Goal: Task Accomplishment & Management: Complete application form

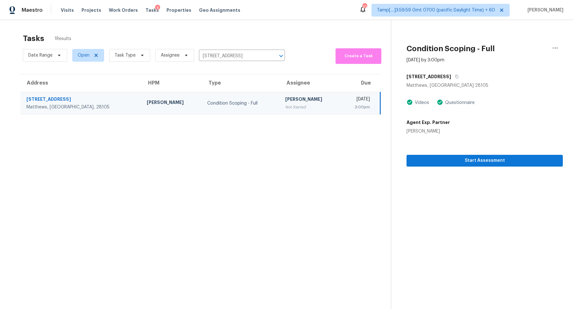
click at [467, 167] on section "Condition Scoping - Full Aug 21st 2025 by 3:00pm 12115 Woodbend Dr Matthews, NC…" at bounding box center [477, 174] width 172 height 309
click at [471, 163] on span "Start Assessment" at bounding box center [485, 161] width 146 height 8
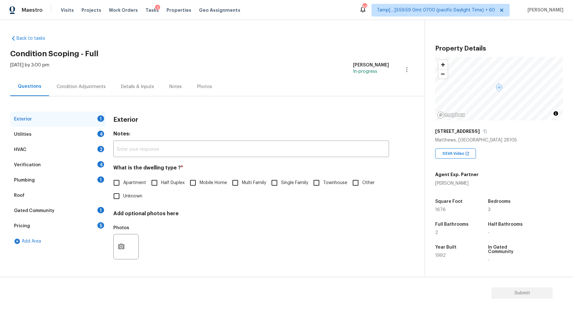
click at [479, 134] on div "12115 Woodbend Dr" at bounding box center [499, 131] width 128 height 11
click at [482, 133] on button "button" at bounding box center [485, 132] width 6 height 6
click at [282, 194] on div "Apartment Half Duplex Mobile Home Multi Family Single Family Townhouse Other Un…" at bounding box center [251, 189] width 276 height 27
click at [275, 184] on input "Single Family" at bounding box center [274, 182] width 13 height 13
checkbox input "true"
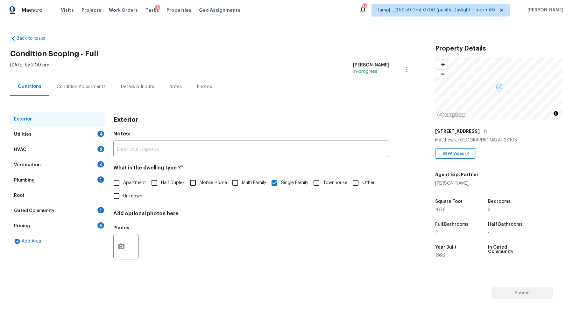
click at [92, 134] on div "Utilities 4" at bounding box center [57, 134] width 95 height 15
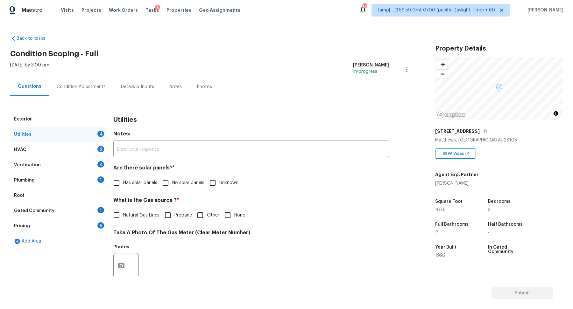
click at [182, 187] on label "No solar panels" at bounding box center [182, 182] width 46 height 13
click at [172, 187] on input "No solar panels" at bounding box center [165, 182] width 13 height 13
checkbox input "true"
click at [132, 220] on label "Natural Gas Lines" at bounding box center [135, 215] width 50 height 13
click at [123, 220] on input "Natural Gas Lines" at bounding box center [116, 215] width 13 height 13
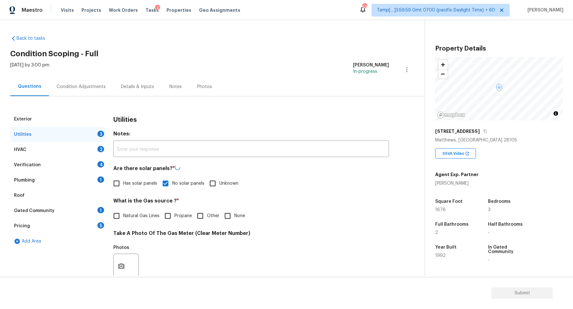
checkbox input "true"
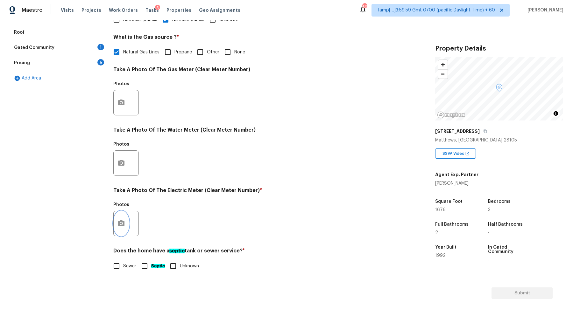
click at [118, 221] on icon "button" at bounding box center [121, 224] width 6 height 6
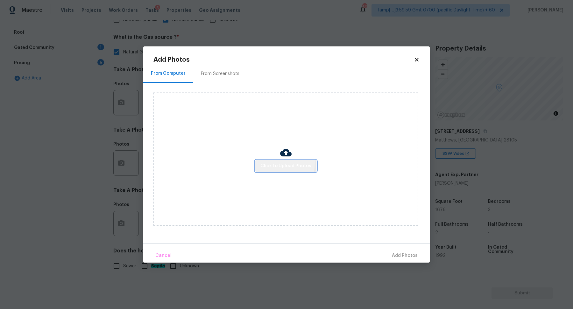
click at [276, 163] on span "Click to Upload Photos" at bounding box center [285, 166] width 51 height 8
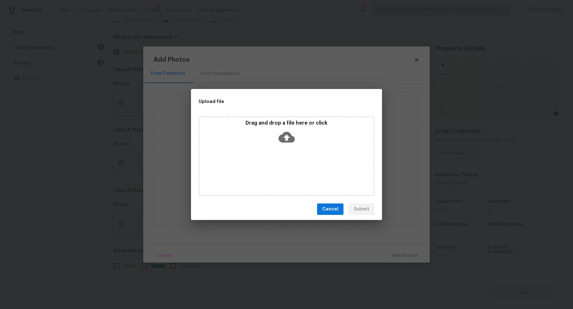
click at [301, 140] on div "Drag and drop a file here or click" at bounding box center [287, 133] width 174 height 27
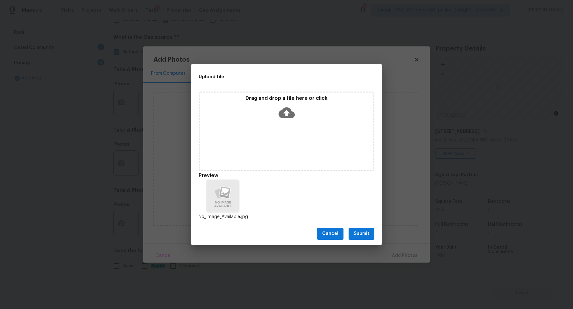
click at [365, 239] on button "Submit" at bounding box center [362, 234] width 26 height 12
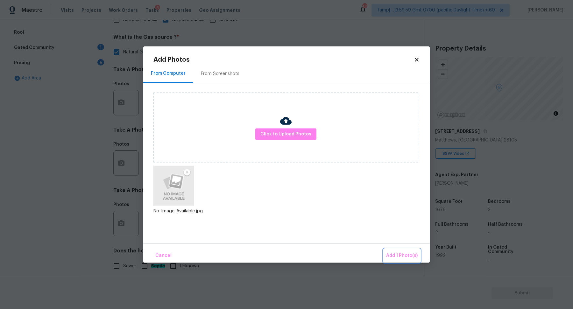
click at [404, 258] on span "Add 1 Photo(s)" at bounding box center [402, 256] width 32 height 8
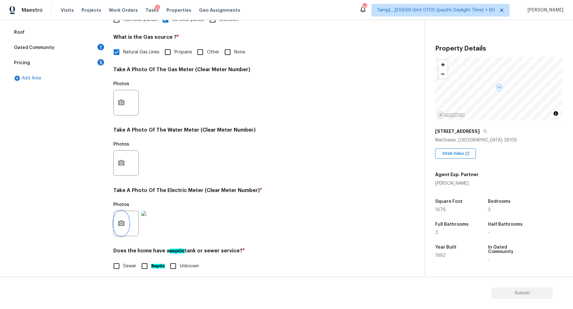
scroll to position [169, 0]
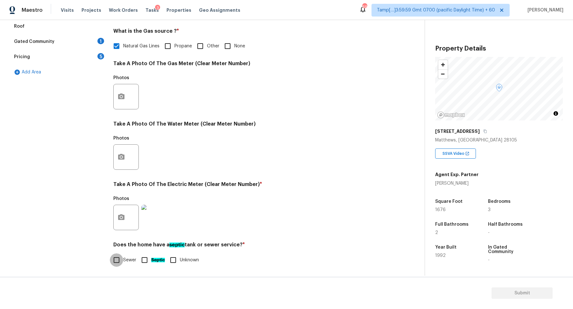
click at [120, 257] on input "Sewer" at bounding box center [116, 260] width 13 height 13
checkbox input "true"
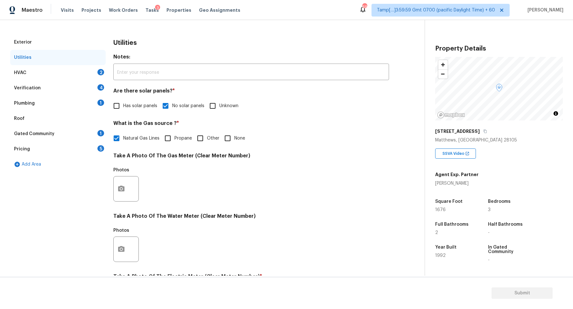
click at [98, 63] on div "Utilities" at bounding box center [57, 57] width 95 height 15
click at [95, 74] on div "HVAC 2" at bounding box center [57, 72] width 95 height 15
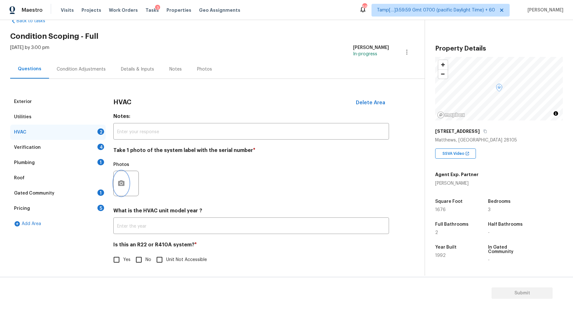
click at [123, 178] on button "button" at bounding box center [121, 183] width 15 height 25
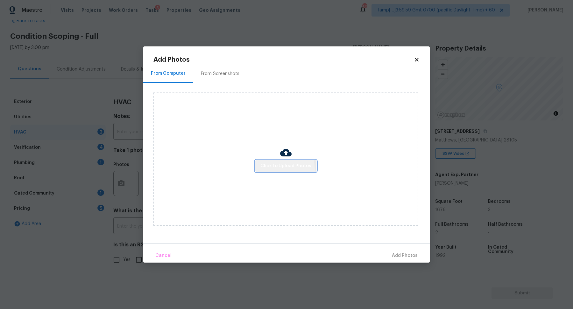
click at [265, 171] on button "Click to Upload Photos" at bounding box center [285, 166] width 61 height 12
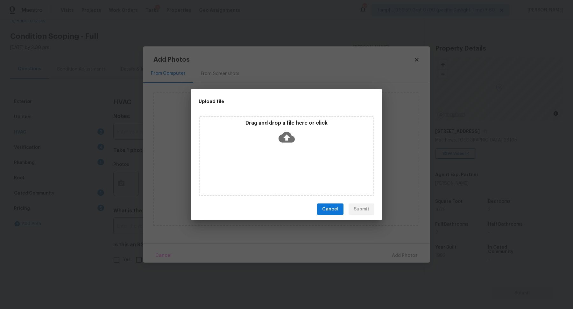
click at [297, 130] on div "Drag and drop a file here or click" at bounding box center [287, 133] width 174 height 27
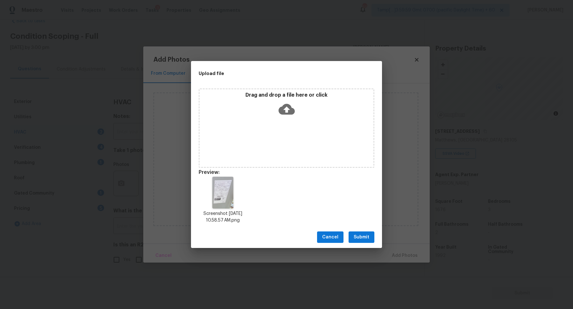
click at [359, 234] on span "Submit" at bounding box center [362, 238] width 16 height 8
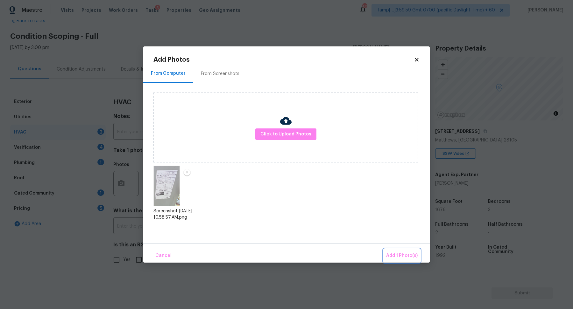
click at [389, 252] on span "Add 1 Photo(s)" at bounding box center [402, 256] width 32 height 8
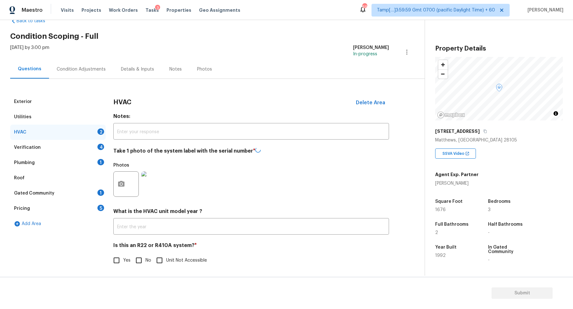
click at [120, 262] on input "Yes" at bounding box center [116, 260] width 13 height 13
checkbox input "true"
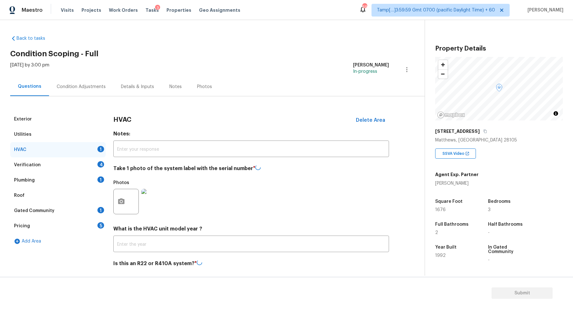
click at [98, 159] on div "Verification 4" at bounding box center [57, 165] width 95 height 15
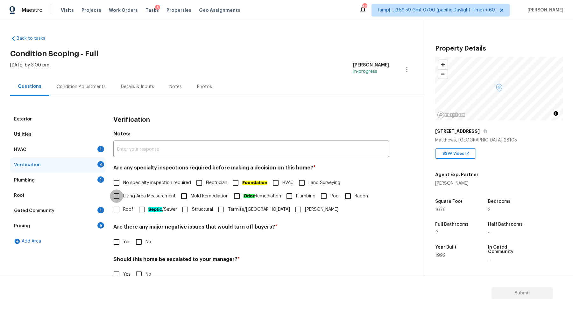
click at [123, 190] on input "Living Area Measurement" at bounding box center [116, 196] width 13 height 13
checkbox input "true"
click at [130, 185] on span "No specialty inspection required" at bounding box center [157, 183] width 68 height 7
click at [123, 185] on input "No specialty inspection required" at bounding box center [116, 183] width 13 height 13
checkbox input "true"
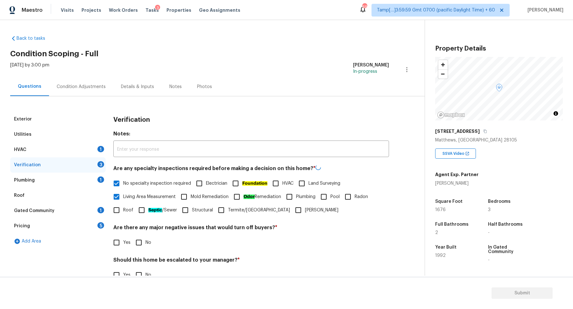
click at [129, 195] on span "Living Area Measurement" at bounding box center [149, 197] width 53 height 7
click at [123, 195] on input "Living Area Measurement" at bounding box center [116, 196] width 13 height 13
checkbox input "false"
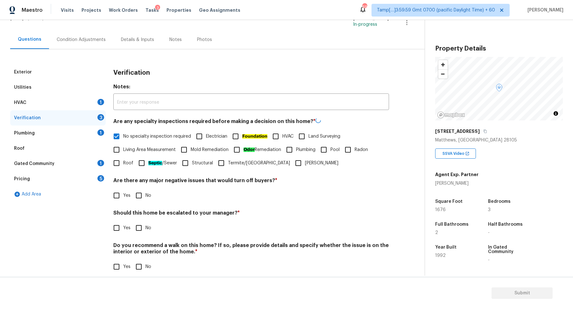
scroll to position [54, 0]
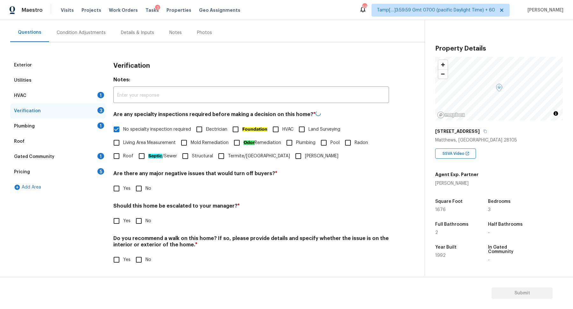
click at [144, 189] on input "No" at bounding box center [138, 188] width 13 height 13
checkbox input "true"
click at [118, 222] on input "Yes" at bounding box center [116, 221] width 13 height 13
checkbox input "true"
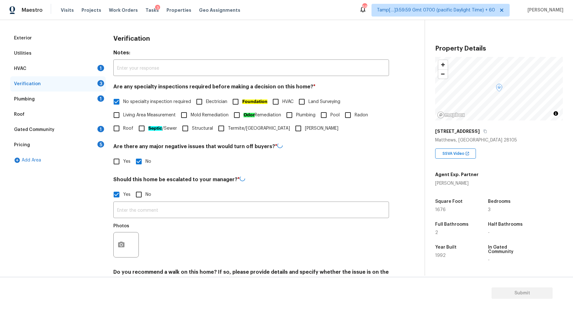
scroll to position [115, 0]
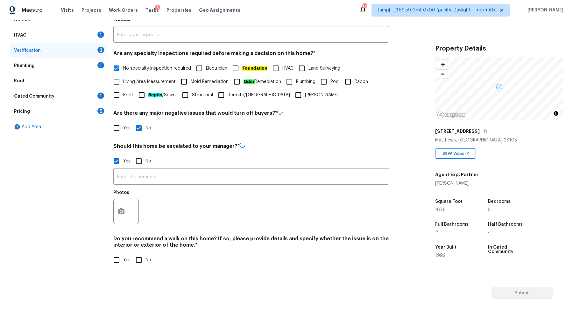
checkbox input "false"
checkbox input "true"
click at [86, 40] on div "HVAC 1" at bounding box center [57, 35] width 95 height 15
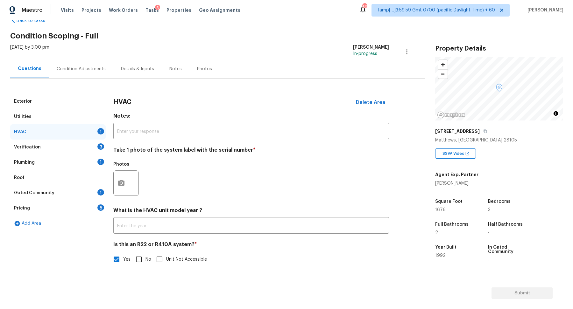
scroll to position [18, 0]
click at [95, 142] on div "Verification 3" at bounding box center [57, 147] width 95 height 15
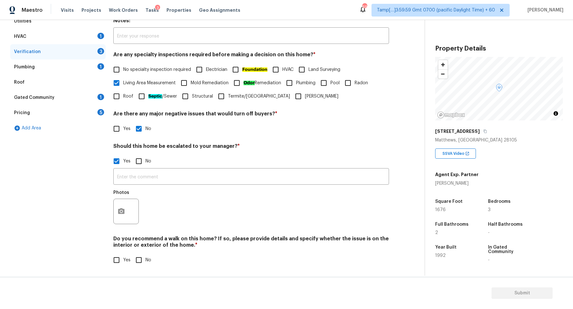
scroll to position [87, 0]
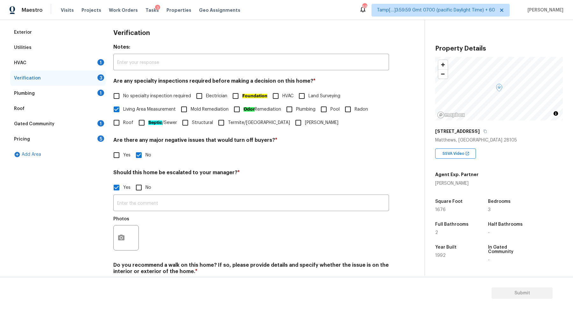
click at [90, 69] on div "HVAC 1" at bounding box center [57, 62] width 95 height 15
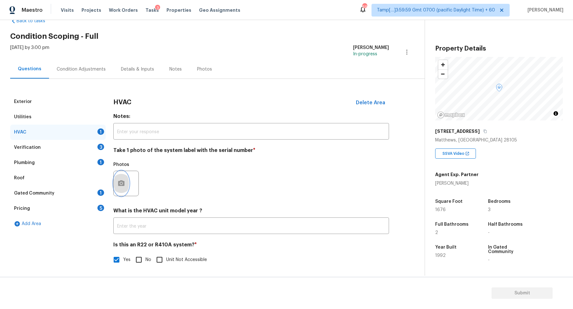
click at [127, 189] on button "button" at bounding box center [121, 183] width 15 height 25
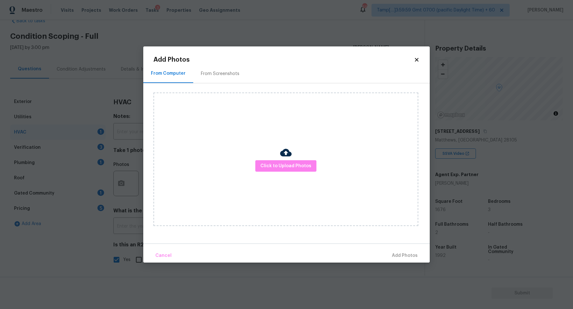
click at [262, 173] on div "Click to Upload Photos" at bounding box center [285, 160] width 265 height 134
click at [271, 162] on span "Click to Upload Photos" at bounding box center [285, 166] width 51 height 8
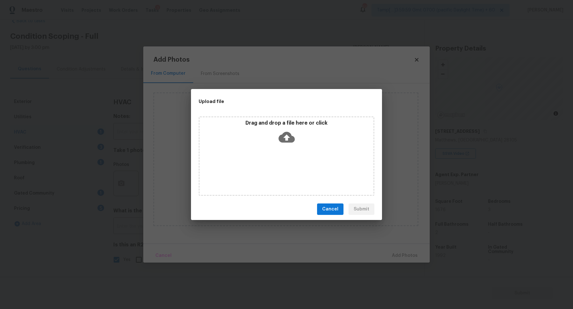
click at [274, 148] on div "Drag and drop a file here or click" at bounding box center [287, 156] width 176 height 80
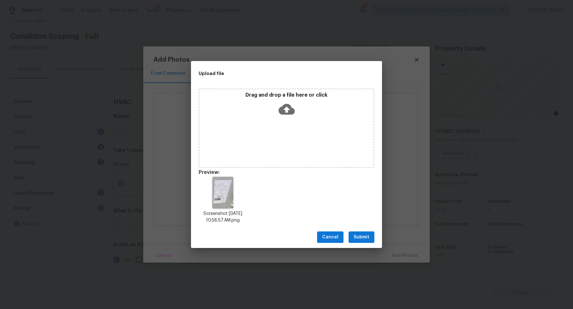
click at [356, 239] on span "Submit" at bounding box center [362, 238] width 16 height 8
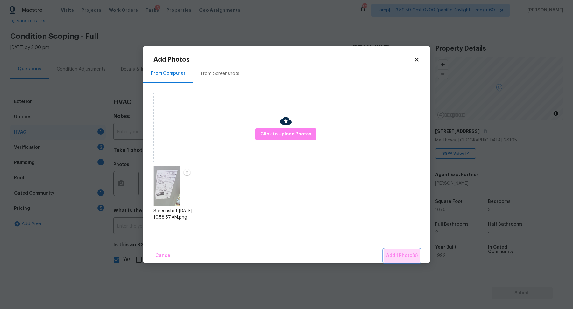
click at [403, 260] on button "Add 1 Photo(s)" at bounding box center [402, 256] width 37 height 14
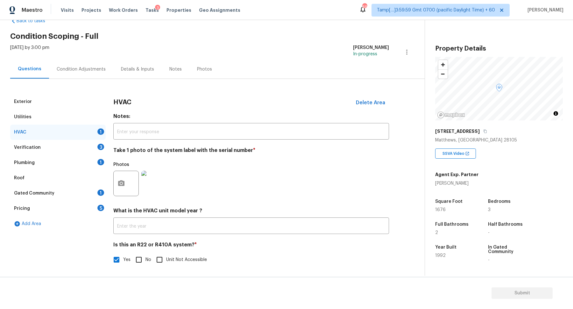
click at [95, 150] on div "Verification 3" at bounding box center [57, 147] width 95 height 15
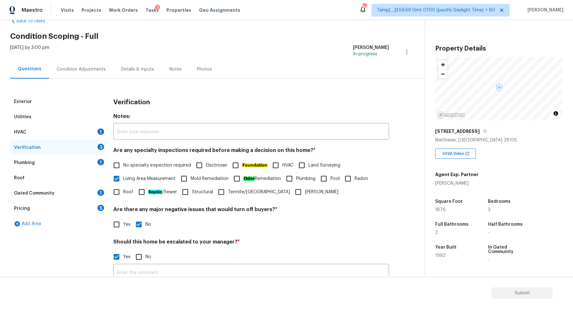
click at [96, 130] on div "HVAC 1" at bounding box center [57, 132] width 95 height 15
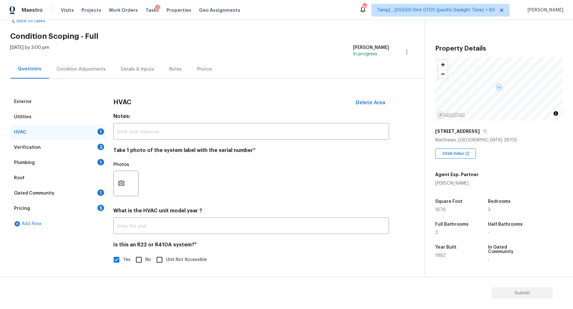
click at [129, 187] on div at bounding box center [125, 183] width 25 height 25
click at [125, 186] on button "button" at bounding box center [121, 183] width 15 height 25
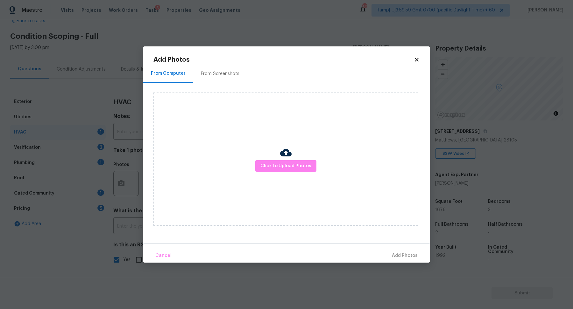
click at [260, 173] on div "Click to Upload Photos" at bounding box center [285, 160] width 265 height 134
click at [264, 172] on div "Click to Upload Photos" at bounding box center [285, 160] width 265 height 134
click at [270, 171] on button "Click to Upload Photos" at bounding box center [285, 166] width 61 height 12
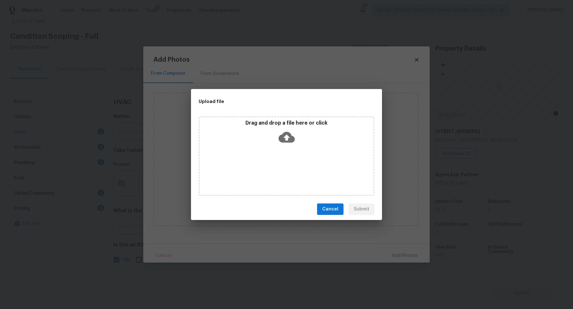
click at [286, 143] on icon at bounding box center [286, 137] width 16 height 16
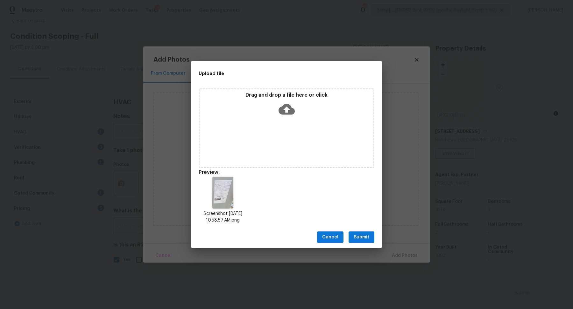
click at [367, 236] on span "Submit" at bounding box center [362, 238] width 16 height 8
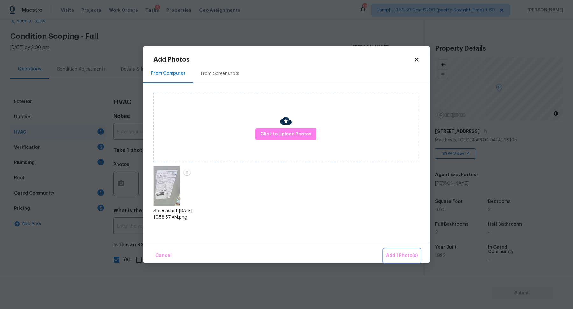
click at [401, 252] on span "Add 1 Photo(s)" at bounding box center [402, 256] width 32 height 8
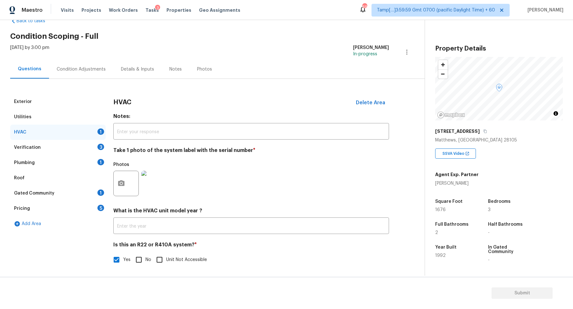
click at [200, 181] on div "Photos" at bounding box center [251, 179] width 276 height 41
click at [92, 151] on div "Verification 3" at bounding box center [57, 147] width 95 height 15
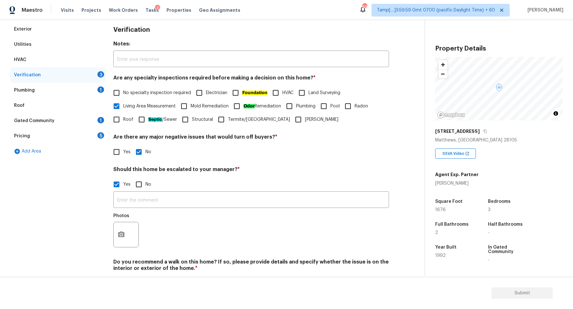
scroll to position [113, 0]
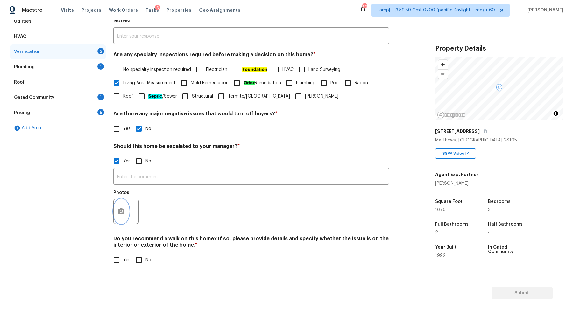
click at [123, 211] on icon "button" at bounding box center [121, 211] width 6 height 6
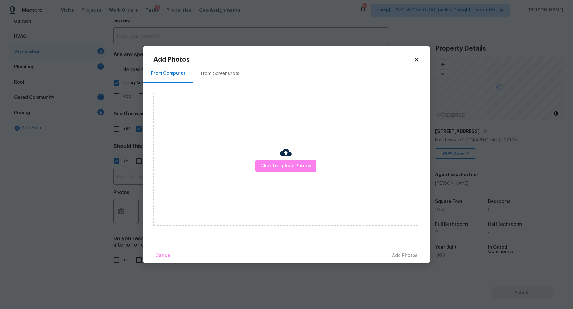
click at [285, 174] on div "Click to Upload Photos" at bounding box center [285, 160] width 265 height 134
click at [289, 171] on button "Click to Upload Photos" at bounding box center [285, 166] width 61 height 12
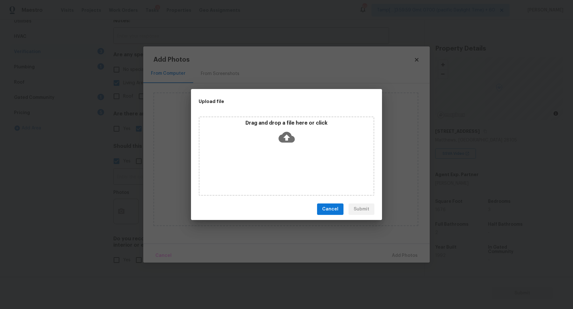
click at [313, 143] on div "Drag and drop a file here or click" at bounding box center [287, 133] width 174 height 27
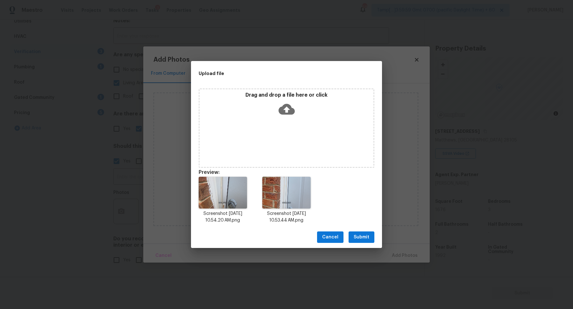
click at [356, 235] on span "Submit" at bounding box center [362, 238] width 16 height 8
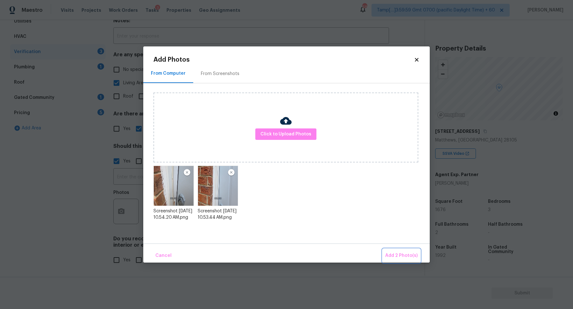
click at [393, 260] on button "Add 2 Photo(s)" at bounding box center [402, 256] width 38 height 14
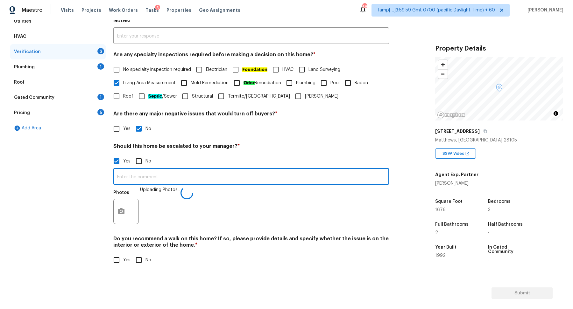
click at [196, 172] on input "text" at bounding box center [251, 177] width 276 height 15
type input "The house has a possible foundation issue at 01:09"
click at [266, 165] on div "Yes No" at bounding box center [251, 161] width 276 height 13
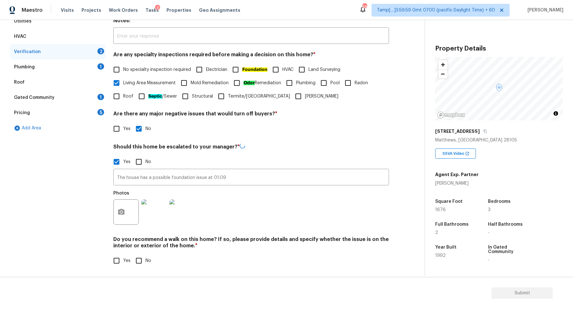
scroll to position [114, 0]
click at [143, 260] on input "No" at bounding box center [138, 260] width 13 height 13
checkbox input "true"
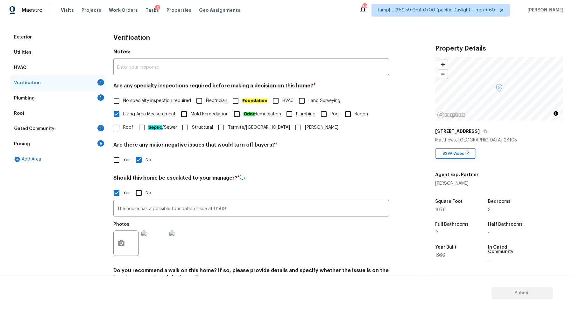
scroll to position [74, 0]
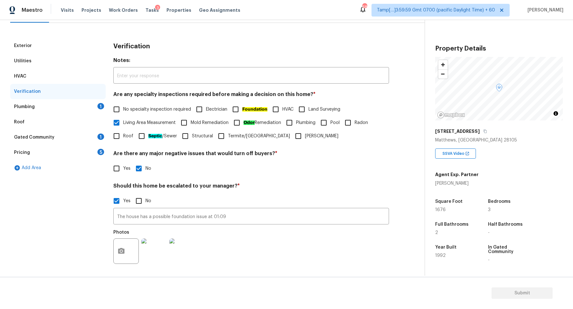
click at [277, 197] on div "Yes No" at bounding box center [251, 200] width 276 height 13
click at [95, 103] on div "Plumbing 1" at bounding box center [57, 106] width 95 height 15
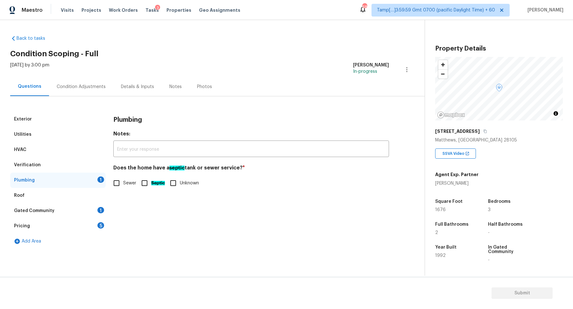
scroll to position [0, 0]
click at [122, 187] on input "Sewer" at bounding box center [116, 183] width 13 height 13
checkbox input "true"
click at [81, 218] on div "Gated Community 1" at bounding box center [57, 210] width 95 height 15
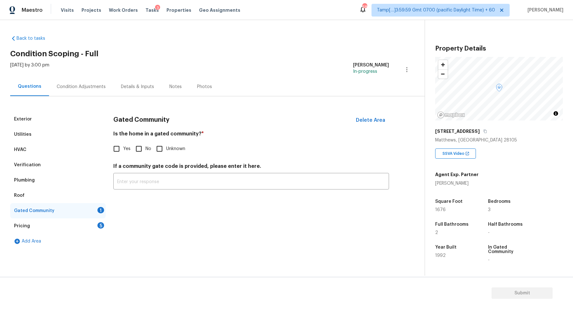
click at [146, 139] on div "Is the home in a gated community? * Yes No Unknown" at bounding box center [251, 143] width 276 height 25
click at [143, 149] on input "No" at bounding box center [138, 148] width 13 height 13
checkbox input "true"
click at [91, 224] on div "Pricing 5" at bounding box center [57, 226] width 95 height 15
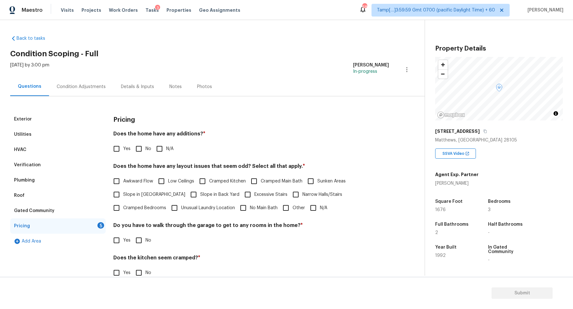
click at [140, 151] on input "No" at bounding box center [138, 148] width 13 height 13
checkbox input "true"
click at [133, 198] on span "Slope in [GEOGRAPHIC_DATA]" at bounding box center [154, 195] width 62 height 7
click at [123, 198] on input "Slope in [GEOGRAPHIC_DATA]" at bounding box center [116, 195] width 13 height 13
checkbox input "true"
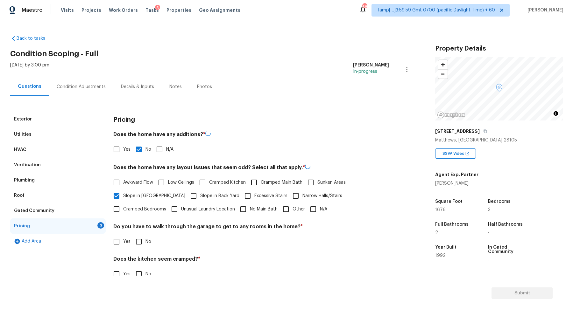
click at [200, 198] on span "Slope in Back Yard" at bounding box center [219, 196] width 39 height 7
click at [187, 198] on input "Slope in Back Yard" at bounding box center [193, 195] width 13 height 13
checkbox input "true"
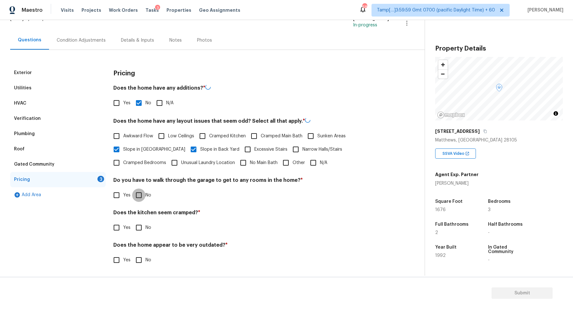
click at [143, 198] on input "No" at bounding box center [138, 195] width 13 height 13
checkbox input "true"
click at [132, 222] on input "No" at bounding box center [138, 228] width 13 height 13
checkbox input "true"
click at [132, 255] on input "No" at bounding box center [138, 261] width 13 height 13
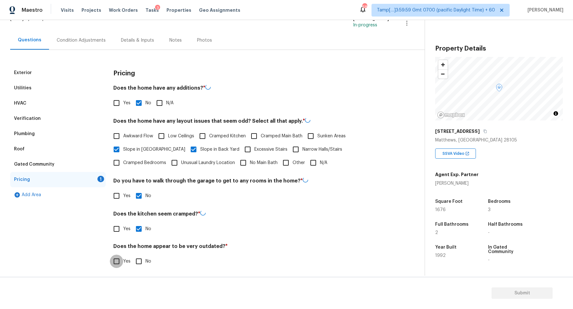
checkbox input "true"
checkbox input "false"
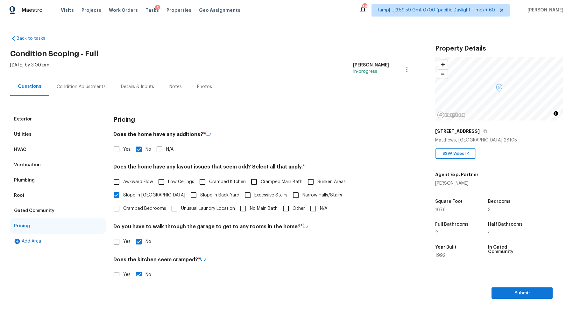
click at [82, 91] on div "Condition Adjustments" at bounding box center [81, 86] width 64 height 19
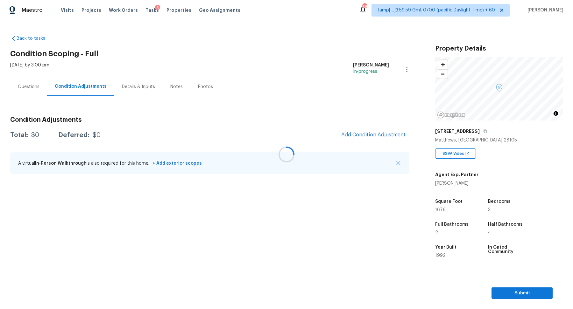
click at [351, 139] on div at bounding box center [286, 154] width 573 height 309
click at [369, 135] on div at bounding box center [286, 154] width 573 height 309
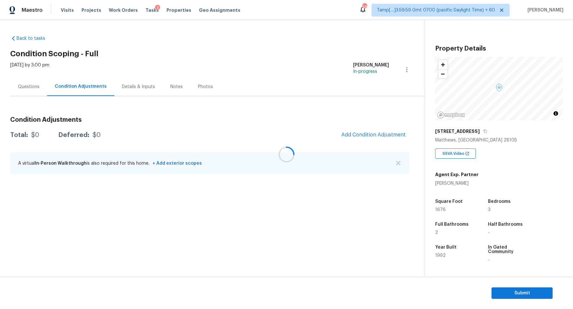
click at [369, 135] on div at bounding box center [286, 154] width 573 height 309
click at [369, 135] on span "Add Condition Adjustment" at bounding box center [373, 135] width 64 height 6
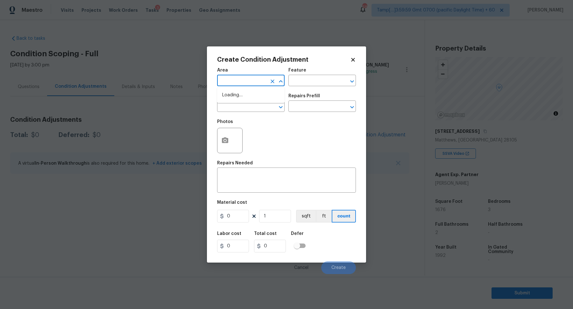
click at [244, 84] on input "text" at bounding box center [242, 81] width 50 height 10
type input "inte"
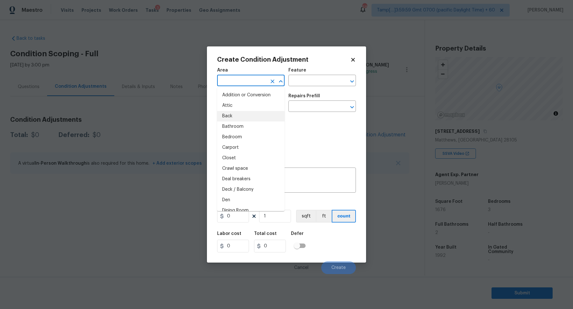
type input "r"
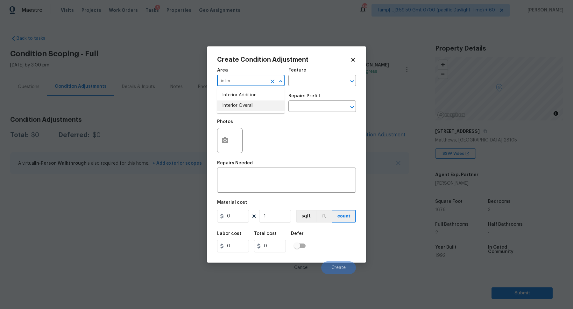
click at [240, 110] on li "Interior Overall" at bounding box center [250, 106] width 67 height 11
type input "Interior Overall"
click at [240, 110] on input "text" at bounding box center [242, 107] width 50 height 10
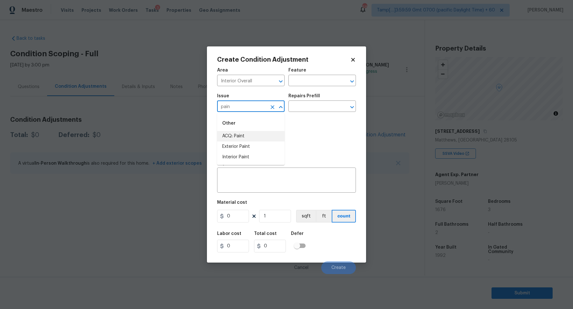
click at [238, 139] on li "ACQ: Paint" at bounding box center [250, 136] width 67 height 11
type input "ACQ: Paint"
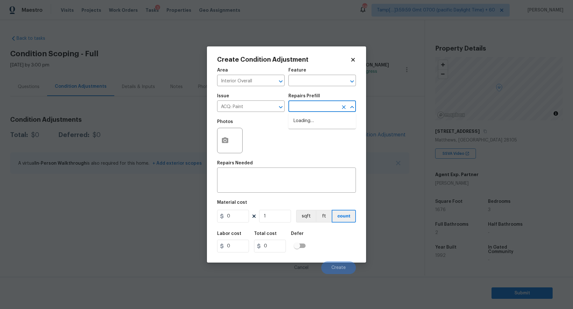
click at [320, 108] on input "text" at bounding box center [313, 107] width 50 height 10
click at [312, 111] on input "text" at bounding box center [313, 107] width 50 height 10
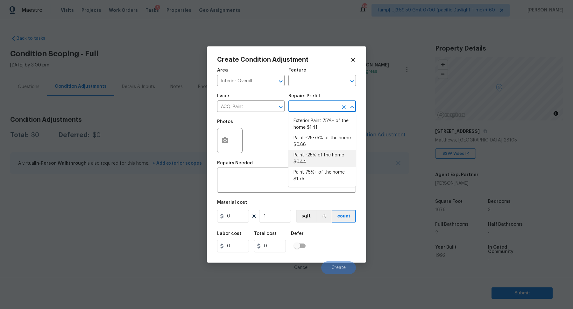
drag, startPoint x: 314, startPoint y: 149, endPoint x: 316, endPoint y: 154, distance: 5.3
click at [316, 154] on ul "Exterior Paint 75%+ of the home $1.41 Paint ~25-75% of the home $0.88 Paint ~25…" at bounding box center [321, 150] width 67 height 74
click at [316, 154] on li "Paint ~25% of the home $0.44" at bounding box center [321, 158] width 67 height 17
type input "Acquisition"
type textarea "Acquisition Scope: ~25% of the home needs interior paint"
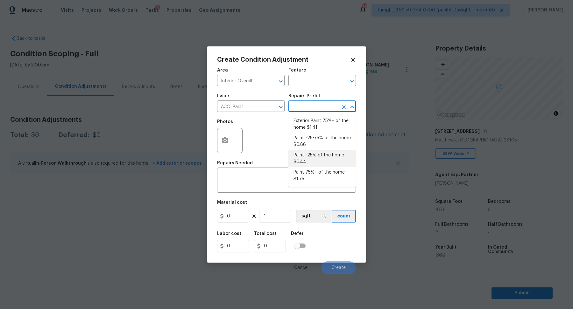
type input "0.44"
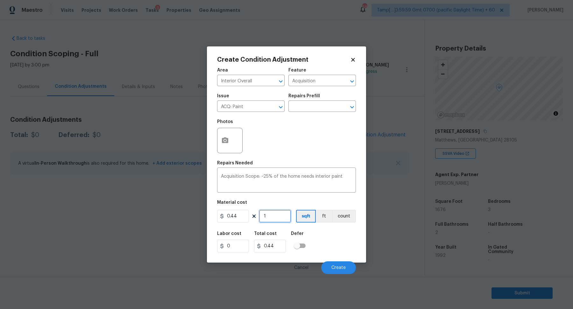
click at [278, 215] on input "1" at bounding box center [275, 216] width 32 height 13
type input "16"
type input "7.04"
type input "167"
type input "73.48"
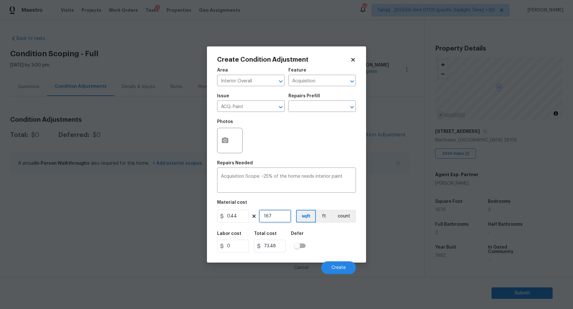
type input "1676"
type input "737.44"
type input "1676"
click at [345, 264] on button "Create" at bounding box center [338, 268] width 35 height 13
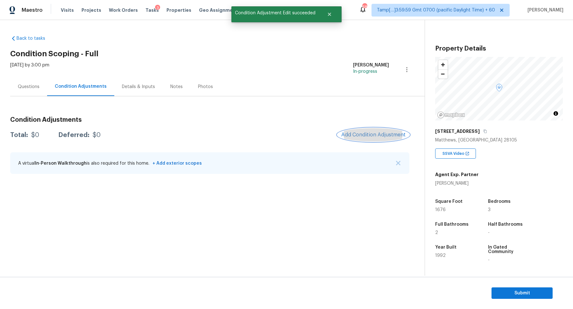
click at [370, 138] on button "Add Condition Adjustment" at bounding box center [373, 134] width 72 height 13
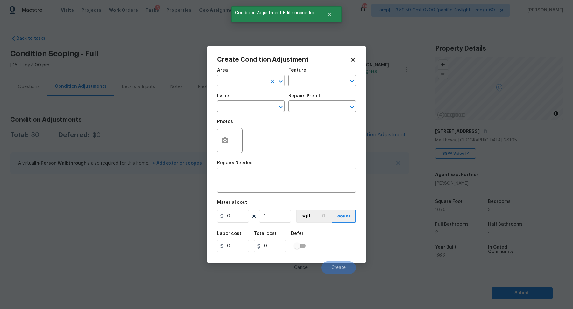
click at [241, 85] on input "text" at bounding box center [242, 81] width 50 height 10
click at [260, 107] on li "Interior Overall" at bounding box center [250, 106] width 67 height 11
type input "Interior Overall"
click at [260, 107] on input "text" at bounding box center [242, 107] width 50 height 10
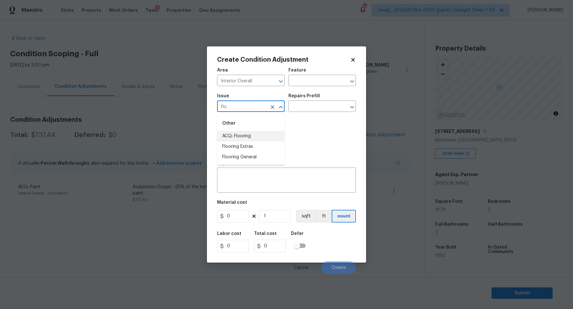
click at [261, 139] on li "ACQ: Flooring" at bounding box center [250, 136] width 67 height 11
type input "ACQ: Flooring"
click at [321, 107] on input "text" at bounding box center [313, 107] width 50 height 10
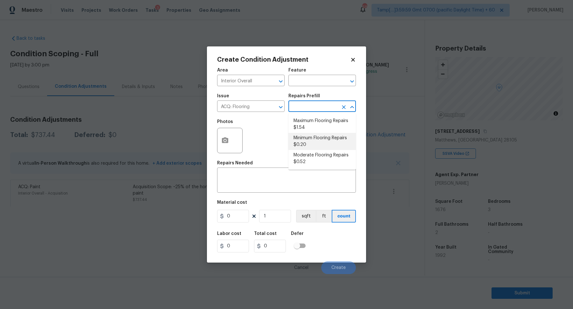
click at [321, 149] on li "Minimum Flooring Repairs $0.20" at bounding box center [321, 141] width 67 height 17
type input "Acquisition"
type textarea "Acquisition Scope: Minimum flooring repairs"
type input "0.2"
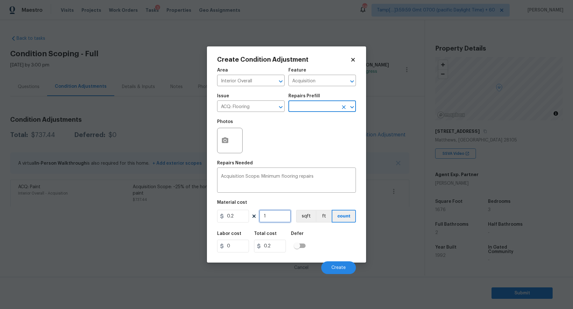
click at [281, 216] on input "1" at bounding box center [275, 216] width 32 height 13
type input "16"
type input "3.2"
type input "167"
type input "33.4"
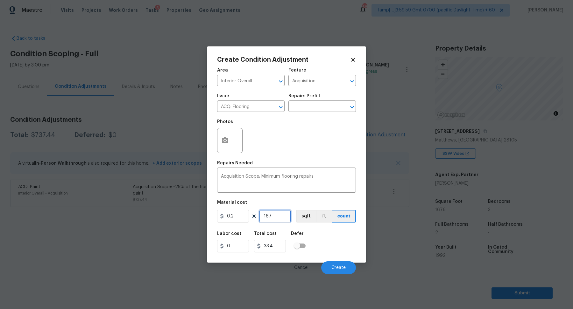
type input "1676"
type input "335.2"
type input "1676"
click at [337, 264] on button "Create" at bounding box center [338, 268] width 35 height 13
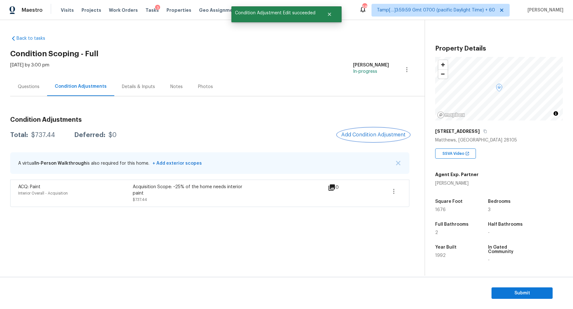
click at [372, 130] on button "Add Condition Adjustment" at bounding box center [373, 134] width 72 height 13
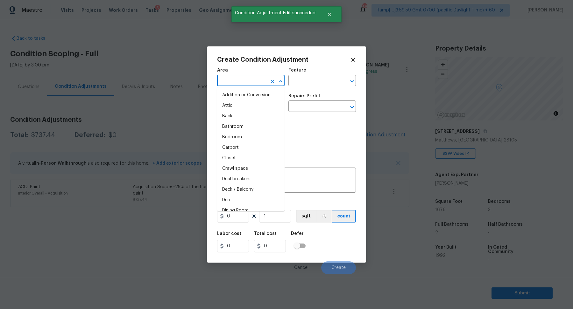
click at [257, 83] on input "text" at bounding box center [242, 81] width 50 height 10
type input "i"
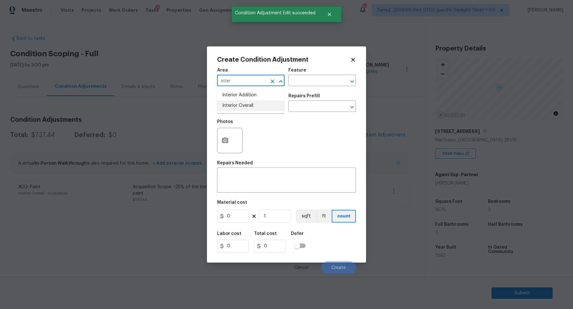
click at [249, 109] on li "Interior Overall" at bounding box center [250, 106] width 67 height 11
type input "Interior Overall"
click at [249, 109] on input "text" at bounding box center [242, 107] width 50 height 10
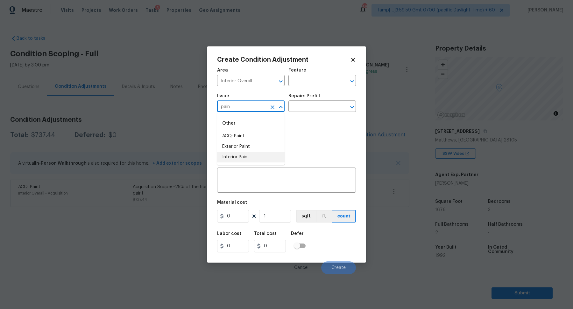
click at [260, 156] on li "Interior Paint" at bounding box center [250, 157] width 67 height 11
type input "Interior Paint"
click at [320, 111] on input "text" at bounding box center [313, 107] width 50 height 10
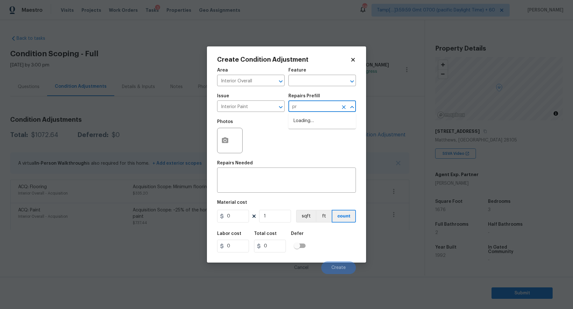
type input "pri"
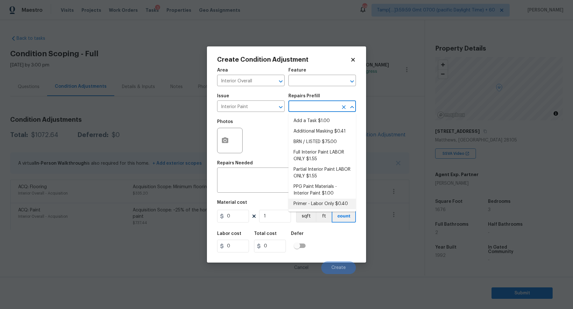
click at [303, 200] on li "Primer - Labor Only $0.40" at bounding box center [321, 204] width 67 height 11
type input "Overall Paint"
type input "0.4"
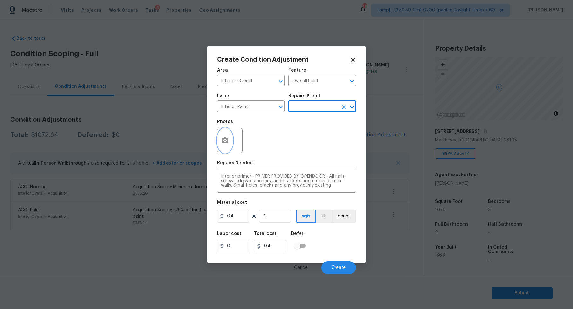
click at [222, 136] on button "button" at bounding box center [224, 140] width 15 height 25
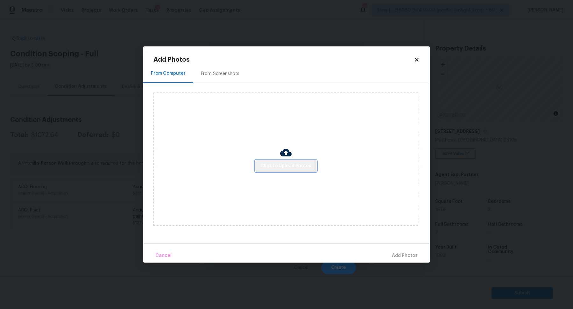
click at [276, 166] on span "Click to Upload Photos" at bounding box center [285, 166] width 51 height 8
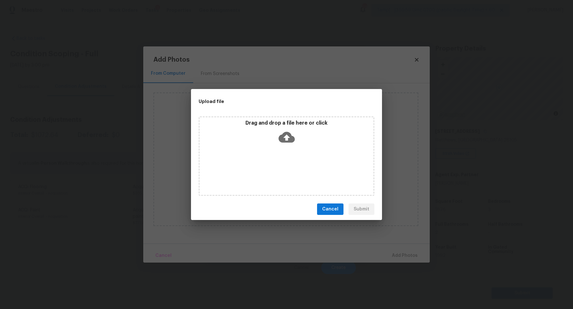
click at [311, 142] on div "Drag and drop a file here or click" at bounding box center [287, 133] width 174 height 27
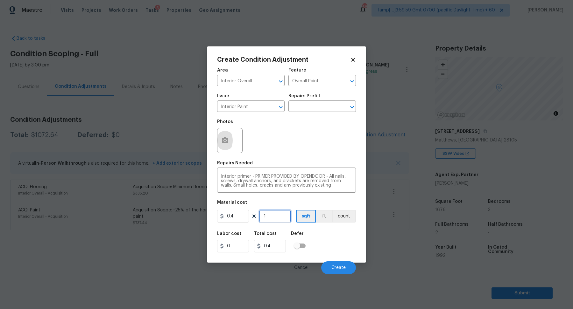
click at [283, 218] on input "1" at bounding box center [275, 216] width 32 height 13
type input "5"
type input "2"
type input "50"
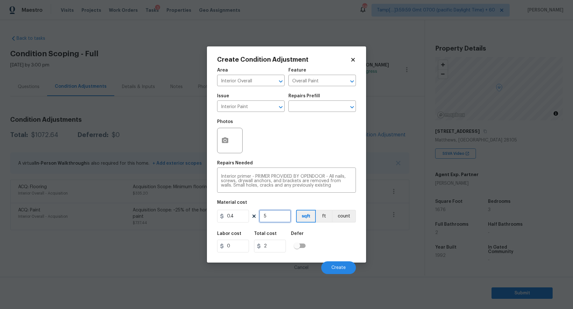
type input "20"
type input "500"
type input "200"
type input "500"
click at [330, 263] on button "Create" at bounding box center [338, 268] width 35 height 13
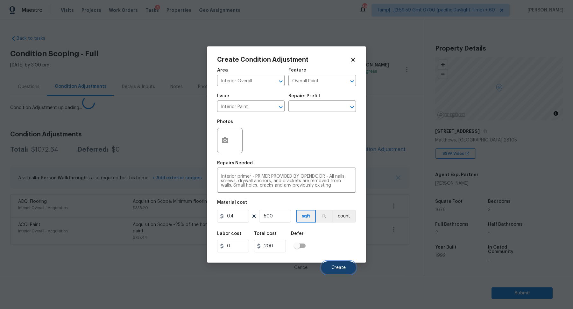
click at [343, 264] on button "Create" at bounding box center [338, 268] width 35 height 13
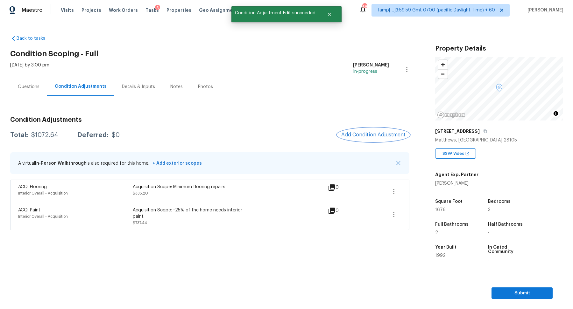
click at [377, 135] on span "Add Condition Adjustment" at bounding box center [373, 135] width 64 height 6
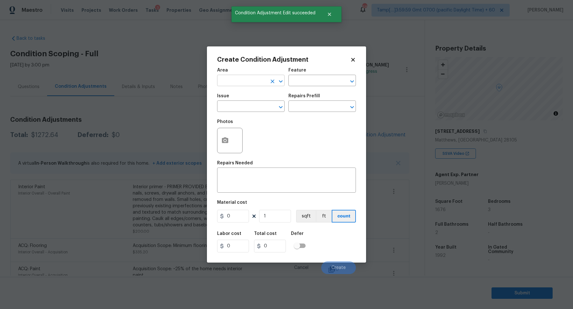
click at [233, 82] on input "text" at bounding box center [242, 81] width 50 height 10
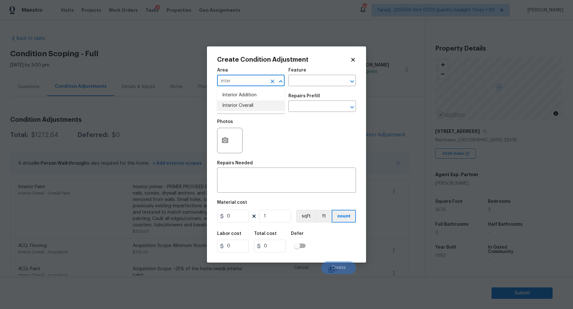
click at [245, 102] on li "Interior Overall" at bounding box center [250, 106] width 67 height 11
type input "Interior Overall"
click at [245, 102] on div "Issue" at bounding box center [250, 98] width 67 height 8
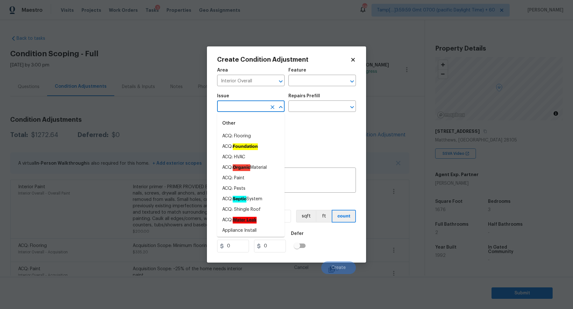
click at [245, 107] on input "text" at bounding box center [242, 107] width 50 height 10
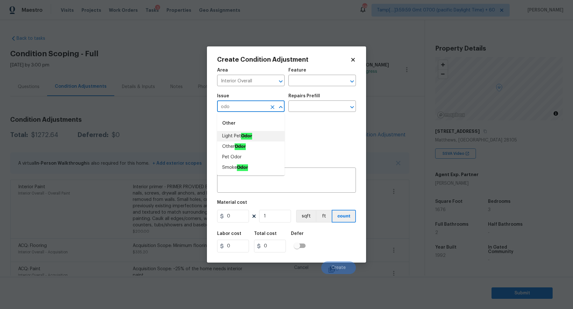
click at [257, 137] on li "Light Pet Odor" at bounding box center [250, 136] width 67 height 11
type input "Light Pet Odor"
click at [320, 109] on input "text" at bounding box center [313, 107] width 50 height 10
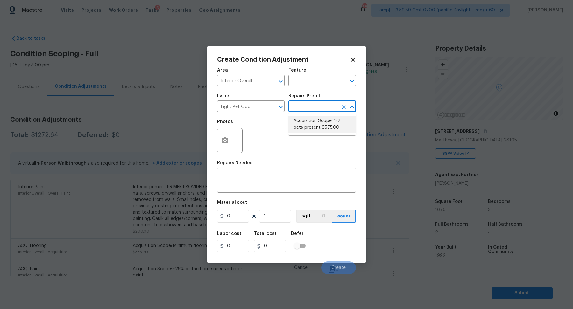
click at [317, 128] on li "Acquisition Scope: 1-2 pets present $575.00" at bounding box center [321, 124] width 67 height 17
type textarea "Acquisition Scope: 1-2 pets present"
type input "575"
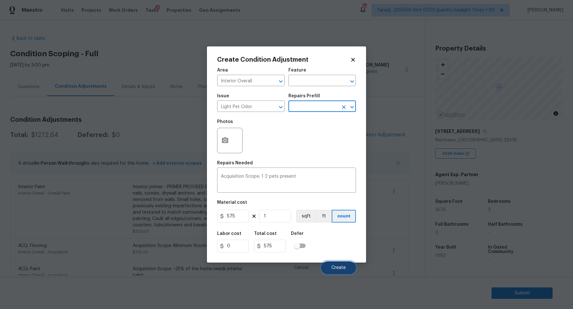
click at [335, 270] on span "Create" at bounding box center [338, 268] width 14 height 5
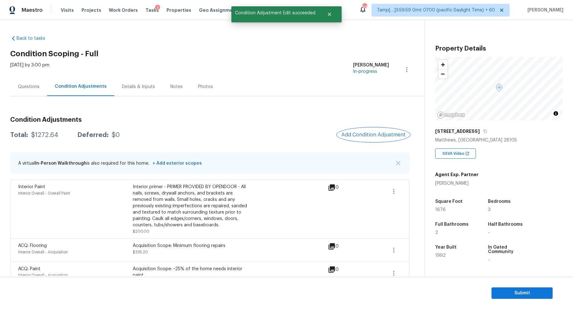
click at [357, 133] on span "Add Condition Adjustment" at bounding box center [373, 135] width 64 height 6
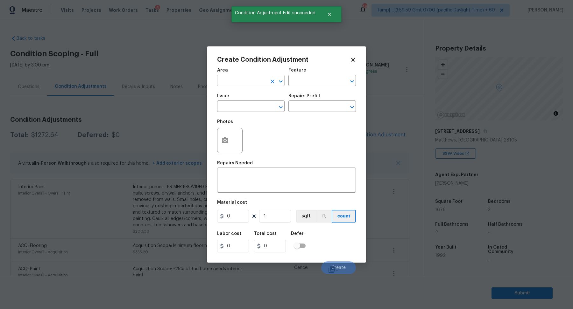
click at [246, 84] on input "text" at bounding box center [242, 81] width 50 height 10
click at [252, 106] on li "Interior Overall" at bounding box center [250, 106] width 67 height 11
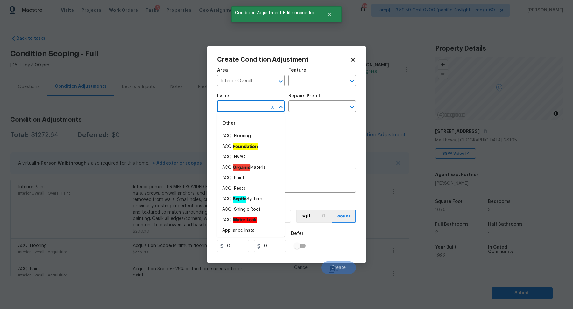
click at [260, 107] on input "text" at bounding box center [242, 107] width 50 height 10
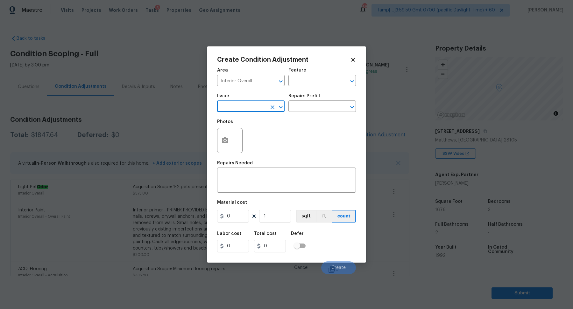
click at [253, 111] on input "text" at bounding box center [242, 107] width 50 height 10
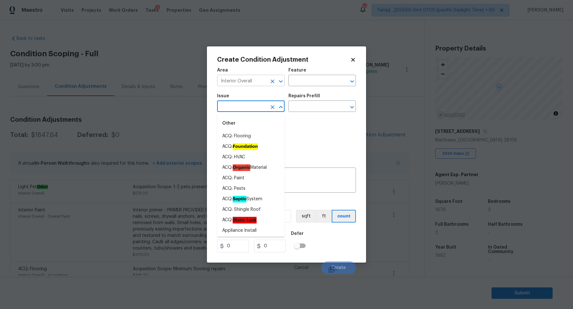
click at [255, 80] on input "Interior Overall" at bounding box center [242, 81] width 50 height 10
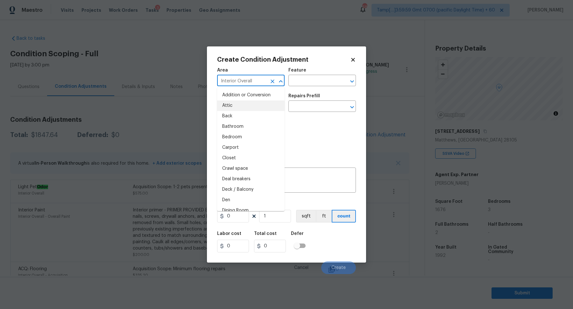
click at [255, 80] on input "Interior Overall" at bounding box center [242, 81] width 50 height 10
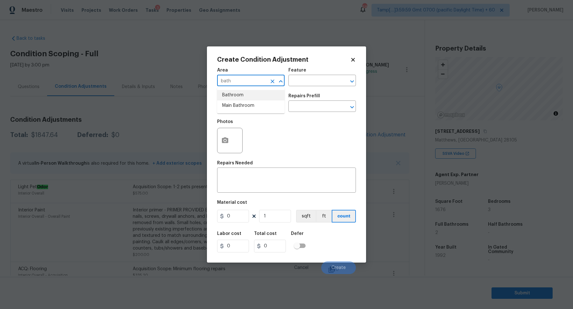
click at [234, 92] on li "Bathroom" at bounding box center [250, 95] width 67 height 11
type input "Bathroom"
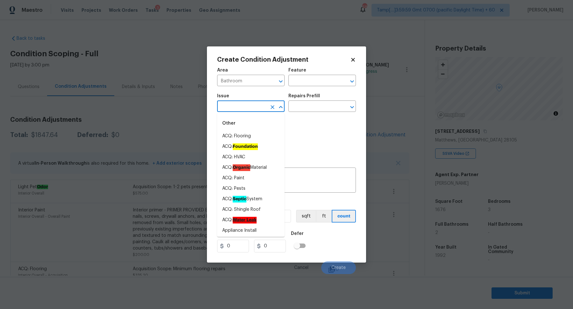
click at [234, 107] on input "text" at bounding box center [242, 107] width 50 height 10
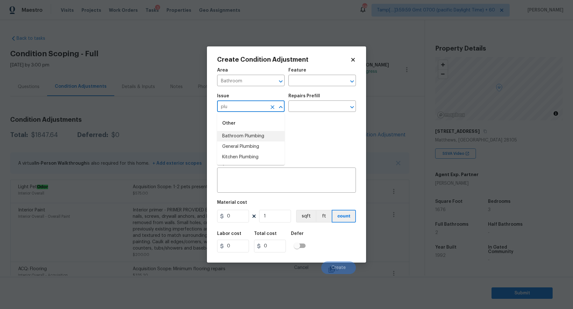
click at [261, 133] on li "Bathroom Plumbing" at bounding box center [250, 136] width 67 height 11
type input "Bathroom Plumbing"
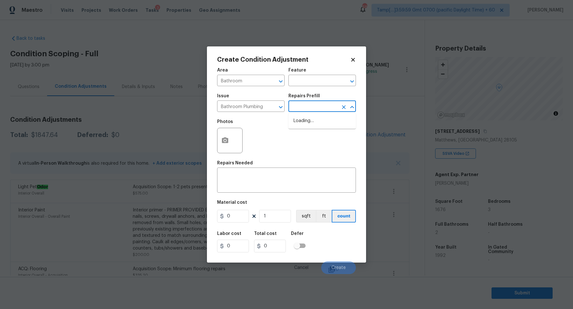
click at [319, 110] on input "text" at bounding box center [313, 107] width 50 height 10
click at [218, 145] on button "button" at bounding box center [224, 140] width 15 height 25
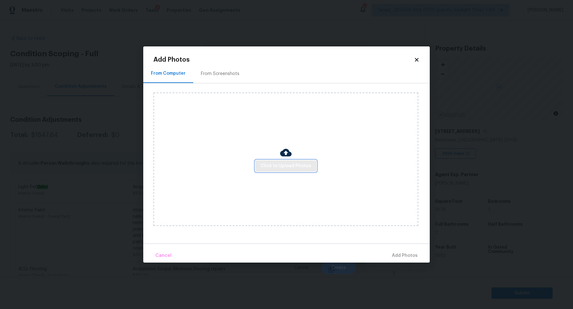
click at [274, 160] on button "Click to Upload Photos" at bounding box center [285, 166] width 61 height 12
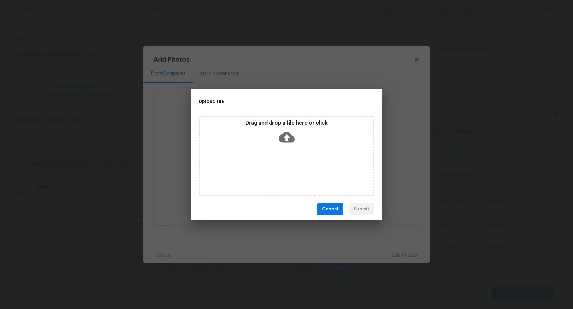
click at [291, 148] on div "Drag and drop a file here or click" at bounding box center [287, 156] width 176 height 80
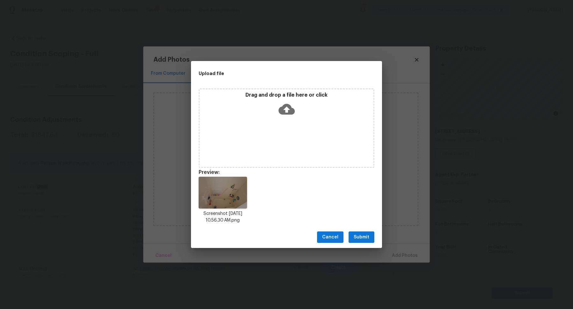
click at [360, 235] on span "Submit" at bounding box center [362, 238] width 16 height 8
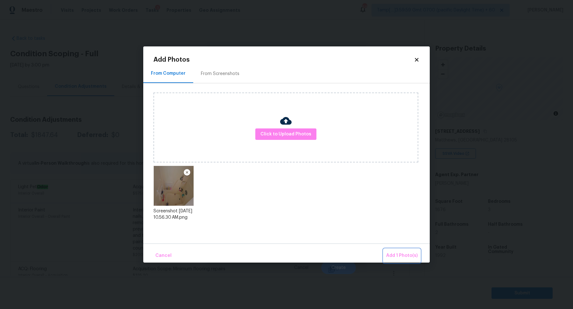
click at [391, 250] on button "Add 1 Photo(s)" at bounding box center [402, 256] width 37 height 14
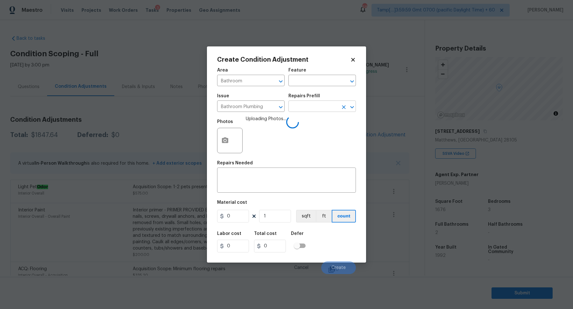
click at [325, 106] on input "text" at bounding box center [313, 107] width 50 height 10
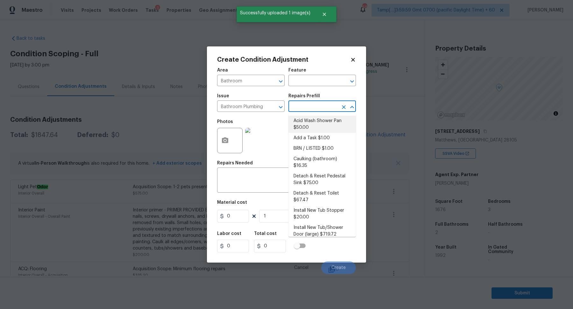
click at [326, 123] on li "Acid Wash Shower Pan $50.00" at bounding box center [321, 124] width 67 height 17
type input "Plumbing"
type textarea "Prep and acid wash/deep clean the shower pan."
type input "50"
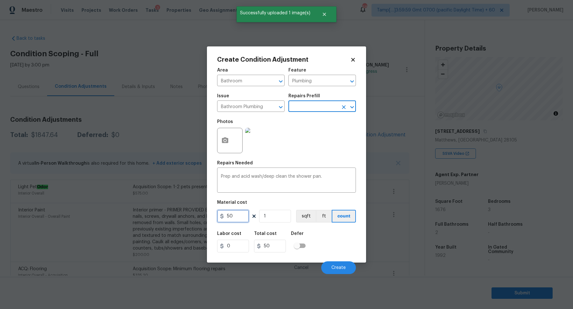
click at [243, 212] on input "50" at bounding box center [233, 216] width 32 height 13
type input "75"
click at [329, 263] on button "Create" at bounding box center [338, 268] width 35 height 13
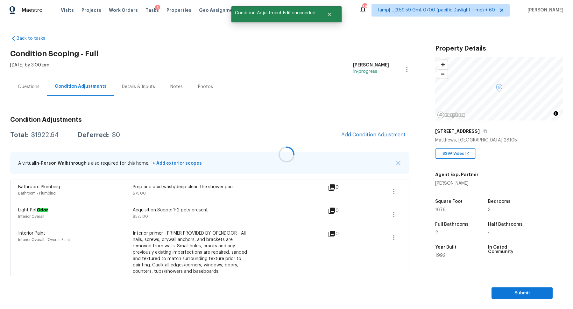
click at [380, 126] on div at bounding box center [286, 154] width 573 height 309
click at [379, 131] on div at bounding box center [286, 154] width 573 height 309
click at [379, 131] on button "Add Condition Adjustment" at bounding box center [373, 134] width 72 height 13
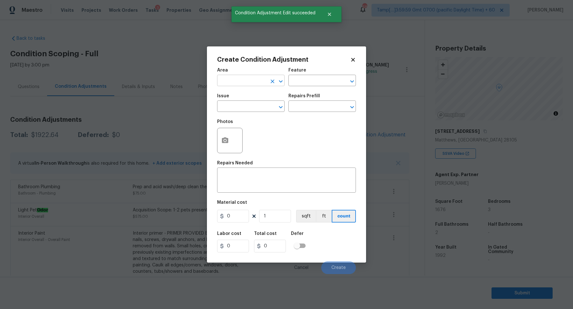
click at [236, 84] on input "text" at bounding box center [242, 81] width 50 height 10
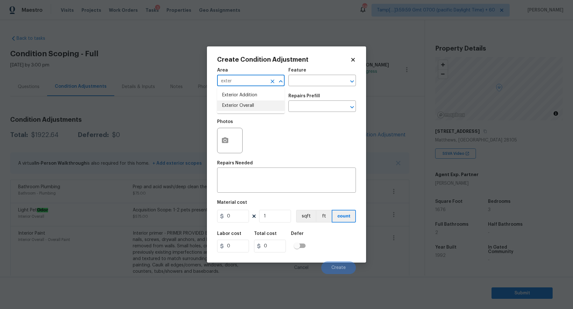
click at [224, 105] on li "Exterior Overall" at bounding box center [250, 106] width 67 height 11
type input "Exterior Overall"
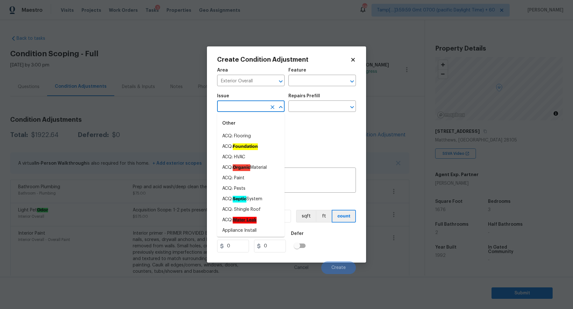
click at [230, 107] on input "text" at bounding box center [242, 107] width 50 height 10
type input ";"
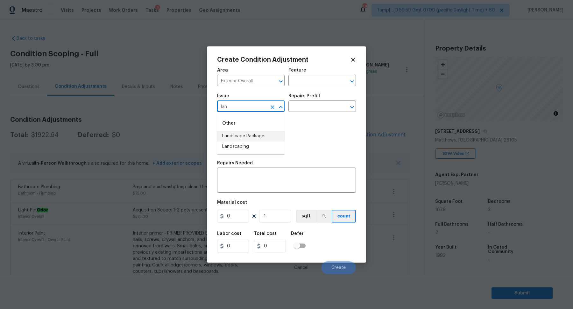
click at [263, 137] on li "Landscape Package" at bounding box center [250, 136] width 67 height 11
type input "Landscape Package"
click at [309, 111] on input "text" at bounding box center [313, 107] width 50 height 10
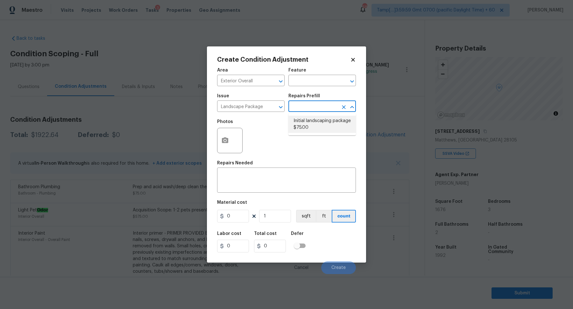
click at [309, 129] on li "Initial landscaping package $75.00" at bounding box center [321, 124] width 67 height 17
type input "Home Readiness Packages"
type textarea "Mowing of grass up to 6" in height. Mow, edge along driveways & sidewalks, trim…"
type input "75"
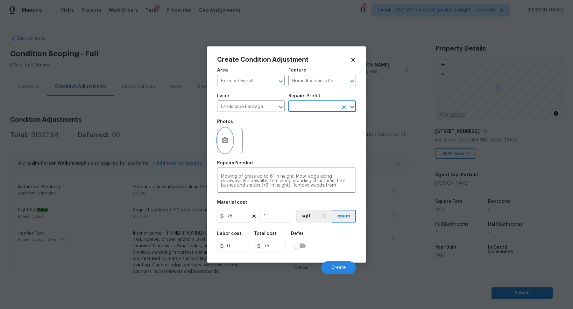
click at [227, 145] on button "button" at bounding box center [224, 140] width 15 height 25
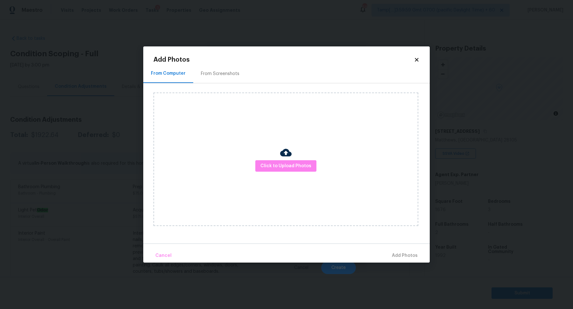
click at [231, 68] on div "From Screenshots" at bounding box center [220, 73] width 54 height 19
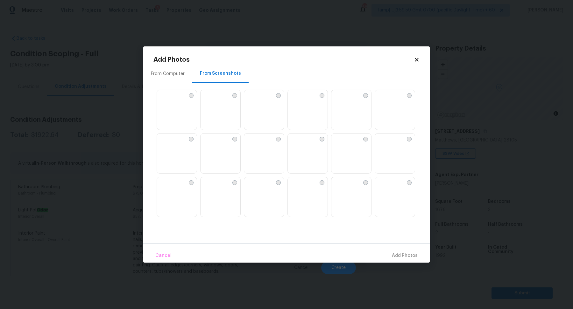
click at [385, 144] on img at bounding box center [380, 139] width 10 height 10
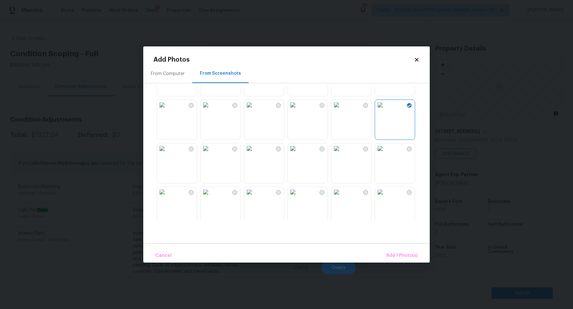
click at [295, 154] on img at bounding box center [293, 149] width 10 height 10
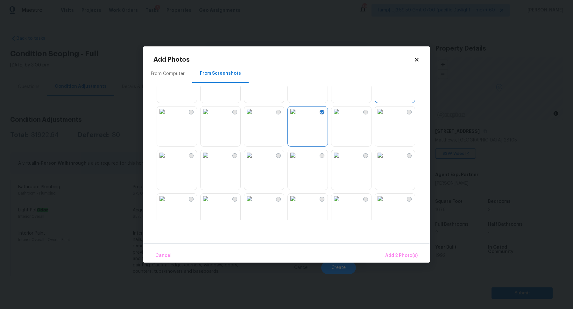
click at [298, 160] on img at bounding box center [293, 155] width 10 height 10
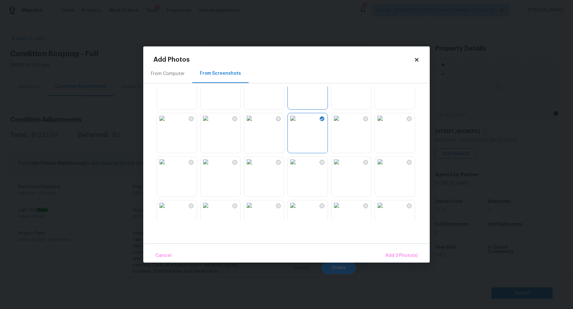
scroll to position [176, 0]
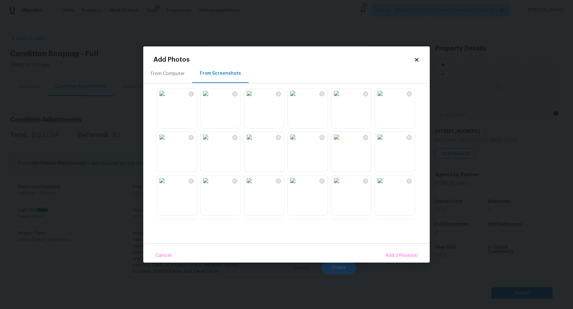
click at [385, 142] on img at bounding box center [380, 137] width 10 height 10
click at [254, 186] on img at bounding box center [249, 181] width 10 height 10
click at [395, 251] on button "Add 5 Photo(s)" at bounding box center [401, 256] width 37 height 14
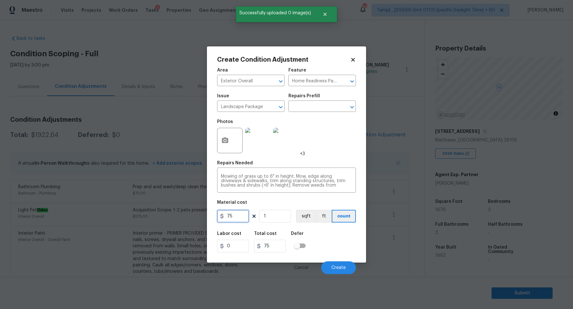
click at [241, 219] on input "75" at bounding box center [233, 216] width 32 height 13
type input "500"
click at [330, 263] on button "Create" at bounding box center [338, 268] width 35 height 13
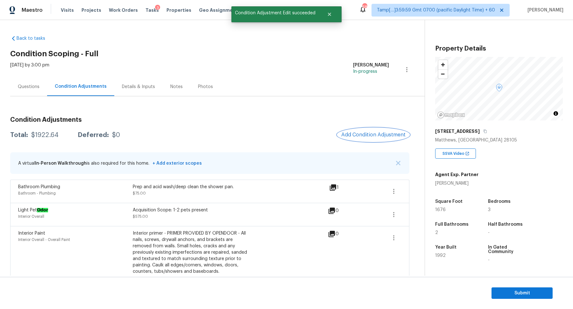
click at [361, 137] on span "Add Condition Adjustment" at bounding box center [373, 135] width 64 height 6
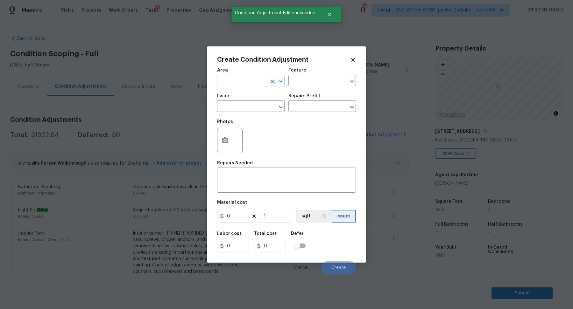
click at [248, 84] on input "text" at bounding box center [242, 81] width 50 height 10
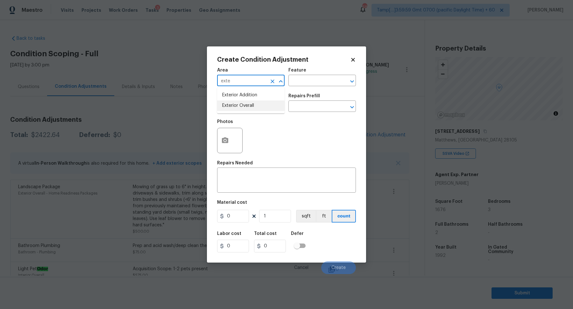
click at [251, 107] on li "Exterior Overall" at bounding box center [250, 106] width 67 height 11
type input "Exterior Overall"
click at [251, 107] on input "text" at bounding box center [242, 107] width 50 height 10
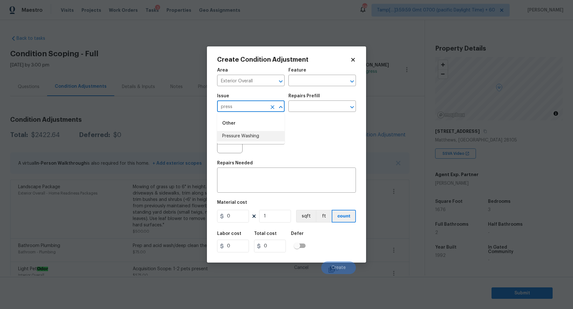
click at [247, 132] on li "Pressure Washing" at bounding box center [250, 136] width 67 height 11
click at [246, 111] on input "Pressure Washing" at bounding box center [242, 107] width 50 height 10
type input "Pressure Washing"
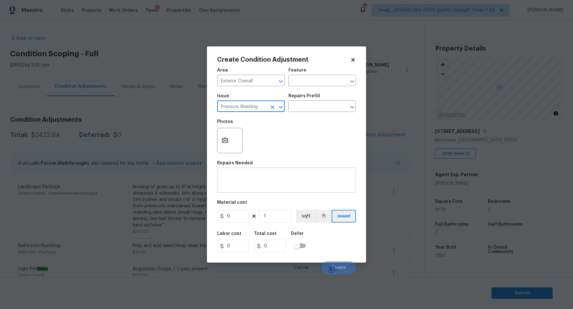
click at [261, 188] on div "x ​" at bounding box center [286, 181] width 139 height 24
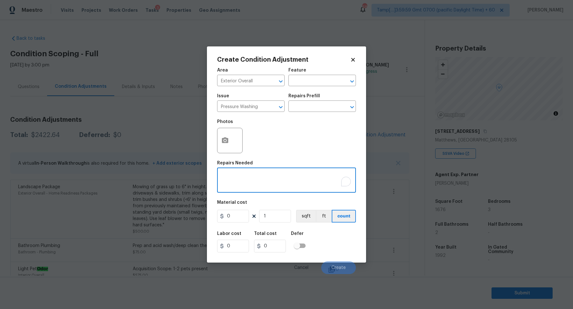
paste textarea "Pressure Washing"
type textarea "Pressure Washing"
click at [238, 216] on input "0" at bounding box center [233, 216] width 32 height 13
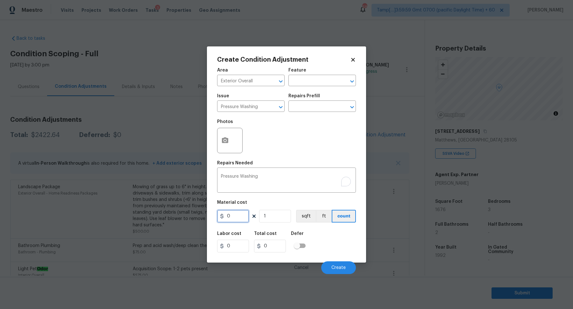
click at [238, 216] on input "0" at bounding box center [233, 216] width 32 height 13
type input "200"
click at [325, 267] on button "Create" at bounding box center [338, 268] width 35 height 13
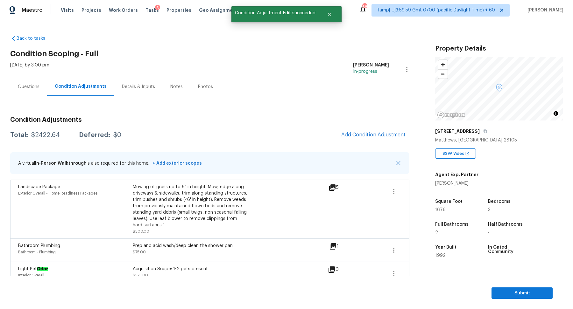
click at [362, 143] on div "Condition Adjustments Total: $2422.64 Deferred: $0 Add Condition Adjustment A v…" at bounding box center [209, 253] width 399 height 283
click at [366, 138] on button "Add Condition Adjustment" at bounding box center [373, 134] width 72 height 13
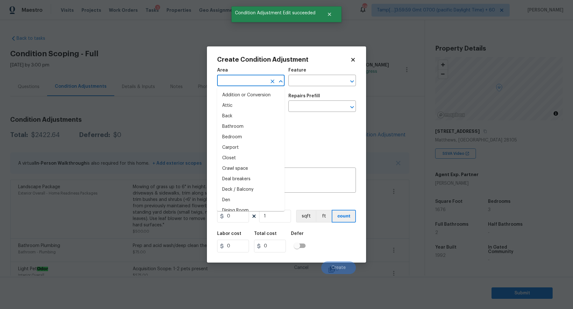
click at [251, 84] on input "text" at bounding box center [242, 81] width 50 height 10
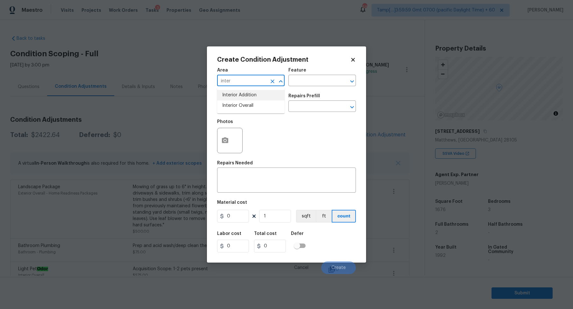
click at [246, 78] on input "inter" at bounding box center [242, 81] width 50 height 10
click at [224, 104] on li "Exterior Overall" at bounding box center [250, 106] width 67 height 11
type input "Exterior Overall"
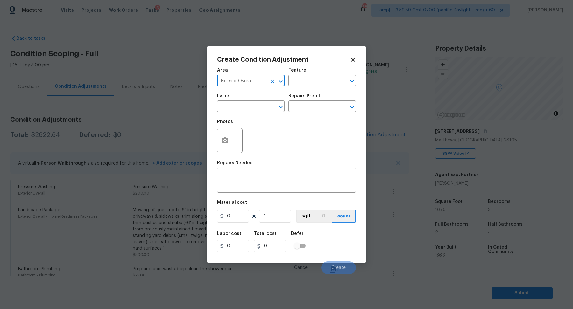
click at [224, 104] on input "text" at bounding box center [242, 107] width 50 height 10
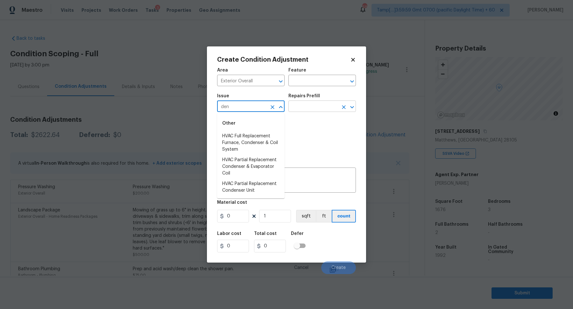
type input "de"
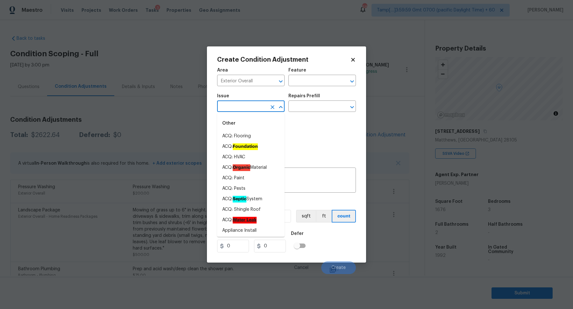
type input "b"
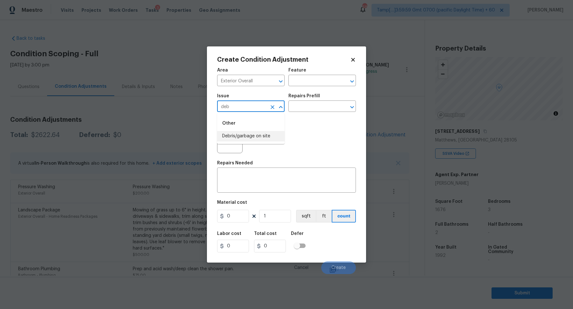
click at [228, 140] on li "Debris/garbage on site" at bounding box center [250, 136] width 67 height 11
type input "Debris/garbage on site"
click at [332, 103] on input "text" at bounding box center [313, 107] width 50 height 10
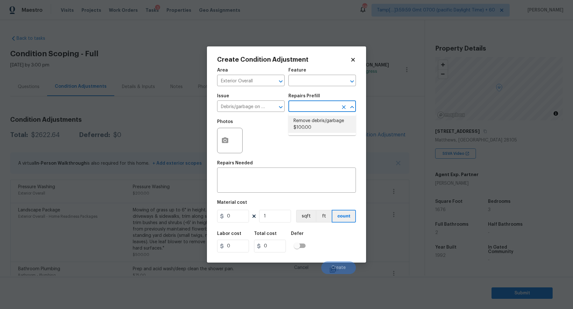
click at [322, 125] on li "Remove debris/garbage $100.00" at bounding box center [321, 124] width 67 height 17
type textarea "Remove, haul off, and properly dispose of any debris left by seller to offsite …"
type input "100"
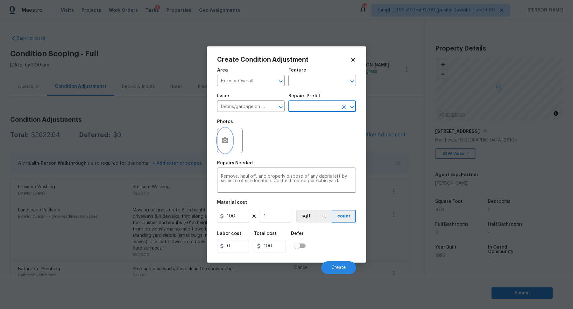
click at [225, 145] on button "button" at bounding box center [224, 140] width 15 height 25
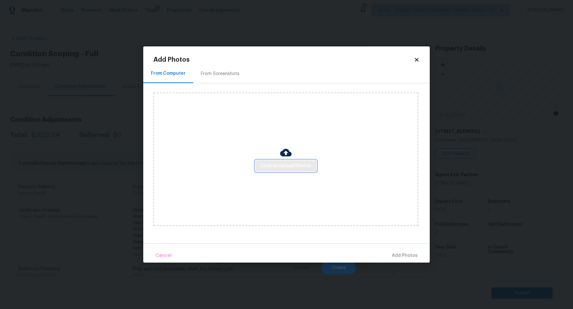
click at [267, 166] on span "Click to Upload Photos" at bounding box center [285, 166] width 51 height 8
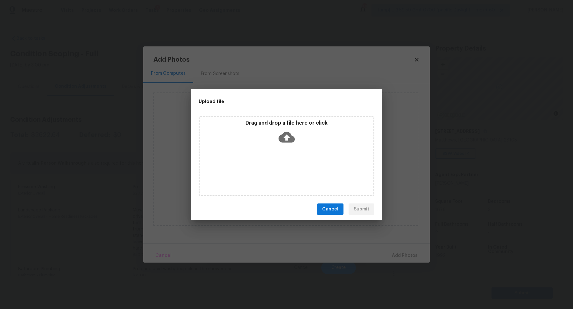
click at [282, 136] on icon at bounding box center [286, 137] width 16 height 11
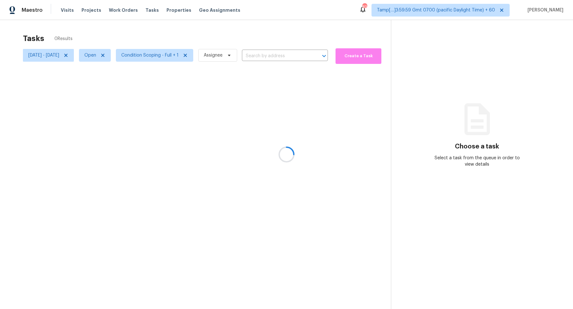
click at [91, 55] on div at bounding box center [286, 154] width 573 height 309
click at [67, 55] on icon at bounding box center [65, 55] width 3 height 3
click at [283, 62] on div at bounding box center [286, 154] width 573 height 309
click at [290, 56] on div at bounding box center [286, 154] width 573 height 309
click at [288, 56] on div at bounding box center [286, 154] width 573 height 309
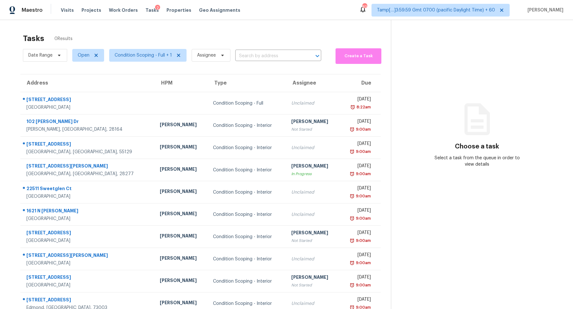
click at [288, 56] on input "text" at bounding box center [269, 56] width 68 height 10
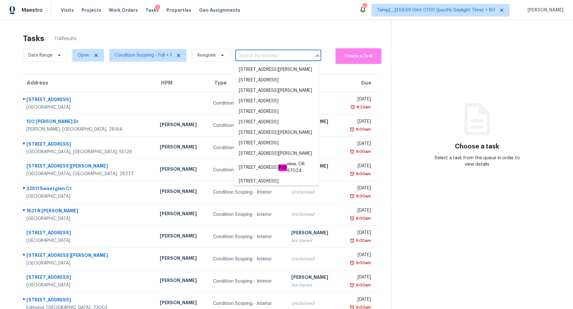
paste input "3724 Huntingdon Dr, Minnetonka, MN 55305"
type input "3724 Huntingdon Dr, Minnetonka, MN 55305"
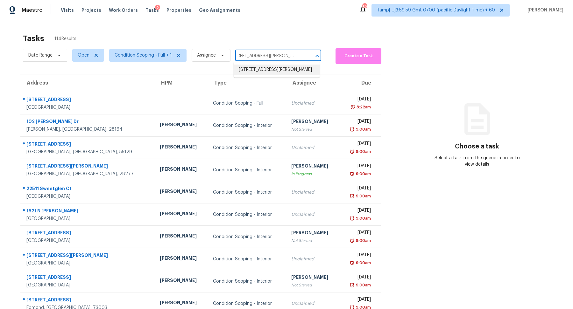
click at [250, 69] on li "3724 Huntingdon Dr, Minnetonka, MN 55305" at bounding box center [277, 70] width 86 height 11
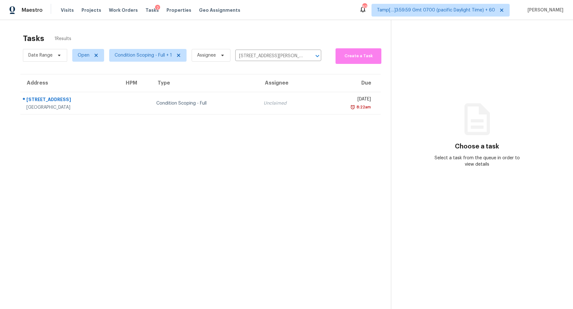
click at [258, 101] on td "Unclaimed" at bounding box center [287, 103] width 59 height 22
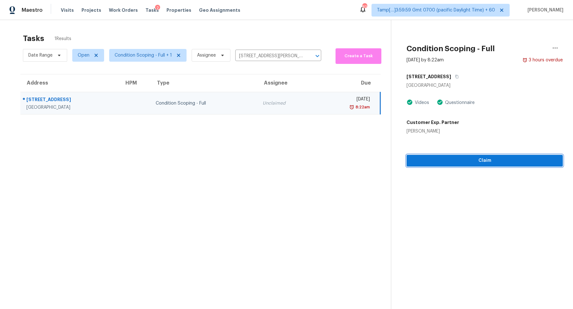
click at [487, 165] on button "Claim" at bounding box center [484, 161] width 156 height 12
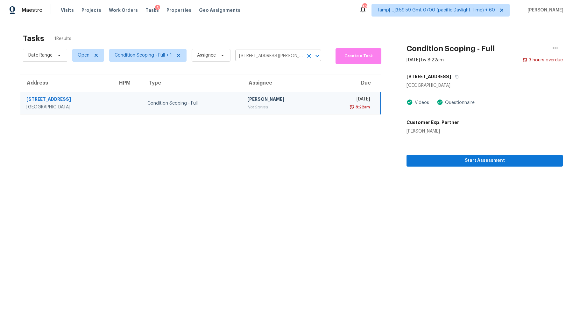
click at [250, 53] on input "3724 Huntingdon Dr, Minnetonka, MN 55305" at bounding box center [269, 56] width 68 height 10
paste input "1621 N Luther, Mesa, AZ 85207"
type input "1621 N Luther, Mesa, AZ 85207"
click at [260, 68] on li "1621 N Luther, Mesa, AZ 85207" at bounding box center [277, 73] width 86 height 17
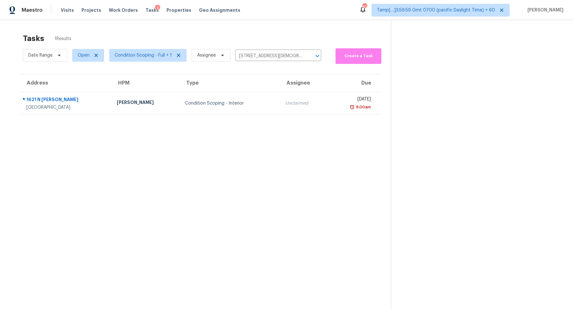
click at [280, 109] on td "Unclaimed" at bounding box center [304, 103] width 48 height 22
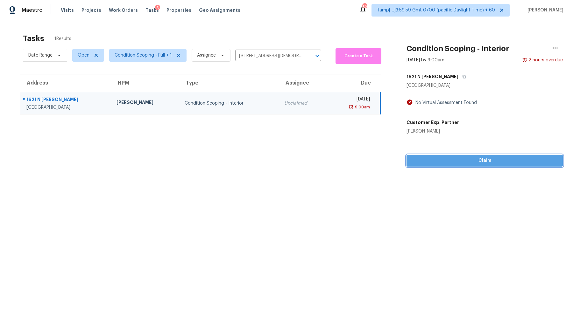
click at [484, 162] on span "Claim" at bounding box center [485, 161] width 146 height 8
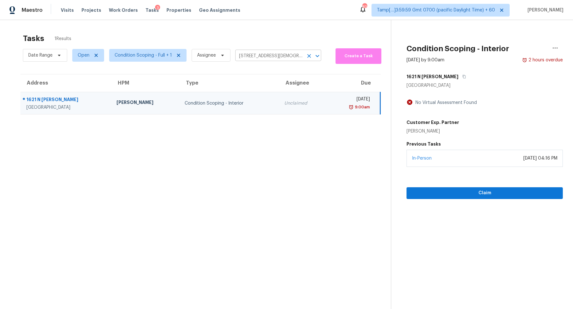
click at [248, 53] on input "1621 N Luther, Mesa, AZ 85207" at bounding box center [269, 56] width 68 height 10
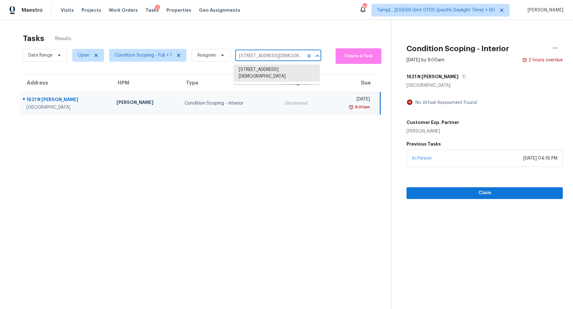
click at [291, 42] on div "Tasks 1 Results" at bounding box center [207, 38] width 368 height 17
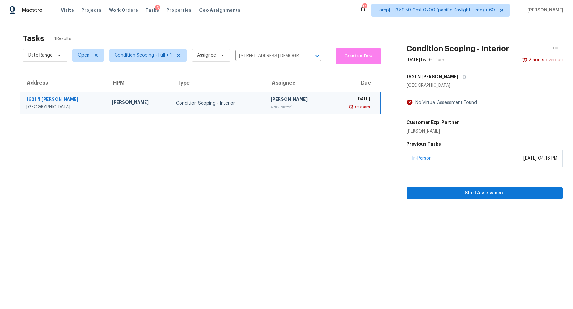
click at [239, 108] on td "Condition Scoping - Interior" at bounding box center [218, 103] width 95 height 22
click at [269, 51] on div "Date Range Open Condition Scoping - Full + 1 Assignee 1621 N Luther, Mesa, AZ 8…" at bounding box center [172, 55] width 298 height 17
click at [268, 54] on input "1621 N Luther, Mesa, AZ 85207" at bounding box center [269, 56] width 68 height 10
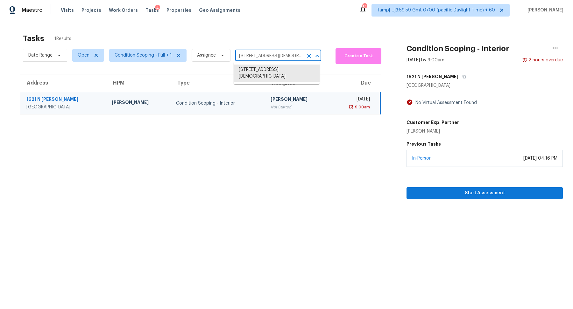
click at [268, 54] on input "1621 N Luther, Mesa, AZ 85207" at bounding box center [269, 56] width 68 height 10
paste input "3487 Cabaret St Port Charlotte, FL, 33948"
type input "3487 Cabaret St Port Charlotte, FL, 33948"
click at [259, 72] on li "3487 Cabaret St, Port Charlotte, FL 33948" at bounding box center [277, 70] width 86 height 11
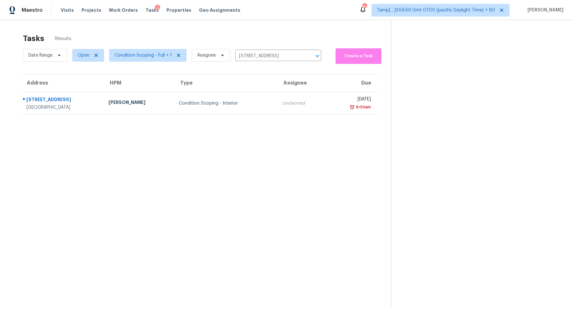
click at [299, 94] on td "Unclaimed" at bounding box center [301, 103] width 49 height 22
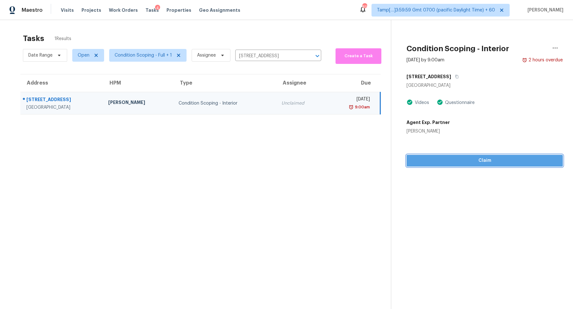
click at [452, 158] on span "Claim" at bounding box center [485, 161] width 146 height 8
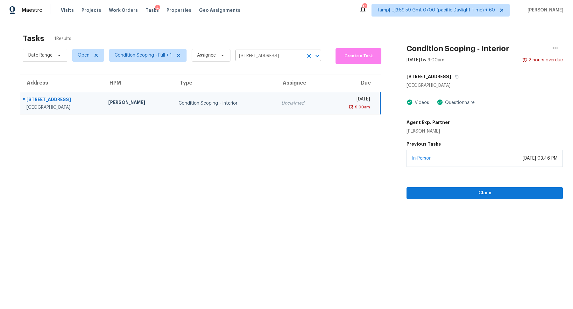
click at [249, 53] on input "3487 Cabaret St, Port Charlotte, FL 33948" at bounding box center [269, 56] width 68 height 10
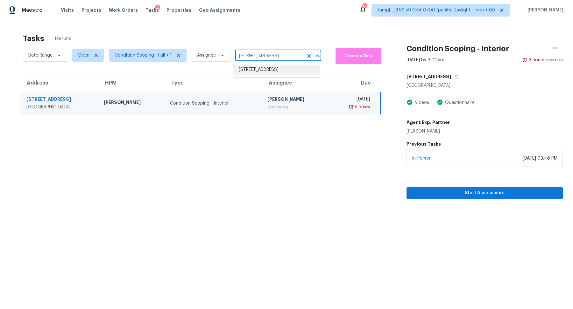
click at [301, 67] on li "3487 Cabaret St, Port Charlotte, FL 33948" at bounding box center [277, 70] width 86 height 11
click at [280, 52] on input "3487 Cabaret St, Port Charlotte, FL 33948" at bounding box center [269, 56] width 68 height 10
paste input "848 Ike Lynch Rd Dallas, NC, 28034"
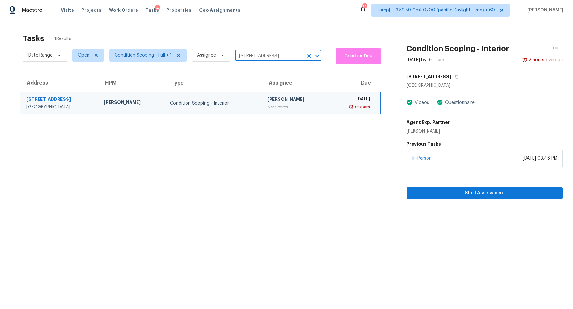
type input "848 Ike Lynch Rd Dallas, NC, 28034"
click at [285, 71] on li "848 Ike Lynch Rd, Dallas, NC 28034" at bounding box center [277, 70] width 86 height 11
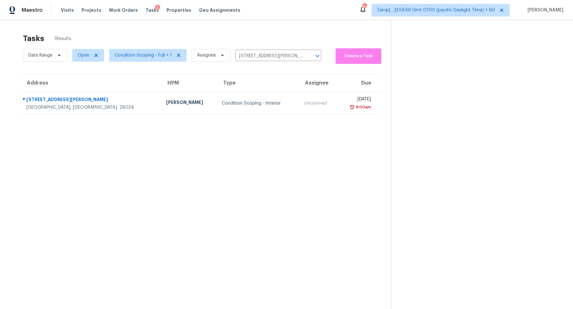
click at [299, 106] on td "Unclaimed" at bounding box center [318, 103] width 39 height 22
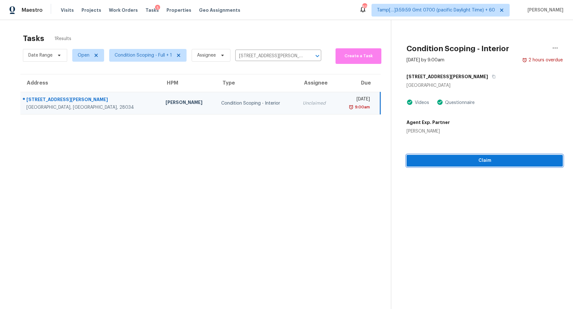
click at [454, 158] on span "Claim" at bounding box center [485, 161] width 146 height 8
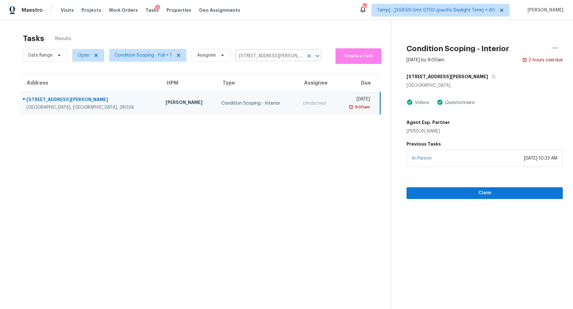
click at [261, 53] on input "848 Ike Lynch Rd, Dallas, NC 28034" at bounding box center [269, 56] width 68 height 10
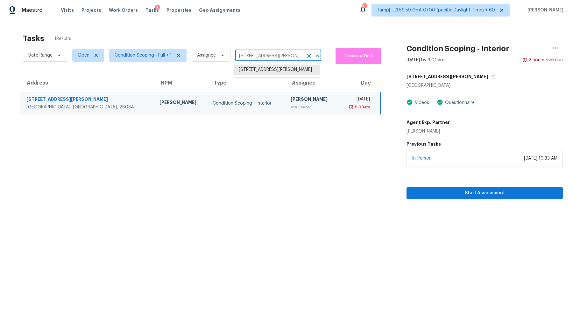
paste input "2018 Lasalle St Charlotte, NC, 28216"
type input "2018 Lasalle St Charlotte, NC, 28216"
click at [291, 71] on li "2018 Lasalle St, Charlotte, NC 28216" at bounding box center [277, 70] width 86 height 11
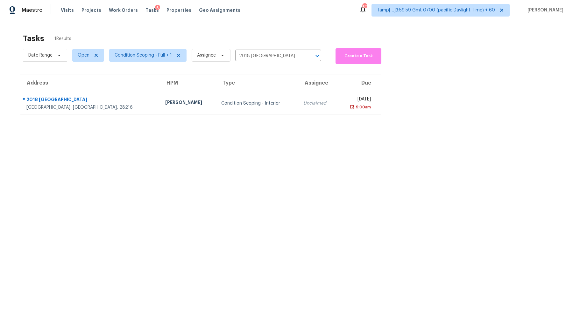
click at [298, 98] on td "Unclaimed" at bounding box center [317, 103] width 39 height 22
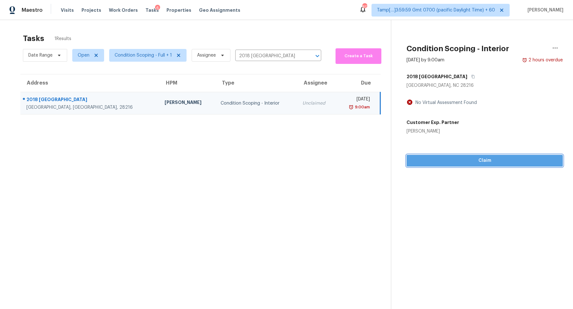
click at [449, 157] on span "Claim" at bounding box center [485, 161] width 146 height 8
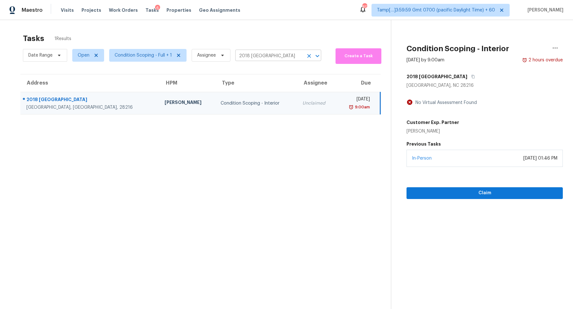
click at [265, 53] on input "2018 Lasalle St, Charlotte, NC 28216" at bounding box center [269, 56] width 68 height 10
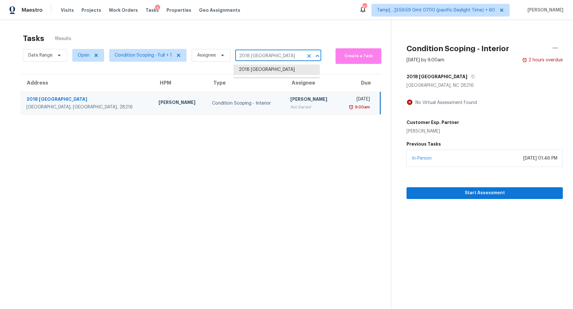
paste input "415 Blackridge Rd Henderson, NV, 89015"
type input "415 Blackridge Rd Henderson, NV, 89015"
click at [259, 68] on li "415 Blackridge Rd, Henderson, NV 89015" at bounding box center [277, 70] width 86 height 11
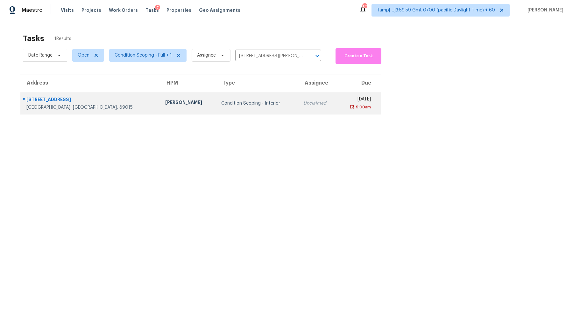
click at [241, 100] on div "Condition Scoping - Interior" at bounding box center [257, 103] width 72 height 6
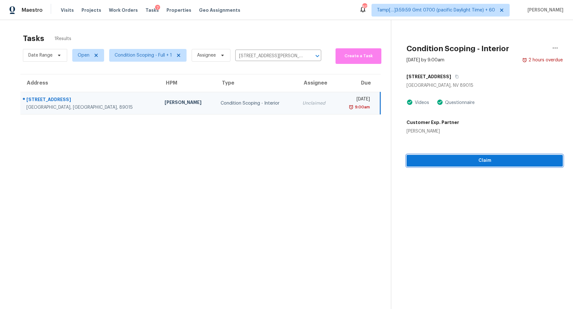
click at [469, 159] on span "Claim" at bounding box center [485, 161] width 146 height 8
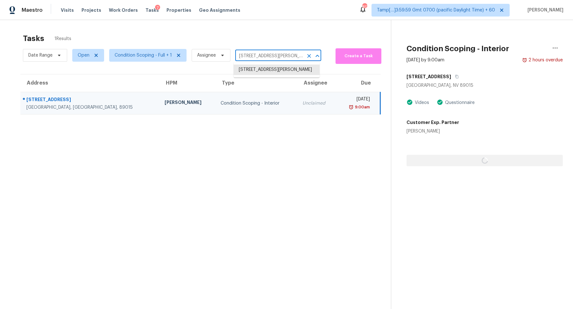
click at [264, 57] on input "415 Blackridge Rd, Henderson, NV 89015" at bounding box center [269, 56] width 68 height 10
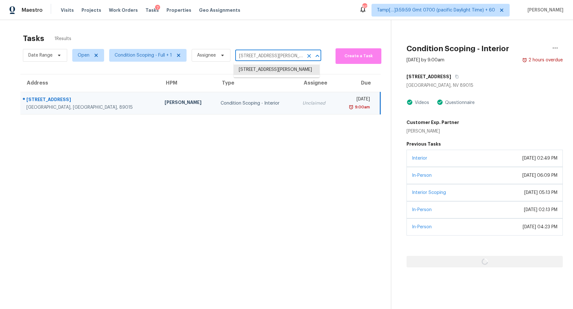
paste input "810 Theall Rd Houston, TX, 77066"
type input "4810 Theall Rd Houston, TX, 77066"
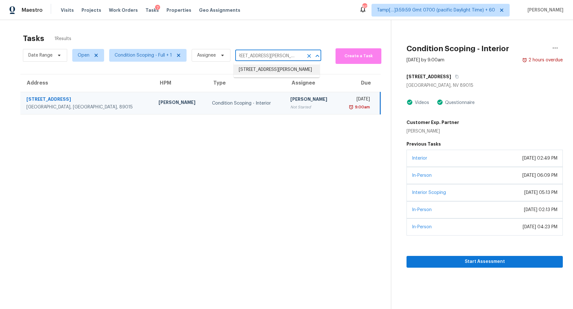
click at [264, 66] on li "4810 Theall Rd, Houston, TX 77066" at bounding box center [277, 70] width 86 height 11
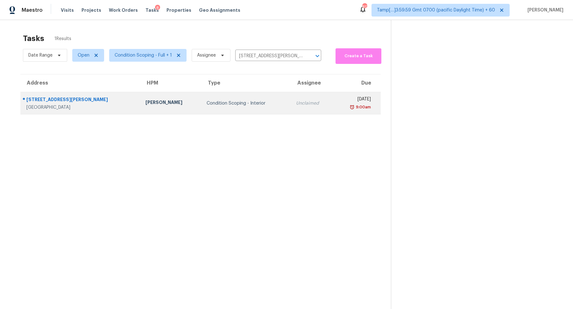
click at [203, 99] on td "Condition Scoping - Interior" at bounding box center [245, 103] width 89 height 22
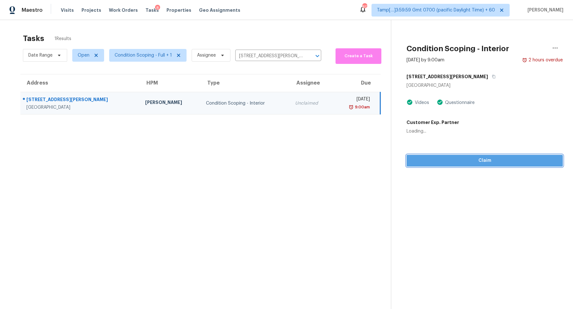
click at [442, 164] on span "Claim" at bounding box center [485, 161] width 146 height 8
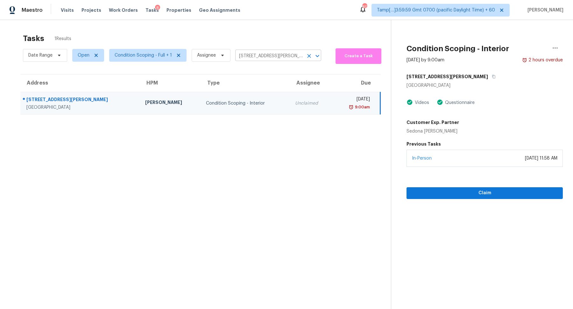
click at [239, 58] on input "4810 Theall Rd, Houston, TX 77066" at bounding box center [269, 56] width 68 height 10
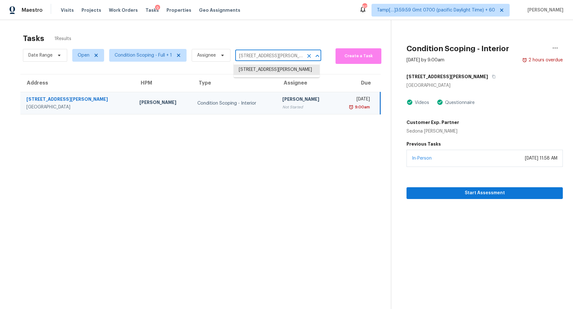
paste input "23471 S 221st St Queen Creek, AZ, 85142"
type input "23471 S 221st St Queen Creek, AZ, 85142"
click at [254, 68] on li "23471 S 221st St, Queen Creek, AZ 85142" at bounding box center [277, 70] width 86 height 11
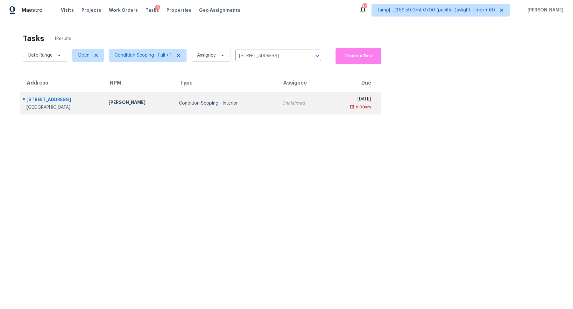
click at [277, 101] on td "Unclaimed" at bounding box center [301, 103] width 49 height 22
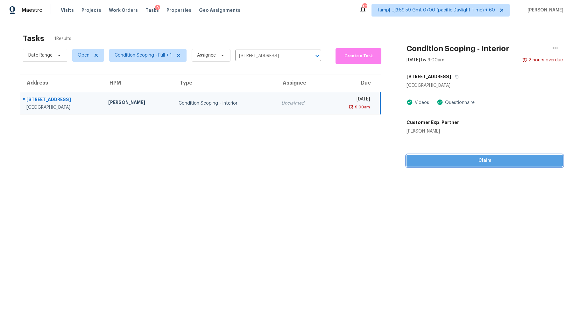
click at [434, 160] on span "Claim" at bounding box center [485, 161] width 146 height 8
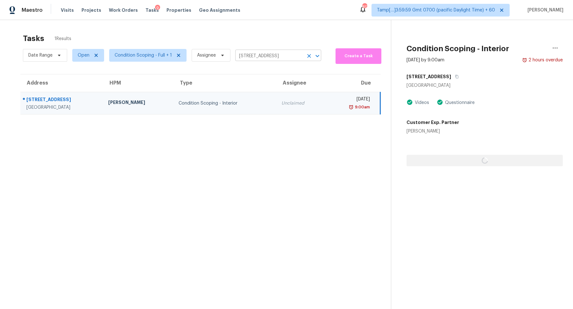
click at [259, 59] on input "23471 S 221st St, Queen Creek, AZ 85142" at bounding box center [269, 56] width 68 height 10
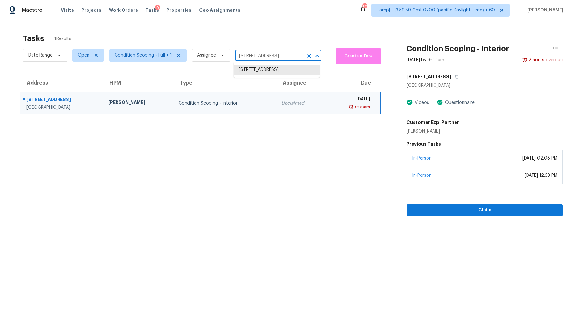
paste input "96 Chenango Dr Powell, OH, 43065"
type input "96 Chenango Dr Powell, OH, 43065"
click at [278, 68] on li "96 Chenango Dr, Powell, OH 43065" at bounding box center [277, 70] width 86 height 11
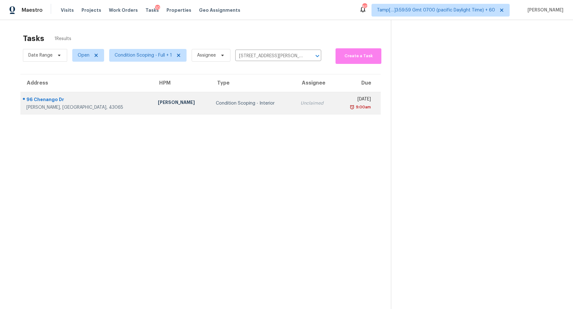
click at [295, 110] on td "Unclaimed" at bounding box center [315, 103] width 41 height 22
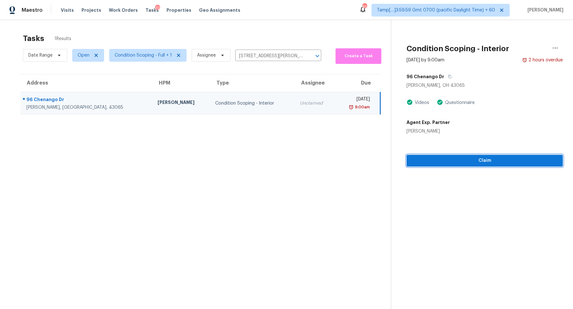
click at [433, 163] on span "Claim" at bounding box center [485, 161] width 146 height 8
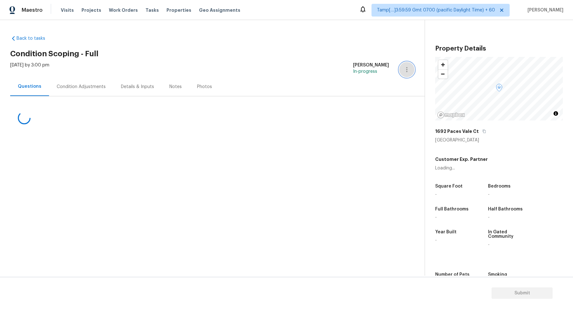
click at [399, 69] on button "button" at bounding box center [406, 69] width 15 height 15
click at [311, 55] on h2 "Condition Scoping - Full" at bounding box center [217, 54] width 414 height 6
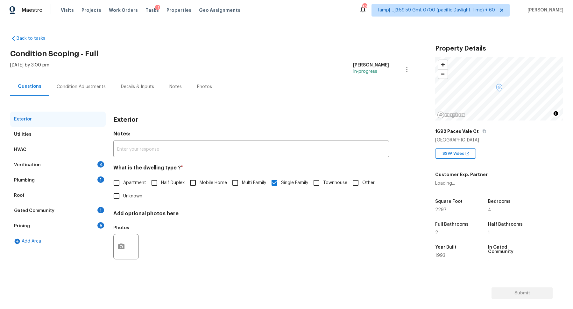
click at [82, 167] on div "Verification 4" at bounding box center [57, 165] width 95 height 15
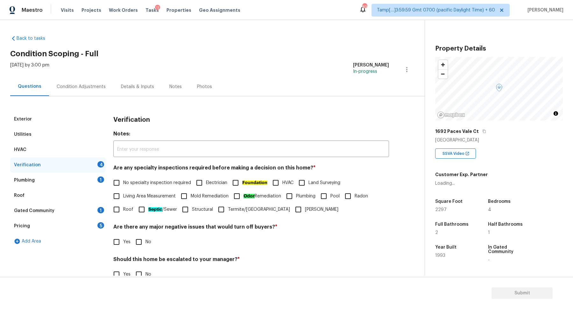
click at [133, 190] on label "Living Area Measurement" at bounding box center [143, 196] width 66 height 13
click at [123, 190] on input "Living Area Measurement" at bounding box center [116, 196] width 13 height 13
checkbox input "true"
click at [140, 185] on span "No specialty inspection required" at bounding box center [157, 183] width 68 height 7
click at [123, 185] on input "No specialty inspection required" at bounding box center [116, 183] width 13 height 13
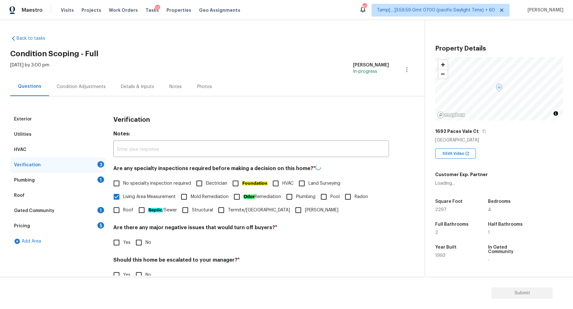
checkbox input "true"
click at [147, 201] on label "Living Area Measurement" at bounding box center [143, 196] width 66 height 13
click at [123, 201] on input "Living Area Measurement" at bounding box center [116, 196] width 13 height 13
checkbox input "false"
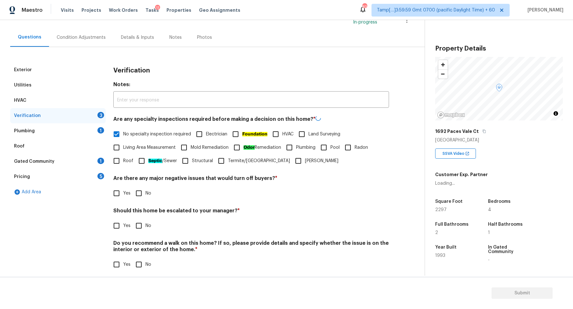
scroll to position [54, 0]
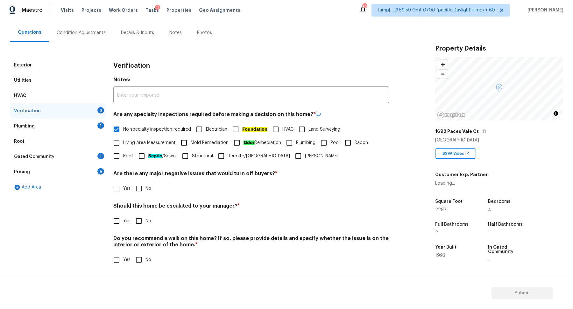
click at [137, 196] on div "Verification Notes: ​ Are any specialty inspections required before making a de…" at bounding box center [251, 166] width 276 height 217
click at [143, 191] on input "No" at bounding box center [138, 188] width 13 height 13
checkbox input "true"
click at [132, 215] on input "No" at bounding box center [138, 221] width 13 height 13
checkbox input "true"
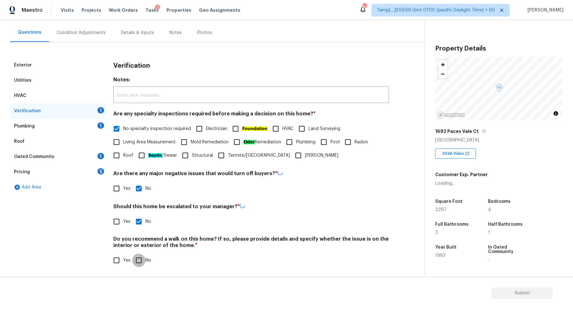
click at [132, 254] on input "No" at bounding box center [138, 260] width 13 height 13
checkbox input "true"
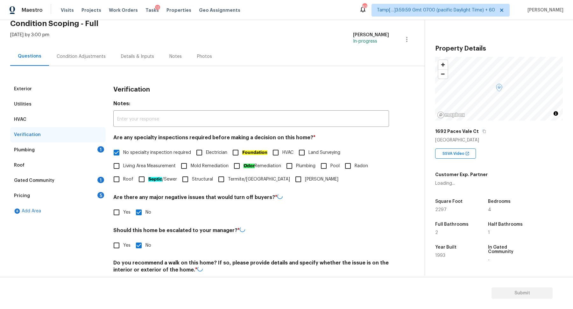
click at [85, 148] on div "Plumbing 1" at bounding box center [57, 150] width 95 height 15
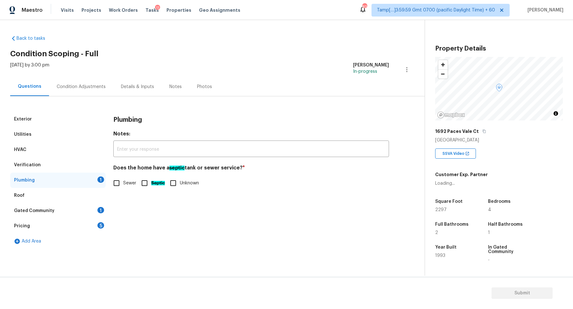
click at [136, 178] on label "Sewer" at bounding box center [123, 183] width 26 height 13
click at [123, 178] on input "Sewer" at bounding box center [116, 183] width 13 height 13
checkbox input "true"
click at [98, 201] on div "Roof" at bounding box center [57, 195] width 95 height 15
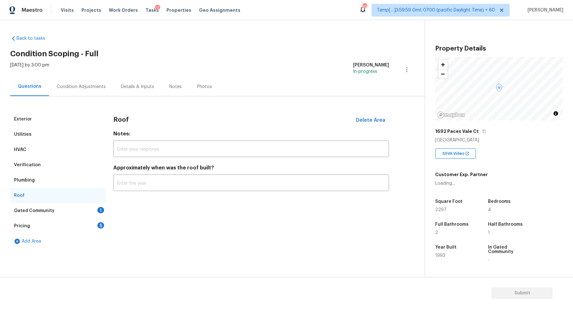
click at [98, 205] on div "Gated Community 1" at bounding box center [57, 210] width 95 height 15
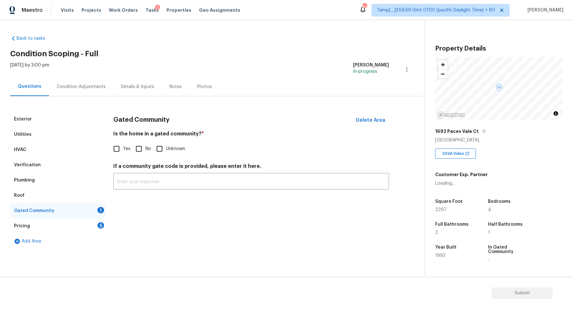
click at [138, 151] on input "No" at bounding box center [138, 148] width 13 height 13
checkbox input "true"
click at [94, 226] on div "Pricing 5" at bounding box center [57, 226] width 95 height 15
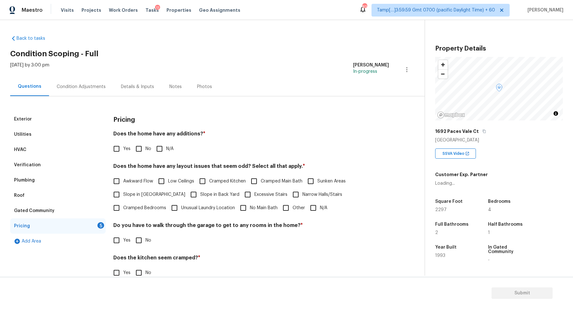
click at [141, 150] on input "No" at bounding box center [138, 148] width 13 height 13
checkbox input "true"
click at [132, 186] on label "Awkward Flow" at bounding box center [131, 181] width 43 height 13
click at [123, 186] on input "Awkward Flow" at bounding box center [116, 181] width 13 height 13
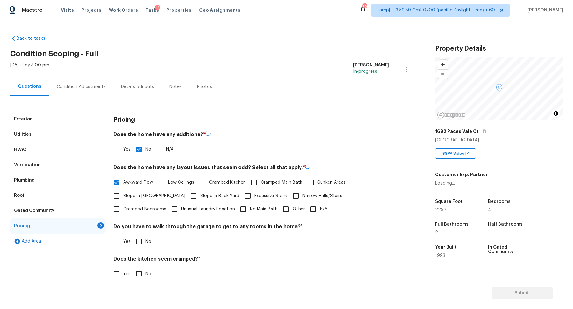
click at [136, 184] on span "Awkward Flow" at bounding box center [138, 183] width 30 height 7
click at [123, 184] on input "Awkward Flow" at bounding box center [116, 182] width 13 height 13
checkbox input "false"
click at [138, 192] on label "Slope in [GEOGRAPHIC_DATA]" at bounding box center [147, 195] width 75 height 13
click at [123, 192] on input "Slope in [GEOGRAPHIC_DATA]" at bounding box center [116, 195] width 13 height 13
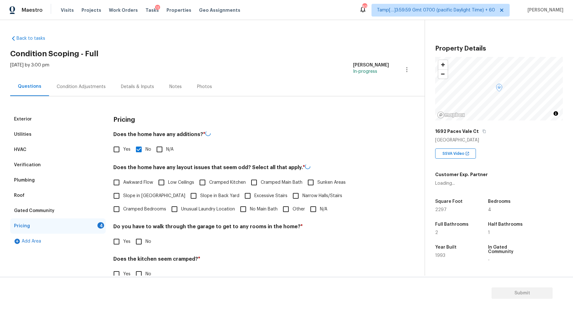
checkbox input "true"
click at [187, 193] on input "Slope in Back Yard" at bounding box center [193, 195] width 13 height 13
checkbox input "true"
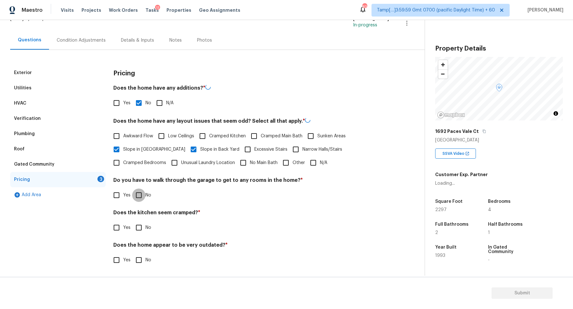
click at [134, 194] on input "No" at bounding box center [138, 195] width 13 height 13
checkbox input "true"
click at [132, 221] on input "No" at bounding box center [138, 227] width 13 height 13
checkbox input "true"
click at [132, 254] on input "No" at bounding box center [138, 260] width 13 height 13
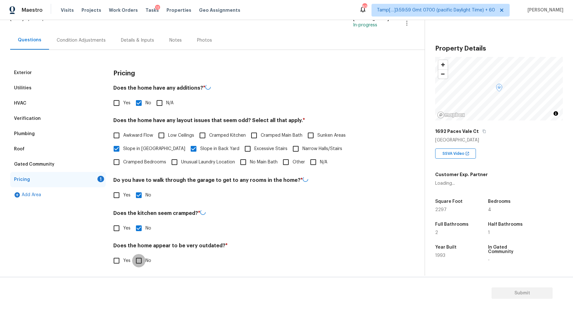
checkbox input "true"
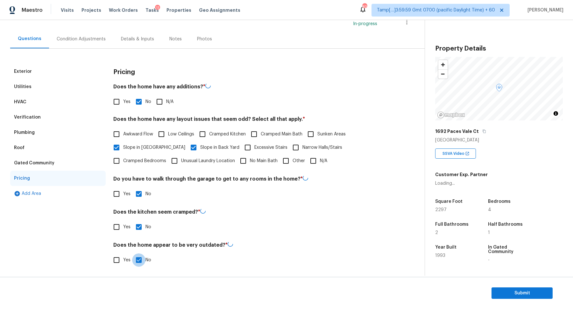
scroll to position [0, 0]
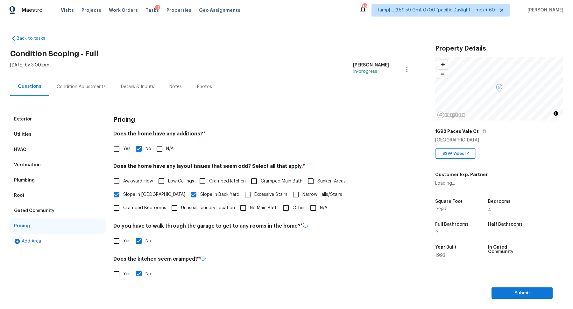
click at [74, 90] on div "Condition Adjustments" at bounding box center [81, 86] width 64 height 19
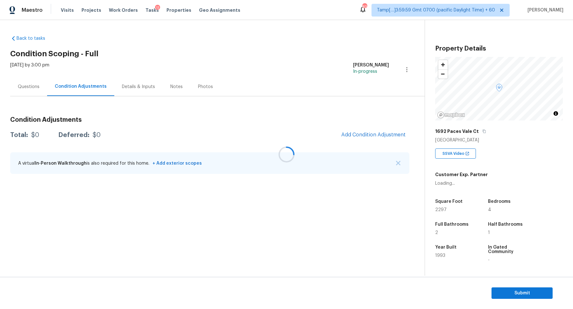
click at [368, 135] on div at bounding box center [286, 154] width 573 height 309
click at [385, 137] on span "Add Condition Adjustment" at bounding box center [373, 135] width 64 height 6
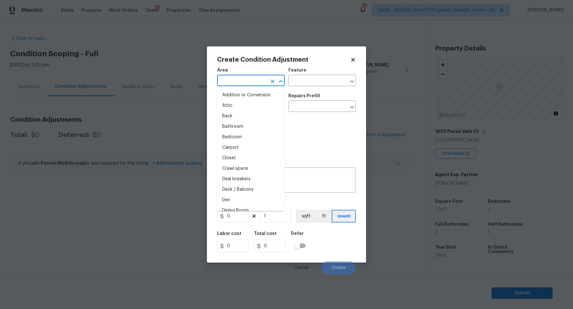
click at [243, 78] on input "text" at bounding box center [242, 81] width 50 height 10
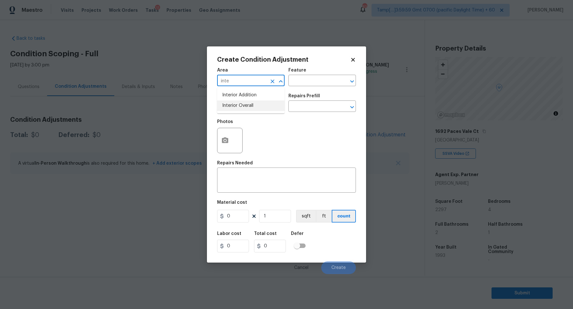
click at [247, 102] on li "Interior Overall" at bounding box center [250, 106] width 67 height 11
type input "Interior Overall"
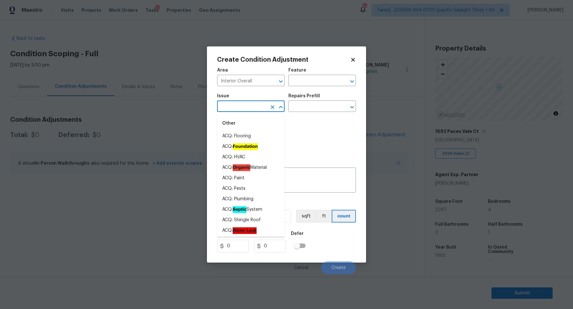
click at [248, 109] on input "text" at bounding box center [242, 107] width 50 height 10
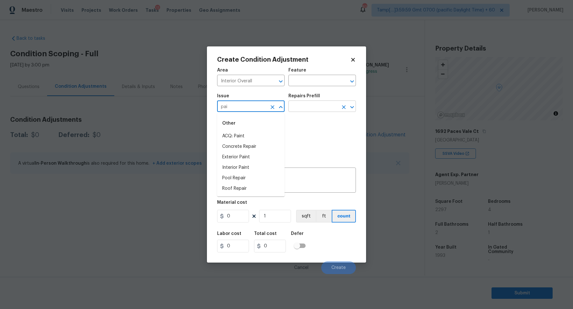
type input "pain"
click at [239, 136] on li "ACQ: Paint" at bounding box center [250, 136] width 67 height 11
type input "ACQ: Paint"
click at [311, 110] on input "text" at bounding box center [313, 107] width 50 height 10
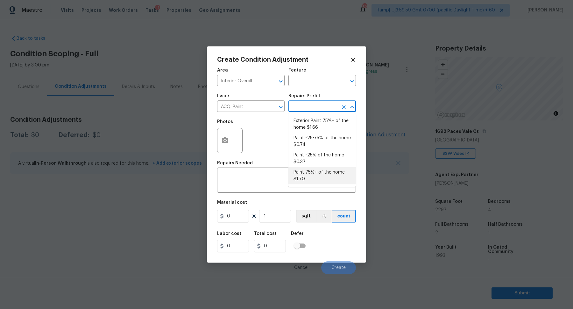
click at [324, 178] on li "Paint 75%+ of the home $1.70" at bounding box center [321, 175] width 67 height 17
type input "Acquisition"
type textarea "Acquisition Scope: 75%+ of the home will likely require interior paint"
type input "1.7"
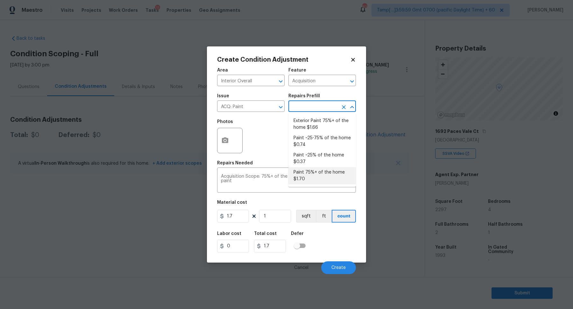
click at [316, 106] on input "text" at bounding box center [313, 107] width 50 height 10
click at [319, 136] on li "Paint ~25-75% of the home $0.74" at bounding box center [321, 141] width 67 height 17
type textarea "Acquisition Scope: ~25 - 75% of the home needs interior paint"
type input "0.74"
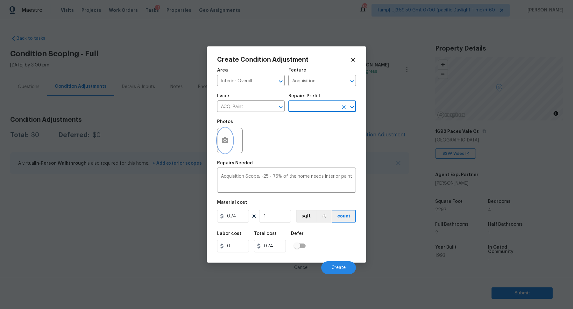
click at [228, 145] on button "button" at bounding box center [224, 140] width 15 height 25
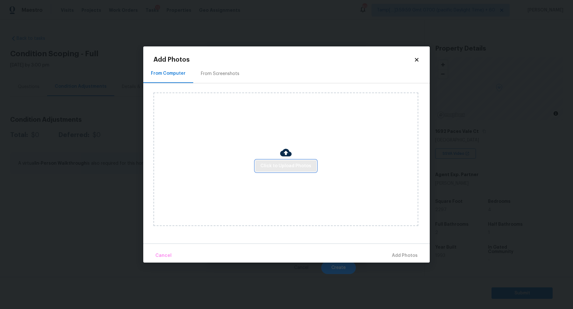
click at [270, 162] on button "Click to Upload Photos" at bounding box center [285, 166] width 61 height 12
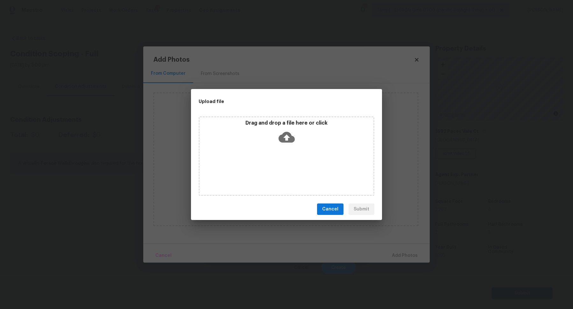
click at [284, 149] on div "Drag and drop a file here or click" at bounding box center [287, 156] width 176 height 80
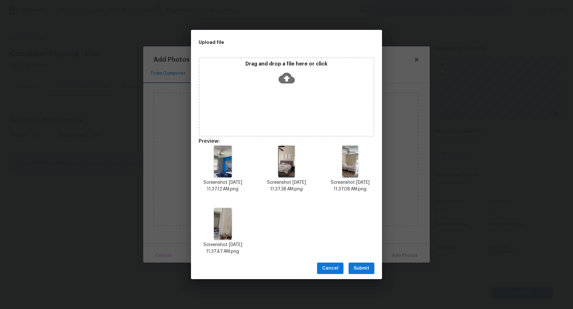
click at [354, 265] on span "Submit" at bounding box center [362, 269] width 16 height 8
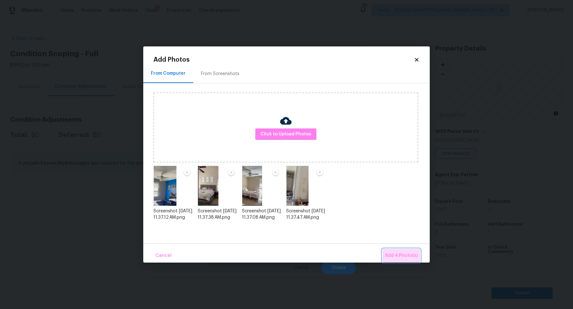
click at [404, 253] on span "Add 4 Photo(s)" at bounding box center [401, 256] width 33 height 8
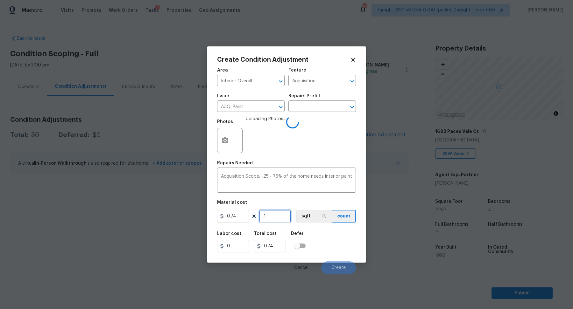
click at [275, 222] on input "1" at bounding box center [275, 216] width 32 height 13
type input "2"
type input "1.48"
type input "22"
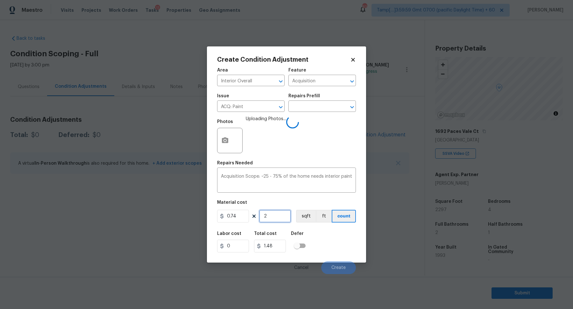
type input "16.28"
type input "229"
type input "169.46"
type input "2297"
type input "1699.78"
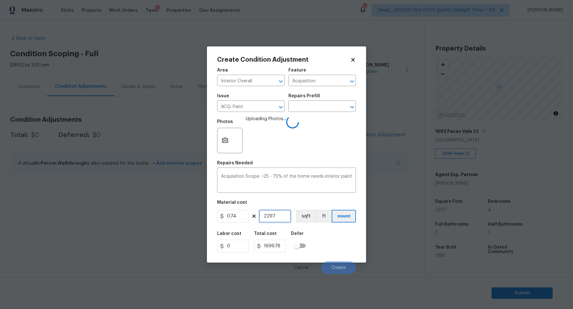
type input "2297"
click at [335, 247] on div "Labor cost 0 Total cost 1699.78 Defer" at bounding box center [286, 242] width 139 height 29
click at [271, 217] on input "2297" at bounding box center [275, 216] width 32 height 13
click at [333, 238] on div "Labor cost 0 Total cost 1699.78 Defer" at bounding box center [286, 242] width 139 height 29
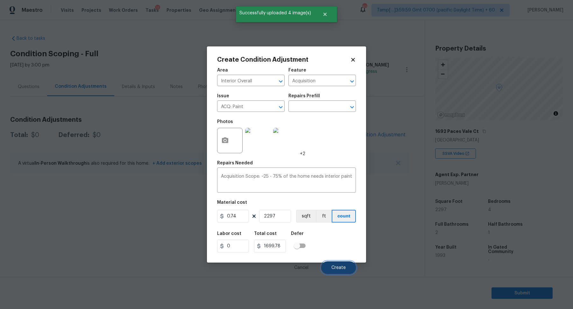
click at [334, 266] on span "Create" at bounding box center [338, 268] width 14 height 5
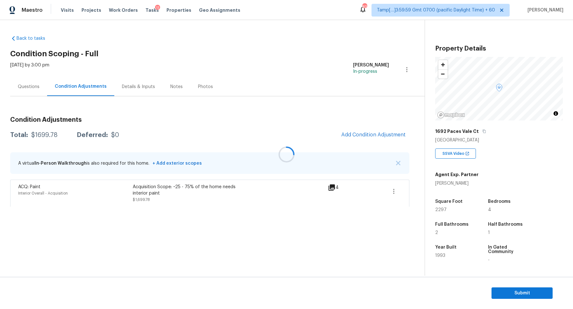
click at [377, 134] on div at bounding box center [286, 154] width 573 height 309
click at [367, 136] on div at bounding box center [286, 154] width 573 height 309
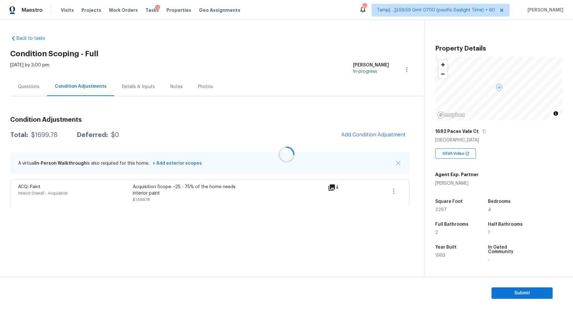
click at [367, 133] on div at bounding box center [286, 154] width 573 height 309
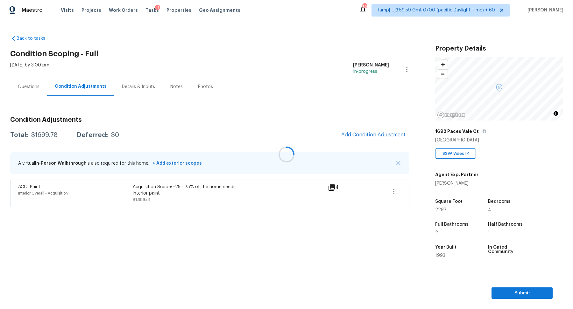
click at [390, 137] on div at bounding box center [286, 154] width 573 height 309
click at [372, 134] on div at bounding box center [286, 154] width 573 height 309
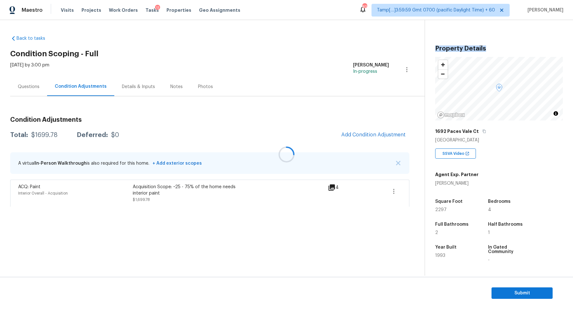
click at [372, 134] on div at bounding box center [286, 154] width 573 height 309
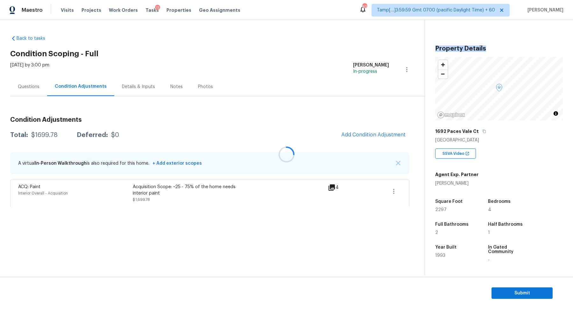
click at [372, 134] on div at bounding box center [286, 154] width 573 height 309
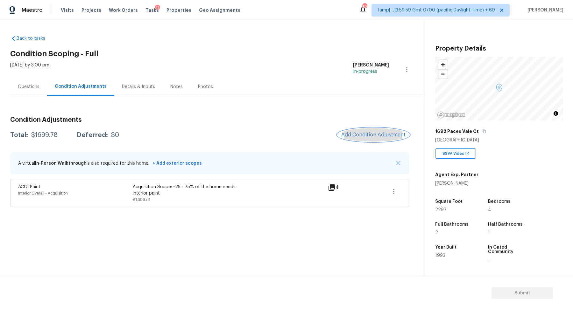
click at [361, 134] on span "Add Condition Adjustment" at bounding box center [373, 135] width 64 height 6
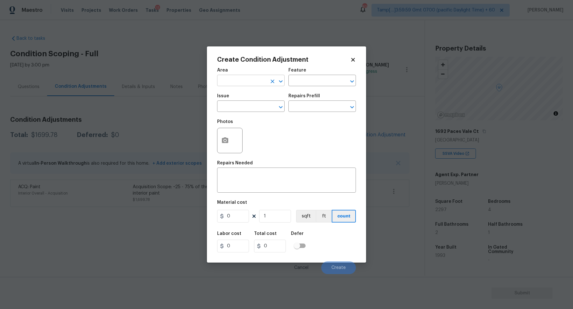
click at [243, 80] on input "text" at bounding box center [242, 81] width 50 height 10
click at [249, 107] on li "Interior Overall" at bounding box center [250, 106] width 67 height 11
type input "Interior Overall"
click at [249, 107] on input "text" at bounding box center [242, 107] width 50 height 10
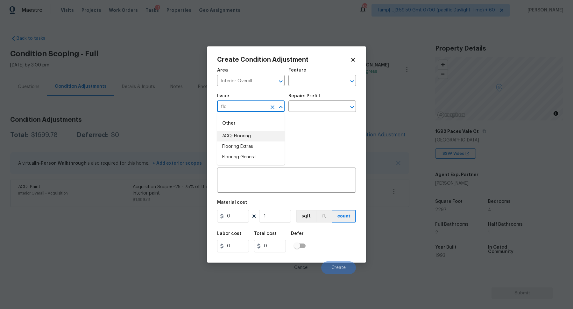
click at [251, 138] on li "ACQ: Flooring" at bounding box center [250, 136] width 67 height 11
type input "ACQ: Flooring"
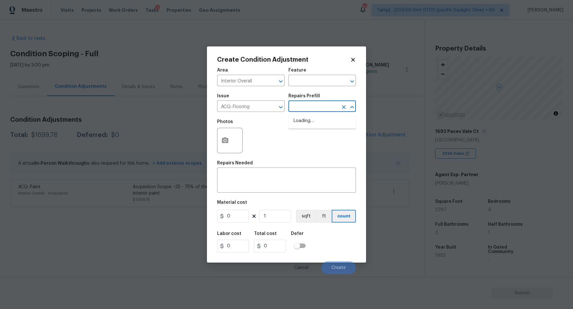
click at [313, 109] on input "text" at bounding box center [313, 107] width 50 height 10
click at [311, 139] on li "Minimum Flooring Repairs $0.20" at bounding box center [321, 141] width 67 height 17
type input "Acquisition"
type textarea "Acquisition Scope: Minimum flooring repairs"
type input "0.2"
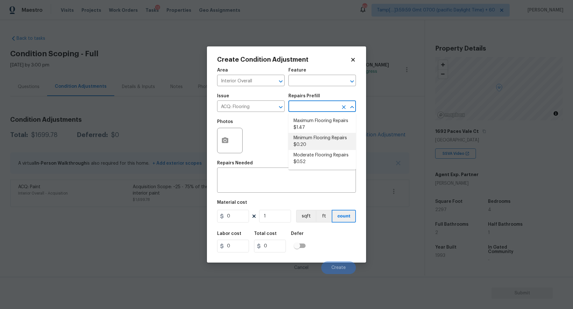
type input "0.2"
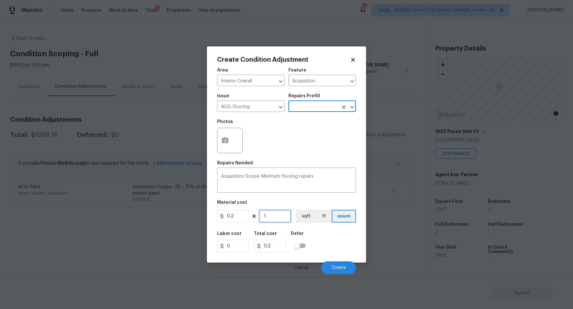
click at [278, 219] on input "1" at bounding box center [275, 216] width 32 height 13
type input "2"
type input "0.4"
type input "22"
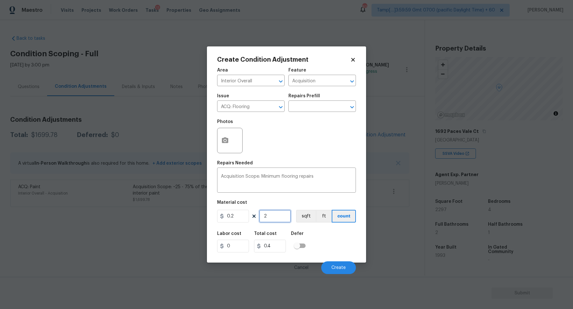
type input "4.4"
type input "229"
type input "45.8"
type input "2297"
type input "459.4"
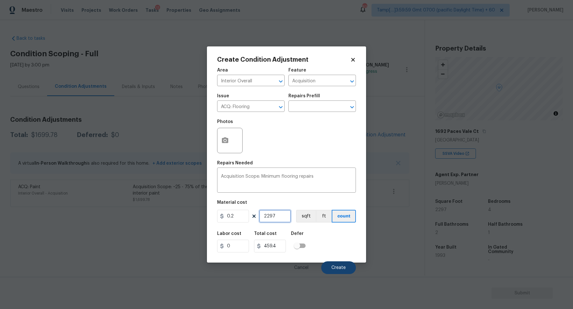
type input "2297"
click at [329, 265] on button "Create" at bounding box center [338, 268] width 35 height 13
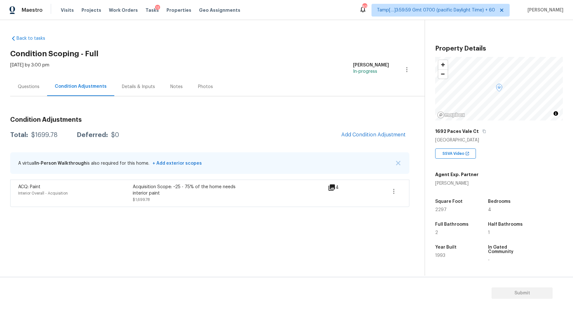
click at [375, 142] on div "Condition Adjustments Total: $1699.78 Deferred: $0 Add Condition Adjustment A v…" at bounding box center [209, 159] width 399 height 95
click at [369, 138] on button "Add Condition Adjustment" at bounding box center [373, 134] width 72 height 13
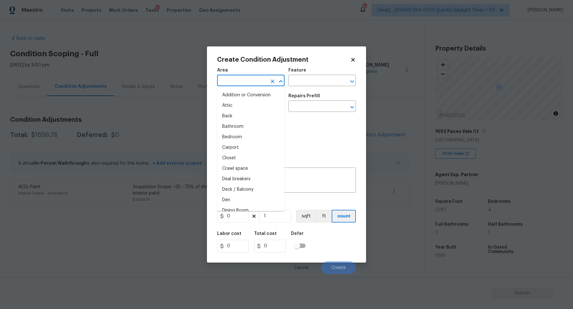
click at [234, 85] on input "text" at bounding box center [242, 81] width 50 height 10
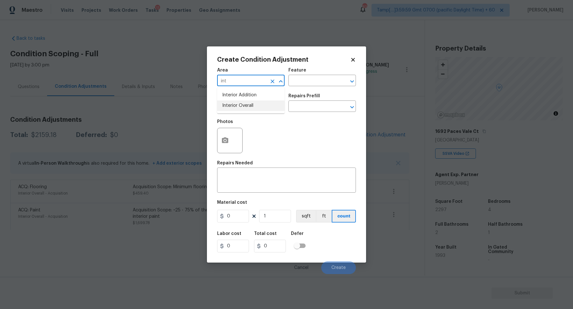
click at [234, 108] on li "Interior Overall" at bounding box center [250, 106] width 67 height 11
type input "Interior Overall"
click at [234, 108] on input "text" at bounding box center [242, 107] width 50 height 10
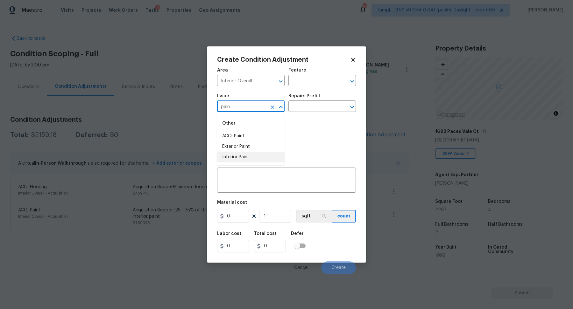
click at [239, 156] on li "Interior Paint" at bounding box center [250, 157] width 67 height 11
type input "Interior Paint"
click at [312, 106] on input "text" at bounding box center [313, 107] width 50 height 10
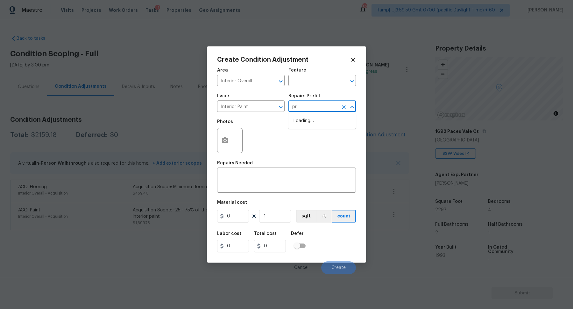
type input "pri"
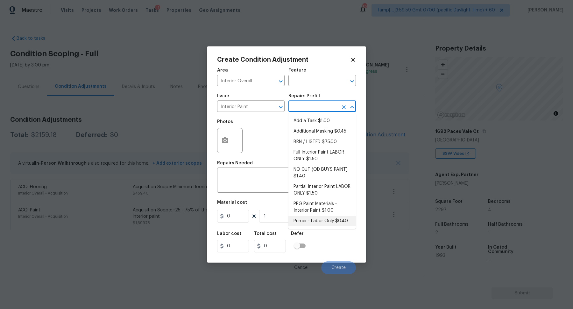
click at [315, 221] on li "Primer - Labor Only $0.40" at bounding box center [321, 221] width 67 height 11
type input "Overall Paint"
type textarea "Interior primer - PRIMER PROVIDED BY OPENDOOR - All nails, screws, drywall anch…"
type input "0.4"
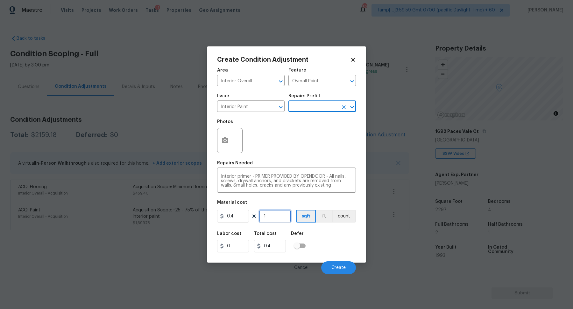
click at [280, 217] on input "1" at bounding box center [275, 216] width 32 height 13
type input "8"
type input "3.2"
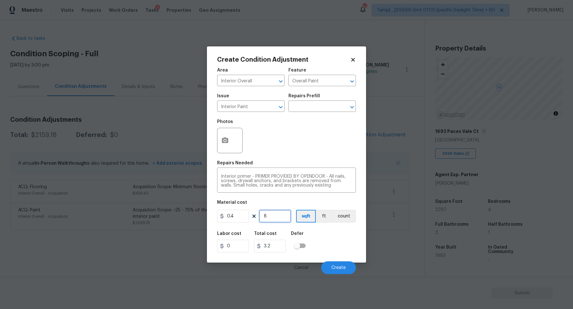
type input "80"
type input "32"
type input "800"
type input "320"
type input "800"
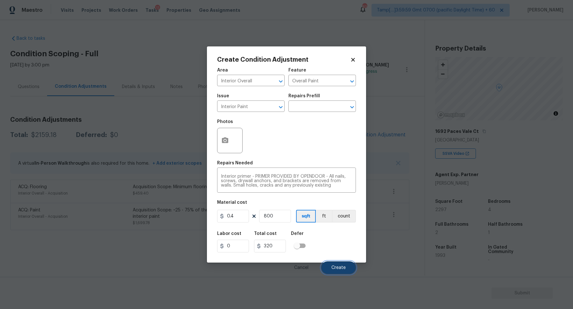
click at [332, 263] on button "Create" at bounding box center [338, 268] width 35 height 13
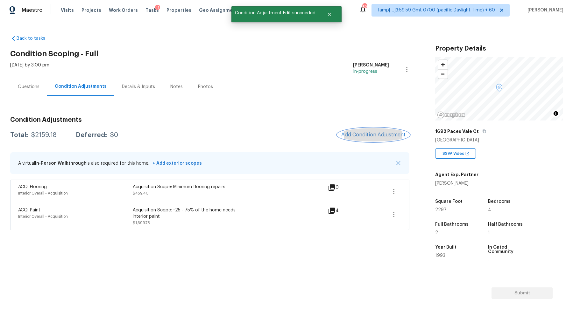
click at [356, 136] on span "Add Condition Adjustment" at bounding box center [373, 135] width 64 height 6
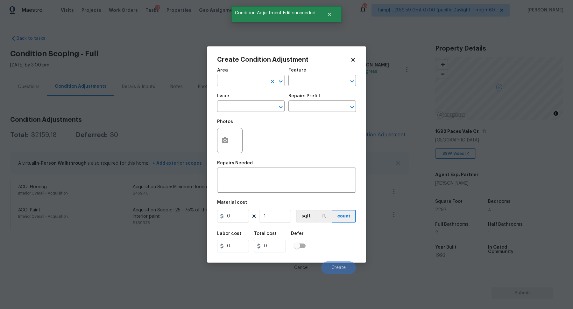
click at [250, 85] on input "text" at bounding box center [242, 81] width 50 height 10
click at [260, 105] on li "Interior Overall" at bounding box center [250, 106] width 67 height 11
type input "Interior Overall"
click at [260, 105] on input "text" at bounding box center [242, 107] width 50 height 10
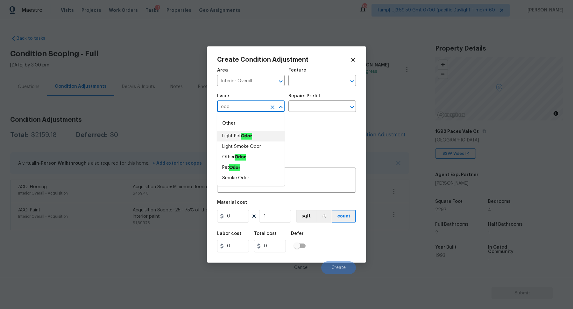
click at [234, 141] on li "Light Pet Odor" at bounding box center [250, 136] width 67 height 11
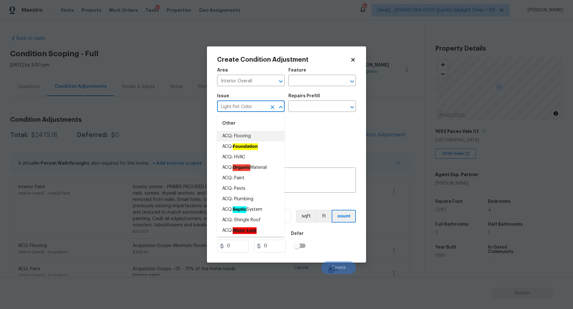
click at [235, 103] on input "Light Pet Odor" at bounding box center [242, 107] width 50 height 10
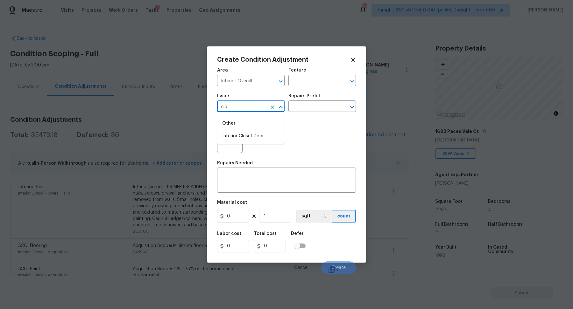
click at [266, 130] on div "Other" at bounding box center [250, 123] width 67 height 15
click at [265, 135] on li "Interior Closet Door" at bounding box center [250, 136] width 67 height 11
type input "Interior Closet Door"
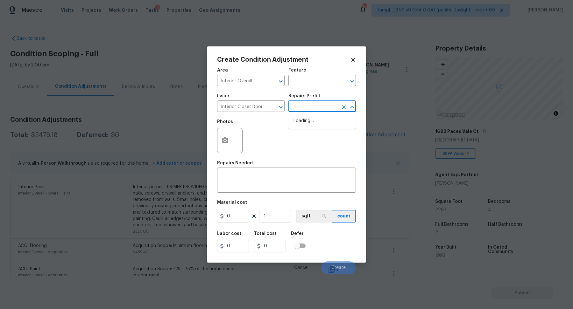
click at [309, 110] on input "text" at bounding box center [313, 107] width 50 height 10
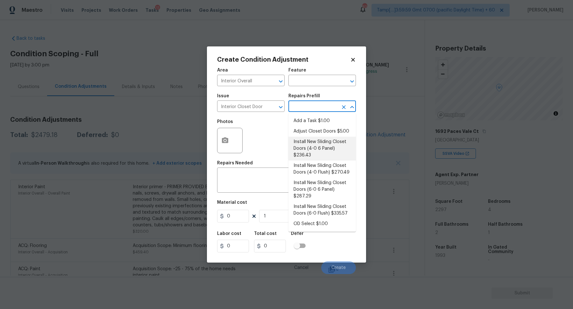
click at [324, 146] on li "Install New Sliding Closet Doors (4-0 6 Panel) $236.43" at bounding box center [321, 149] width 67 height 24
type input "Interior Door"
type textarea "Remove the existing door (if present). Install a new 4-0 bi-fold 6 panel interi…"
type input "236.43"
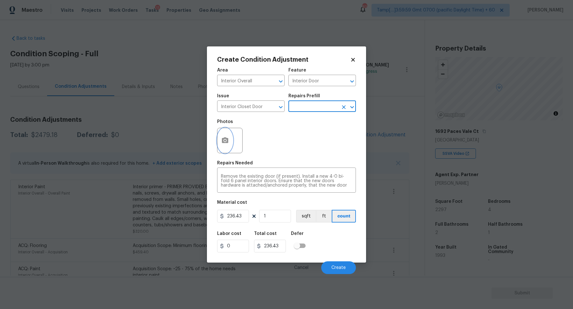
click at [231, 137] on button "button" at bounding box center [224, 140] width 15 height 25
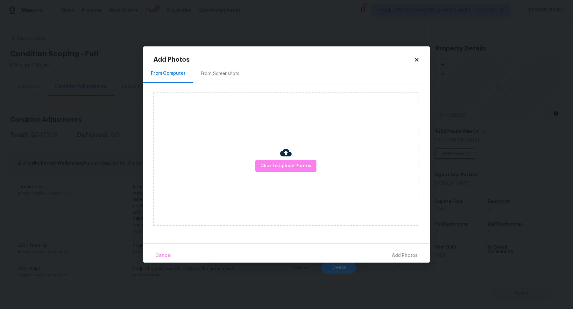
click at [278, 159] on div "Click to Upload Photos" at bounding box center [285, 160] width 265 height 134
click at [278, 160] on button "Click to Upload Photos" at bounding box center [285, 166] width 61 height 12
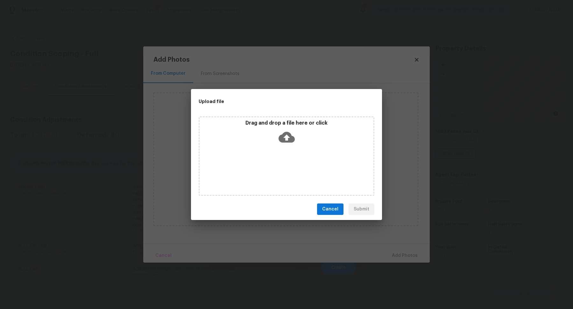
click at [283, 154] on div "Drag and drop a file here or click" at bounding box center [287, 156] width 176 height 80
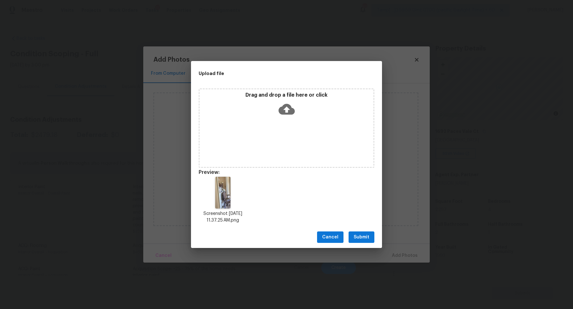
click at [358, 237] on span "Submit" at bounding box center [362, 238] width 16 height 8
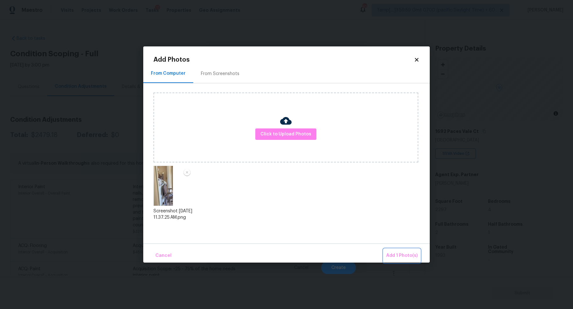
click at [393, 252] on span "Add 1 Photo(s)" at bounding box center [402, 256] width 32 height 8
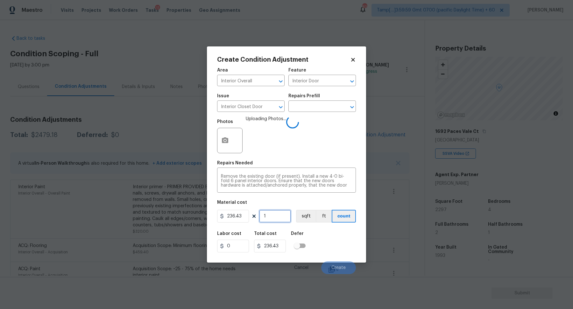
click at [266, 222] on input "1" at bounding box center [275, 216] width 32 height 13
click at [328, 247] on div "Labor cost 0 Total cost 236.43 Defer" at bounding box center [286, 242] width 139 height 29
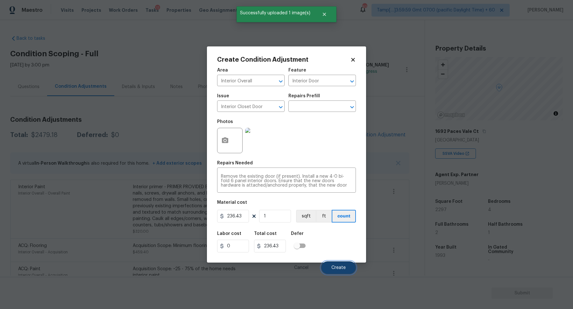
click at [331, 262] on button "Create" at bounding box center [338, 268] width 35 height 13
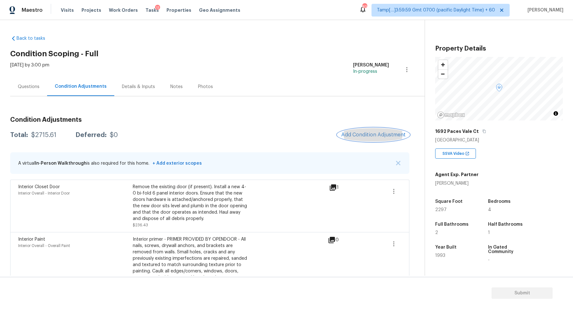
click at [370, 131] on button "Add Condition Adjustment" at bounding box center [373, 134] width 72 height 13
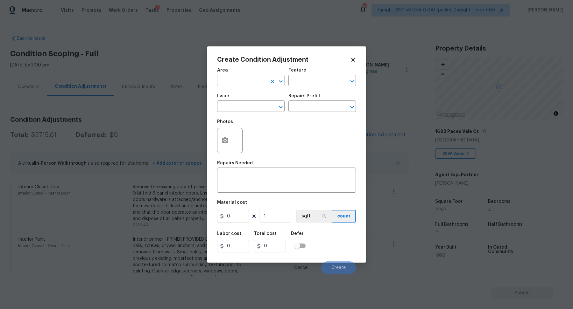
click at [249, 80] on input "text" at bounding box center [242, 81] width 50 height 10
click at [265, 104] on li "Interior Overall" at bounding box center [250, 106] width 67 height 11
type input "Interior Overall"
click at [265, 104] on input "text" at bounding box center [242, 107] width 50 height 10
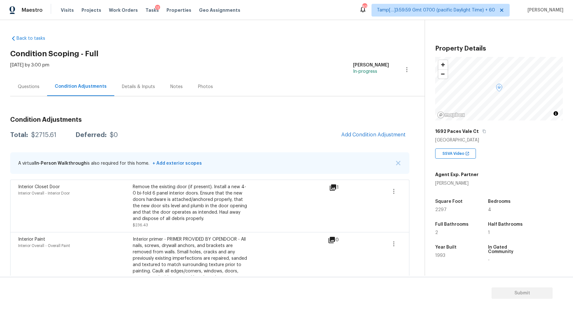
click at [153, 137] on body "Maestro Visits Projects Work Orders Tasks 11 Properties Geo Assignments 820 Tam…" at bounding box center [286, 154] width 573 height 309
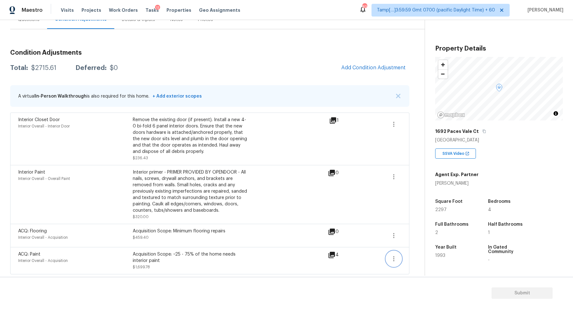
click at [387, 256] on button "button" at bounding box center [393, 258] width 15 height 15
click at [406, 251] on ul "Edit" at bounding box center [429, 257] width 57 height 13
click at [408, 256] on div "Edit" at bounding box center [430, 257] width 50 height 6
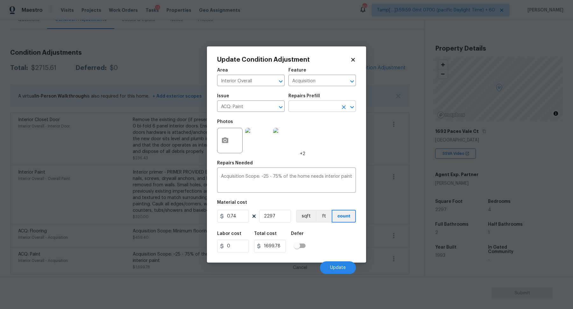
click at [297, 106] on input "text" at bounding box center [313, 107] width 50 height 10
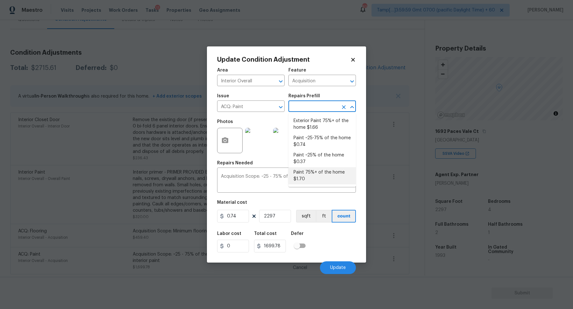
click at [321, 175] on li "Paint 75%+ of the home $1.70" at bounding box center [321, 175] width 67 height 17
type textarea "Acquisition Scope: 75%+ of the home will likely require interior paint"
type input "1.7"
type input "3904.9"
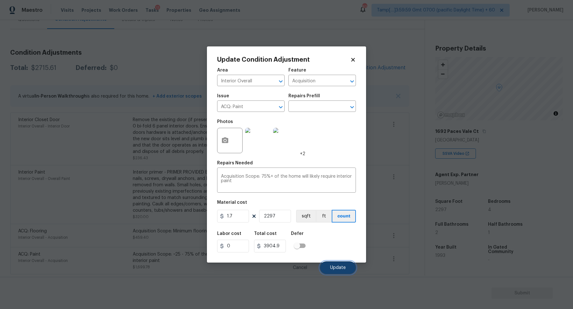
click at [343, 269] on span "Update" at bounding box center [338, 268] width 16 height 5
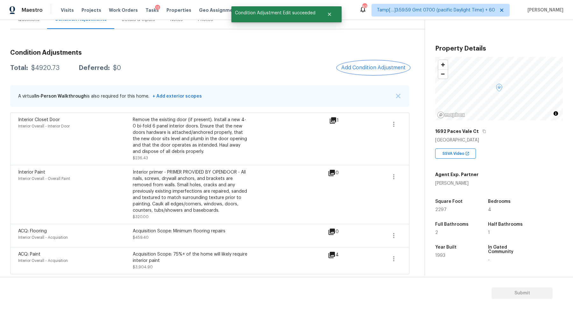
click at [371, 72] on button "Add Condition Adjustment" at bounding box center [373, 67] width 72 height 13
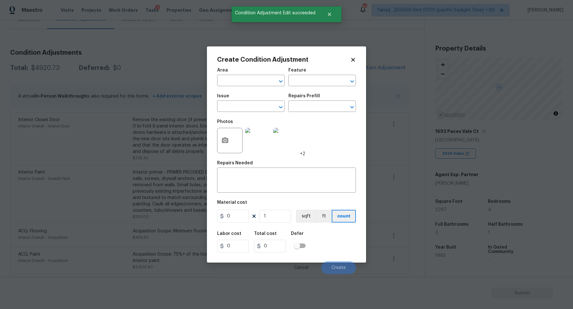
click at [235, 96] on div "Issue" at bounding box center [250, 98] width 67 height 8
click at [239, 87] on span "Area ​" at bounding box center [250, 77] width 67 height 26
click at [240, 87] on span "Area ​" at bounding box center [250, 77] width 67 height 26
click at [248, 76] on input "text" at bounding box center [242, 81] width 50 height 10
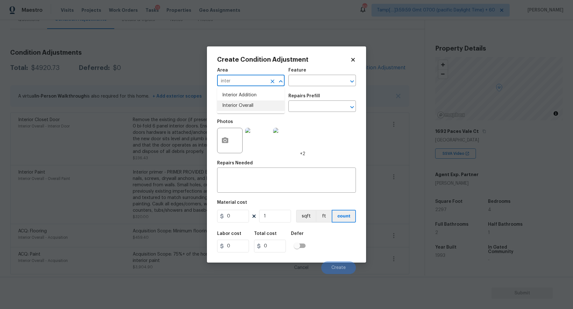
click at [239, 102] on li "Interior Overall" at bounding box center [250, 106] width 67 height 11
type input "Interior Overall"
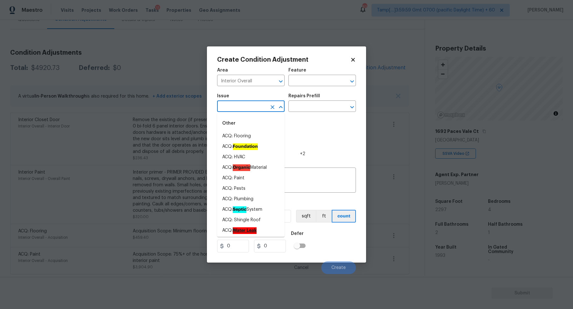
click at [239, 102] on input "text" at bounding box center [242, 107] width 50 height 10
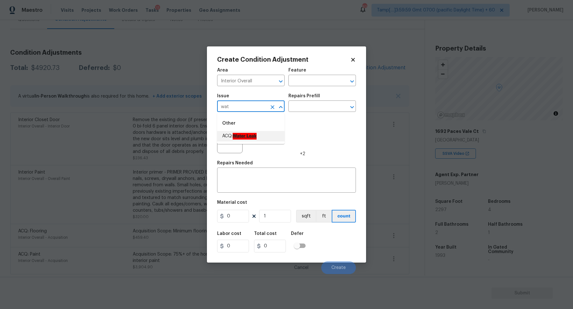
click at [252, 138] on ah_el_jm_1744356582284 "Water Leak" at bounding box center [245, 136] width 24 height 7
type input "ACQ: Water Leak"
click at [222, 138] on icon "button" at bounding box center [225, 140] width 6 height 6
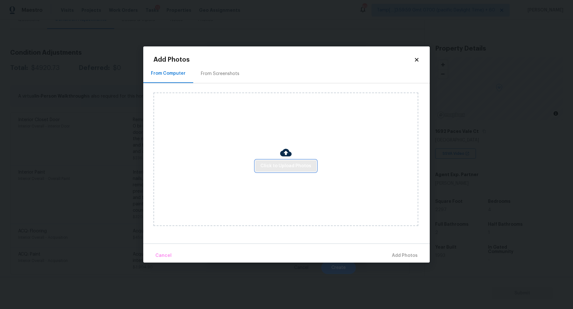
click at [273, 170] on span "Click to Upload Photos" at bounding box center [285, 166] width 51 height 8
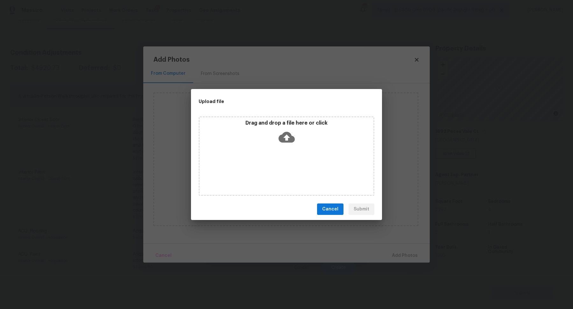
click at [295, 141] on div "Drag and drop a file here or click" at bounding box center [287, 133] width 174 height 27
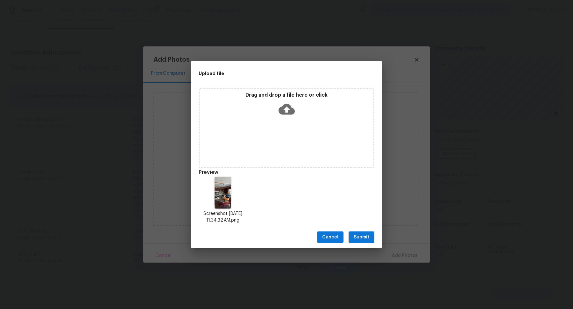
click at [361, 238] on span "Submit" at bounding box center [362, 238] width 16 height 8
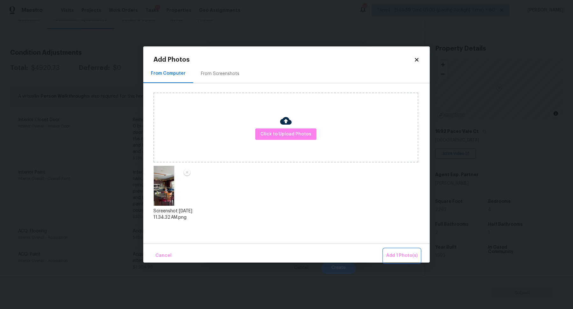
click at [406, 263] on button "Add 1 Photo(s)" at bounding box center [402, 256] width 37 height 14
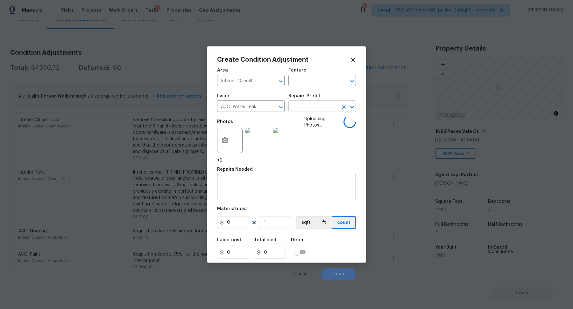
click at [314, 106] on input "text" at bounding box center [313, 107] width 50 height 10
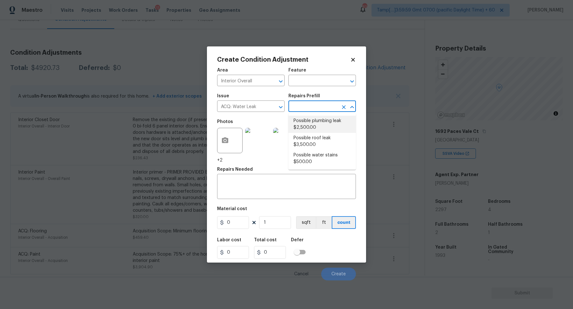
click at [313, 127] on li "Possible plumbing leak $2,500.00" at bounding box center [321, 124] width 67 height 17
type input "Acquisition"
type textarea "Acquisition Scope: Possible plumbing leak"
type input "2500"
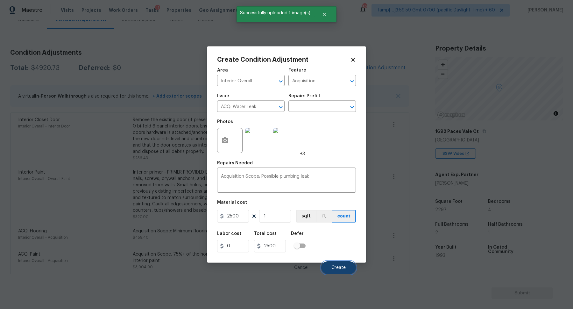
click at [336, 264] on button "Create" at bounding box center [338, 268] width 35 height 13
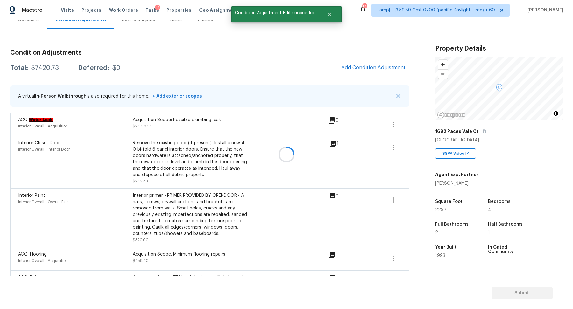
click at [384, 69] on div at bounding box center [286, 154] width 573 height 309
click at [370, 68] on div at bounding box center [286, 154] width 573 height 309
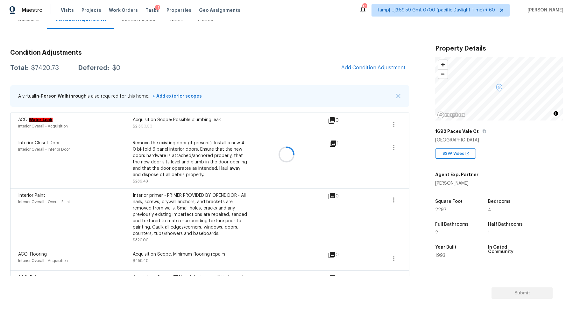
click at [370, 68] on div at bounding box center [286, 154] width 573 height 309
click at [370, 68] on span "Add Condition Adjustment" at bounding box center [373, 68] width 64 height 6
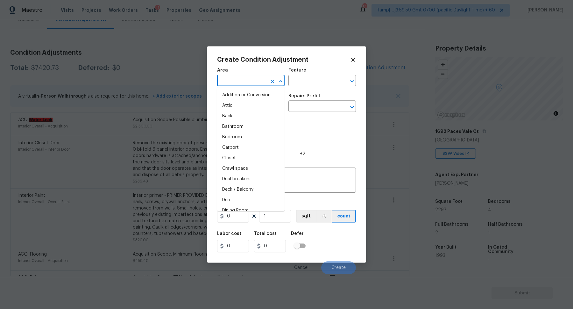
click at [231, 85] on input "text" at bounding box center [242, 81] width 50 height 10
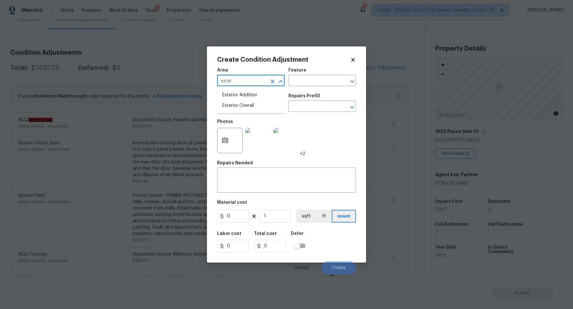
click at [258, 113] on ul "Exterior Addition Exterior Overall" at bounding box center [250, 101] width 67 height 26
click at [249, 108] on li "Exterior Overall" at bounding box center [250, 106] width 67 height 11
type input "Exterior Overall"
click at [226, 105] on input "text" at bounding box center [242, 107] width 50 height 10
click at [251, 109] on input "text" at bounding box center [242, 107] width 50 height 10
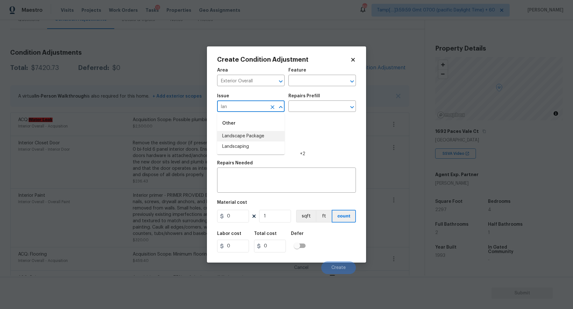
click at [274, 138] on li "Landscape Package" at bounding box center [250, 136] width 67 height 11
type input "Landscape Package"
click at [315, 111] on input "text" at bounding box center [313, 107] width 50 height 10
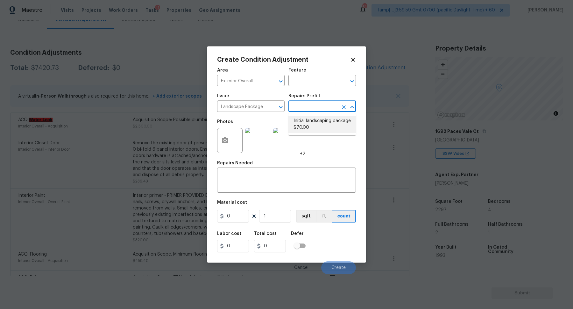
click at [299, 123] on li "Initial landscaping package $70.00" at bounding box center [321, 124] width 67 height 17
type input "Home Readiness Packages"
type textarea "Mowing of grass up to 6" in height. Mow, edge along driveways & sidewalks, trim…"
type input "70"
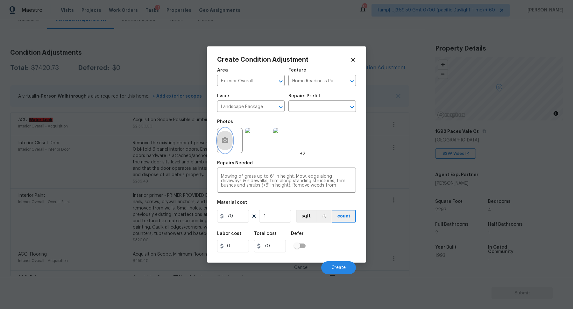
click at [219, 147] on button "button" at bounding box center [224, 140] width 15 height 25
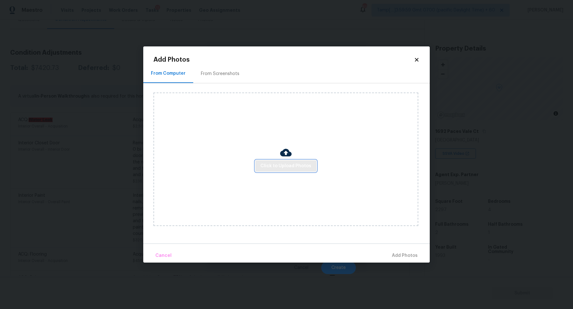
click at [277, 168] on span "Click to Upload Photos" at bounding box center [285, 166] width 51 height 8
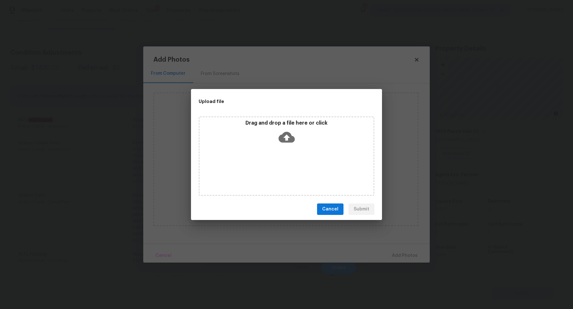
click at [289, 153] on div "Drag and drop a file here or click" at bounding box center [287, 156] width 176 height 80
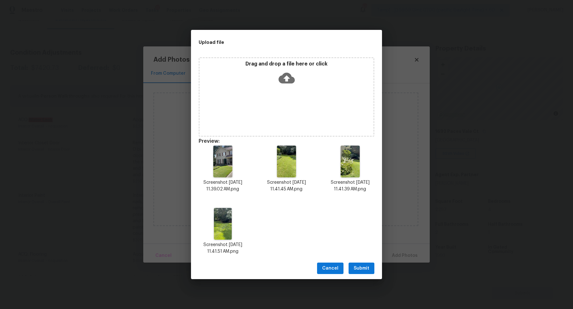
click at [356, 266] on span "Submit" at bounding box center [362, 269] width 16 height 8
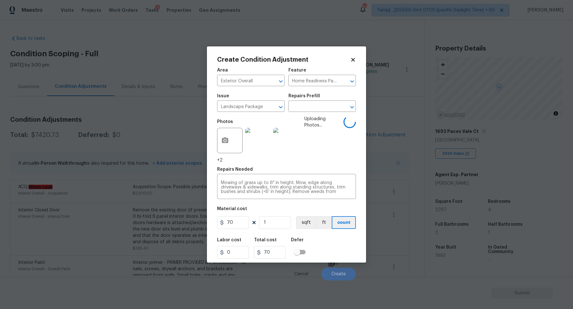
scroll to position [67, 0]
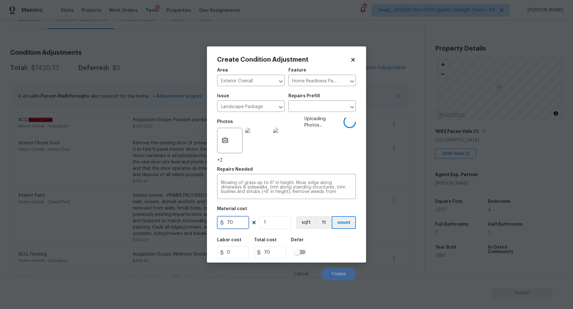
click at [243, 224] on input "70" at bounding box center [233, 222] width 32 height 13
type input "300"
click at [332, 250] on div "Labor cost 0 Total cost 300 Defer" at bounding box center [286, 248] width 139 height 29
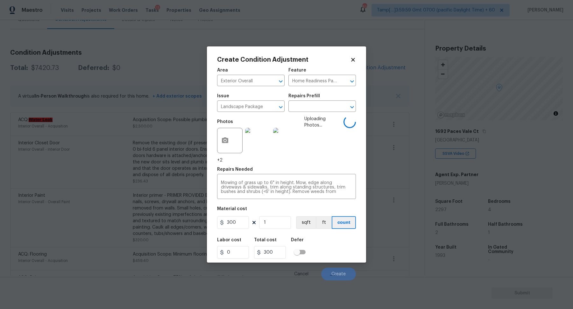
click at [332, 250] on div "Labor cost 0 Total cost 300 Defer" at bounding box center [286, 248] width 139 height 29
click at [277, 223] on input "1" at bounding box center [275, 222] width 32 height 13
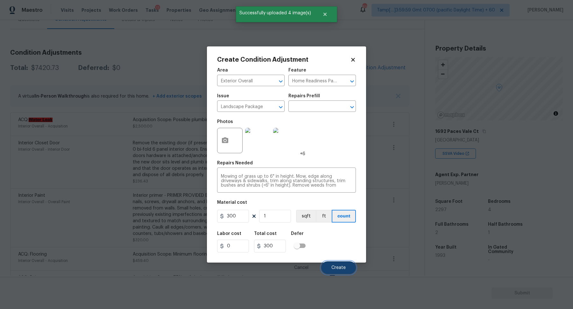
click at [342, 266] on span "Create" at bounding box center [338, 268] width 14 height 5
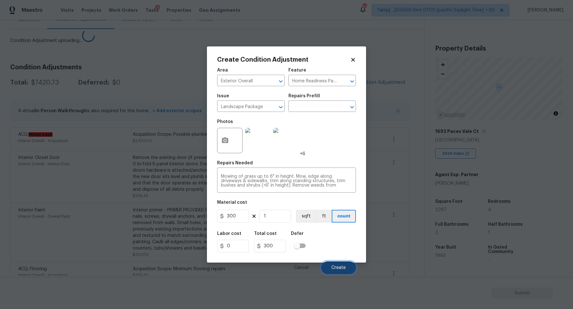
click at [338, 264] on button "Create" at bounding box center [338, 268] width 35 height 13
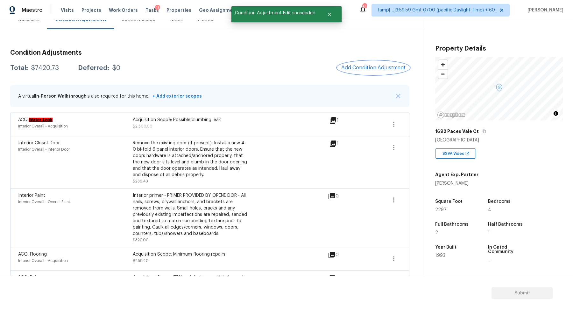
click at [359, 68] on span "Add Condition Adjustment" at bounding box center [373, 68] width 64 height 6
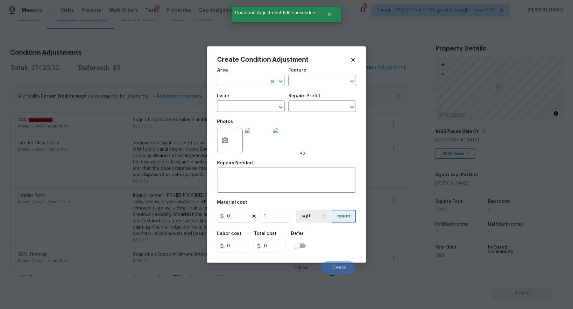
click at [251, 83] on input "text" at bounding box center [242, 81] width 50 height 10
click at [248, 111] on ul "Exterior Addition Exterior Overall" at bounding box center [250, 101] width 67 height 26
click at [244, 107] on li "Exterior Overall" at bounding box center [250, 106] width 67 height 11
type input "Exterior Overall"
click at [244, 107] on input "text" at bounding box center [242, 107] width 50 height 10
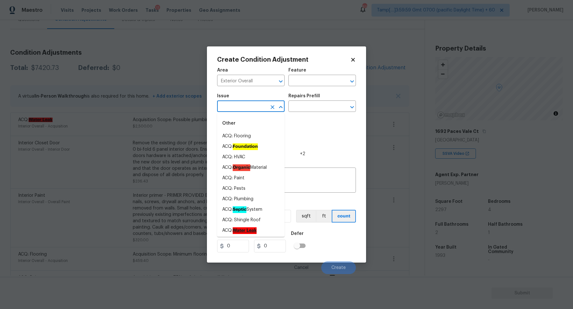
drag, startPoint x: 244, startPoint y: 107, endPoint x: 291, endPoint y: 115, distance: 47.2
click at [256, 111] on input "text" at bounding box center [242, 107] width 50 height 10
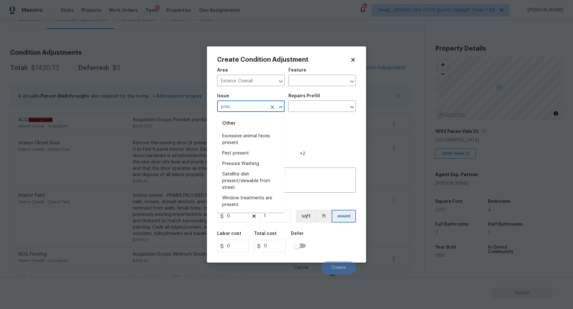
type input "press"
click at [223, 139] on li "Pressure Washing" at bounding box center [250, 136] width 67 height 11
click at [255, 103] on input "Pressure Washing" at bounding box center [242, 107] width 50 height 10
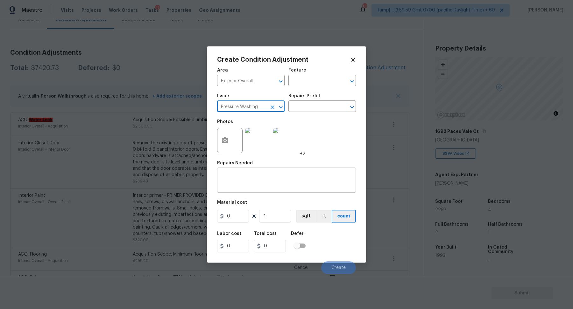
type input "Pressure Washing"
click at [272, 190] on div "x ​" at bounding box center [286, 181] width 139 height 24
paste textarea "Pressure Washing"
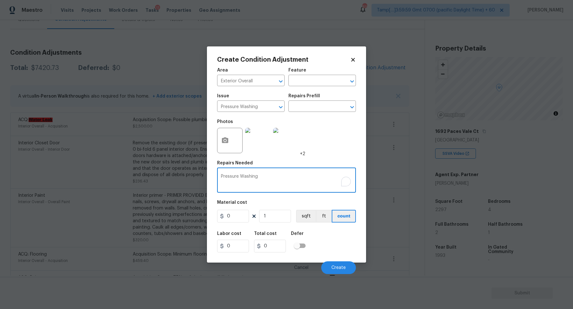
type textarea "Pressure Washing"
click at [243, 213] on input "0" at bounding box center [233, 216] width 32 height 13
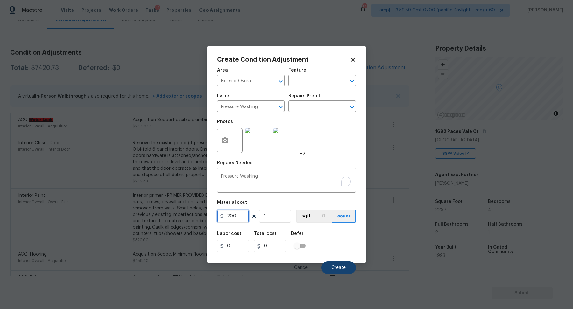
type input "200"
click at [335, 270] on span "Create" at bounding box center [338, 268] width 14 height 5
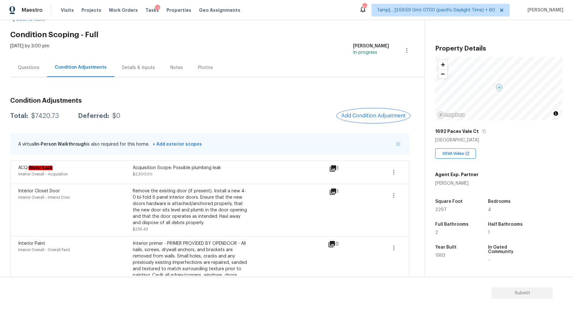
scroll to position [0, 0]
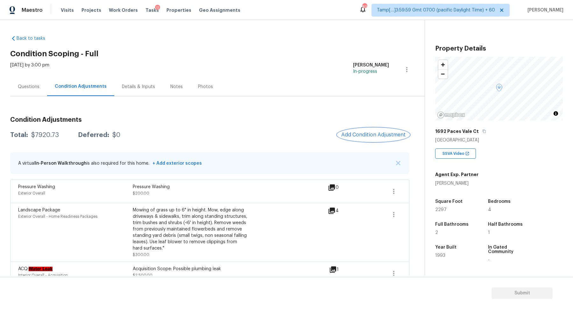
click at [352, 139] on button "Add Condition Adjustment" at bounding box center [373, 134] width 72 height 13
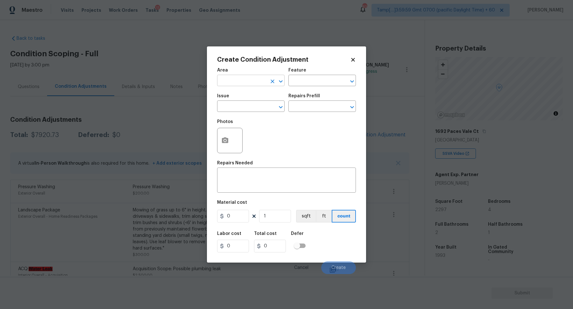
click at [246, 79] on input "text" at bounding box center [242, 81] width 50 height 10
type input "inter"
click at [298, 84] on input "text" at bounding box center [313, 81] width 50 height 10
click at [242, 84] on input "text" at bounding box center [242, 81] width 50 height 10
click at [248, 103] on li "Exterior Overall" at bounding box center [250, 106] width 67 height 11
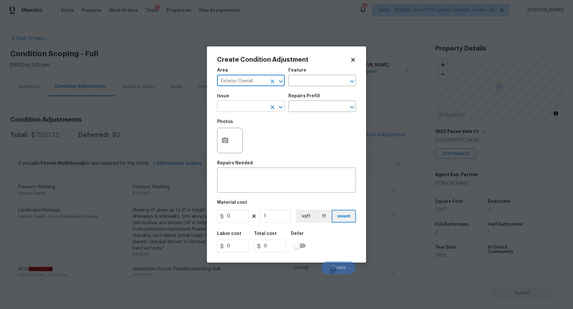
type input "Exterior Overall"
click at [236, 108] on input "text" at bounding box center [242, 107] width 50 height 10
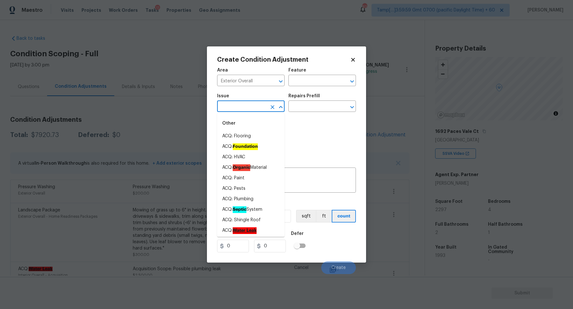
click at [300, 128] on div "Photos" at bounding box center [286, 136] width 139 height 41
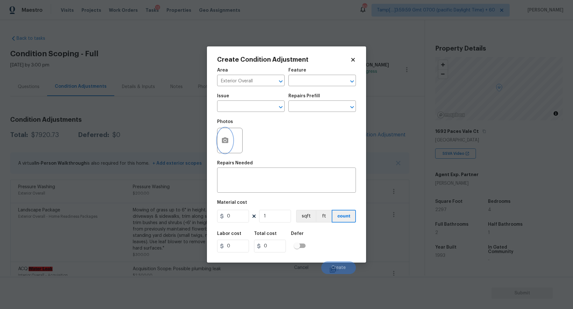
click at [224, 140] on circle "button" at bounding box center [225, 141] width 2 height 2
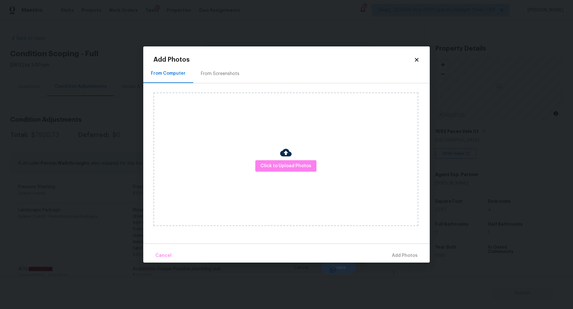
click at [278, 147] on div "Click to Upload Photos" at bounding box center [285, 160] width 265 height 134
click at [415, 59] on icon at bounding box center [417, 60] width 6 height 6
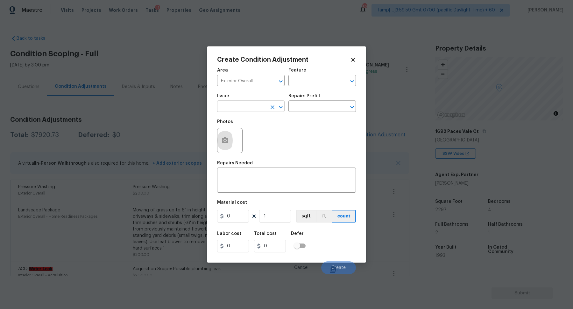
click at [241, 111] on input "text" at bounding box center [242, 107] width 50 height 10
click at [251, 129] on div "Other" at bounding box center [250, 123] width 67 height 15
click at [249, 133] on li "Decks and Patios" at bounding box center [250, 136] width 67 height 11
type input "Decks and Patios"
click at [230, 137] on button "button" at bounding box center [224, 140] width 15 height 25
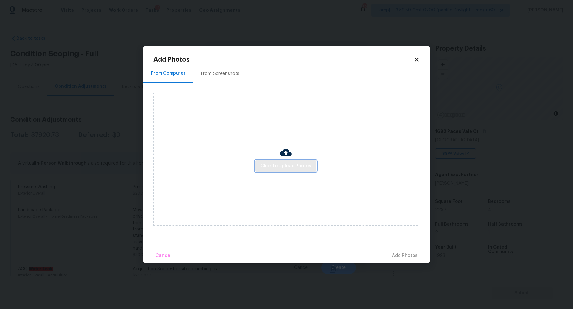
click at [292, 160] on button "Click to Upload Photos" at bounding box center [285, 166] width 61 height 12
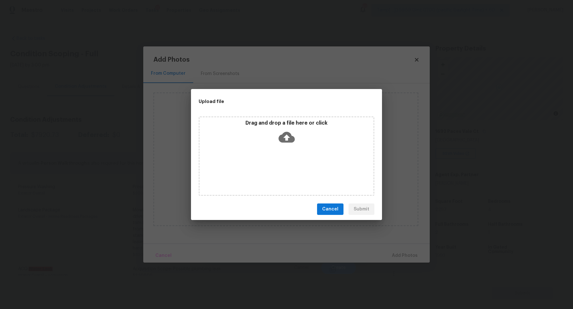
click at [292, 152] on div "Drag and drop a file here or click" at bounding box center [287, 156] width 176 height 80
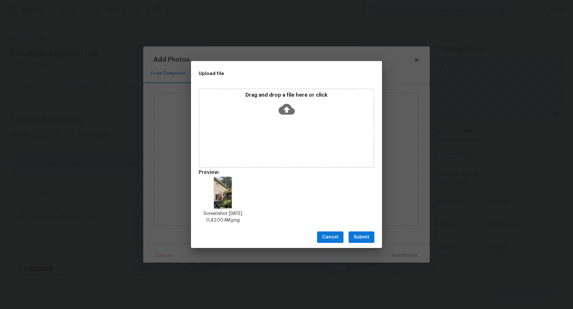
click at [370, 232] on button "Submit" at bounding box center [362, 238] width 26 height 12
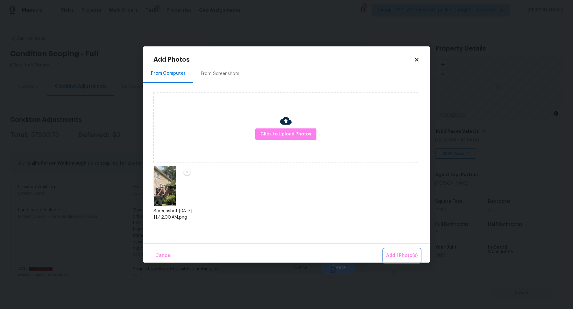
click at [407, 251] on button "Add 1 Photo(s)" at bounding box center [402, 256] width 37 height 14
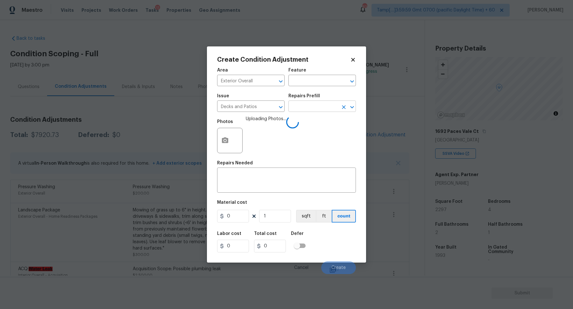
click at [321, 109] on input "text" at bounding box center [313, 107] width 50 height 10
click at [235, 189] on div "x ​" at bounding box center [286, 181] width 139 height 24
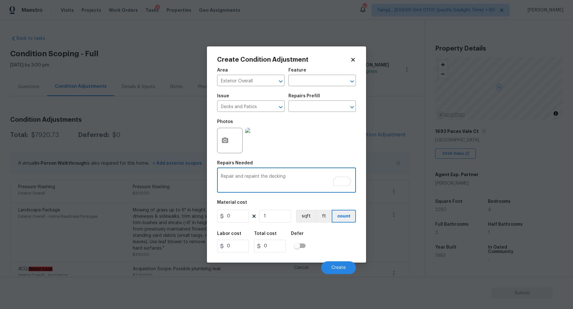
type textarea "Repair and repaint the decking"
click at [232, 214] on input "0" at bounding box center [233, 216] width 32 height 13
click at [236, 215] on input "0" at bounding box center [233, 216] width 32 height 13
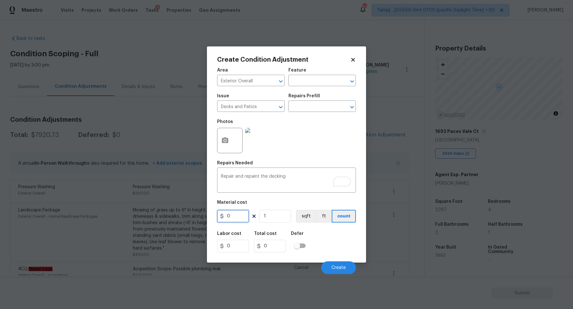
click at [235, 217] on input "0" at bounding box center [233, 216] width 32 height 13
type input "3000"
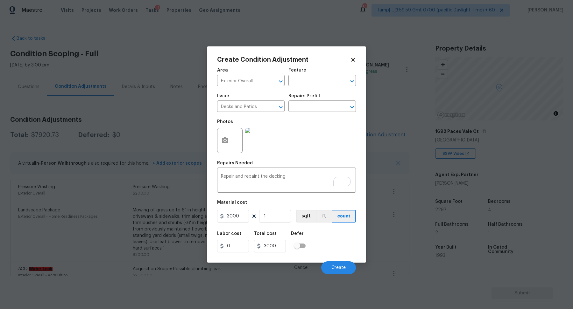
click at [331, 261] on div "Cancel Create" at bounding box center [286, 266] width 139 height 18
click at [333, 266] on span "Create" at bounding box center [338, 268] width 14 height 5
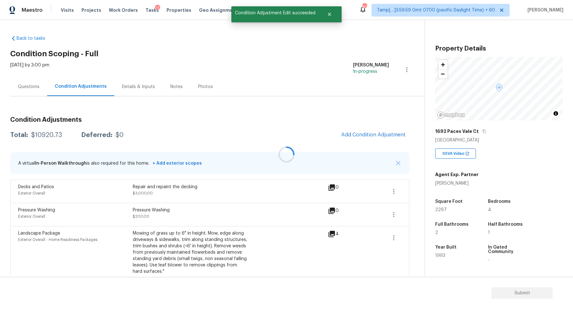
click at [372, 136] on div at bounding box center [286, 154] width 573 height 309
click at [372, 136] on span "Add Condition Adjustment" at bounding box center [373, 135] width 64 height 6
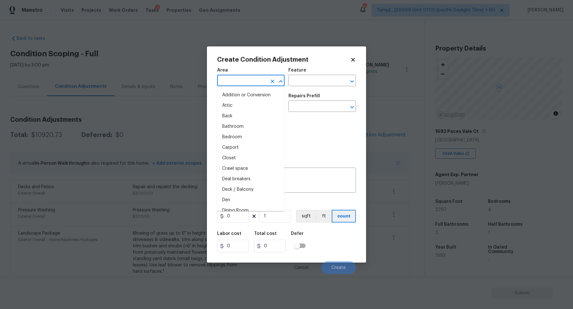
click at [225, 82] on input "text" at bounding box center [242, 81] width 50 height 10
click at [178, 115] on body "Maestro Visits Projects Work Orders Tasks 11 Properties Geo Assignments 818 Tam…" at bounding box center [286, 154] width 573 height 309
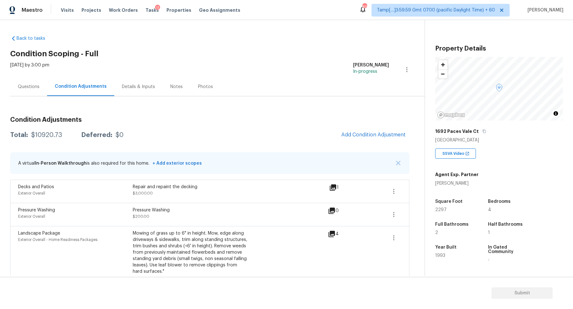
click at [350, 129] on span "Add Condition Adjustment" at bounding box center [373, 135] width 72 height 14
click at [350, 134] on span "Add Condition Adjustment" at bounding box center [373, 135] width 64 height 6
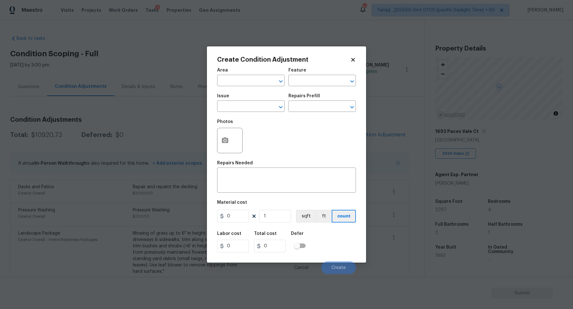
click at [252, 76] on div "Area" at bounding box center [250, 72] width 67 height 8
click at [243, 78] on input "text" at bounding box center [242, 81] width 50 height 10
click at [246, 103] on li "Exterior Overall" at bounding box center [250, 106] width 67 height 11
type input "Exterior Overall"
click at [246, 103] on input "text" at bounding box center [242, 107] width 50 height 10
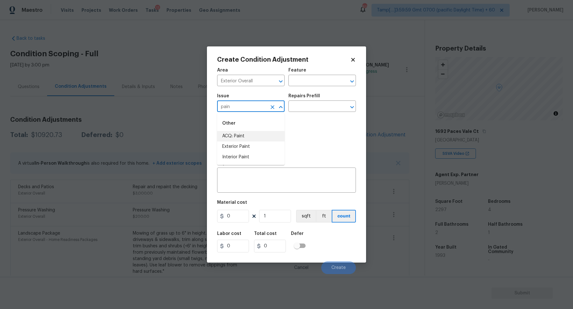
click at [268, 138] on li "ACQ: Paint" at bounding box center [250, 136] width 67 height 11
type input "ACQ: Paint"
click at [319, 105] on input "text" at bounding box center [313, 107] width 50 height 10
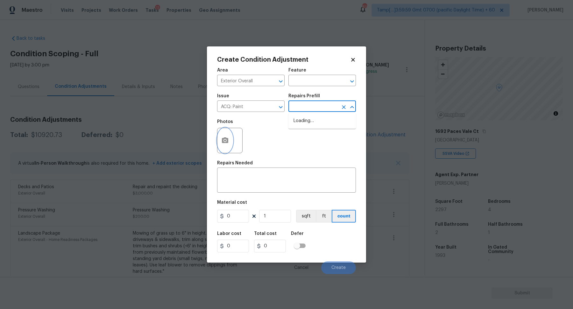
click at [224, 138] on icon "button" at bounding box center [225, 140] width 6 height 6
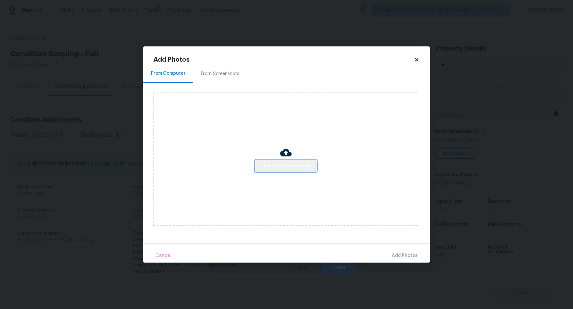
click at [266, 162] on button "Click to Upload Photos" at bounding box center [285, 166] width 61 height 12
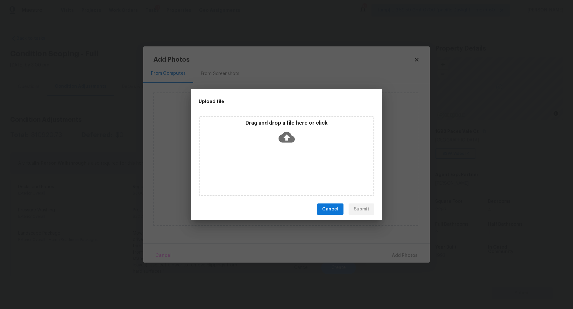
click at [277, 152] on div "Drag and drop a file here or click" at bounding box center [287, 156] width 176 height 80
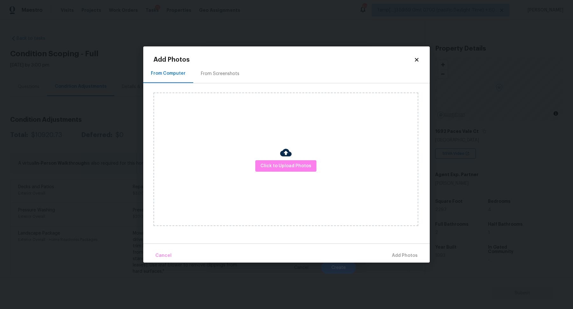
click at [221, 80] on div "From Screenshots" at bounding box center [220, 73] width 54 height 19
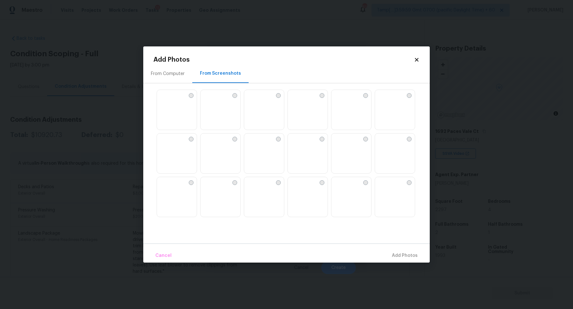
click at [211, 100] on img at bounding box center [206, 95] width 10 height 10
click at [385, 97] on img at bounding box center [380, 92] width 10 height 10
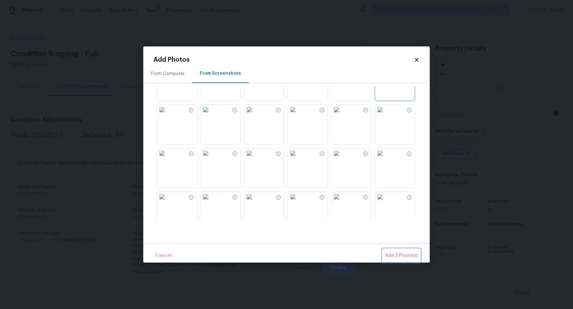
click at [398, 258] on span "Add 2 Photo(s)" at bounding box center [401, 256] width 32 height 8
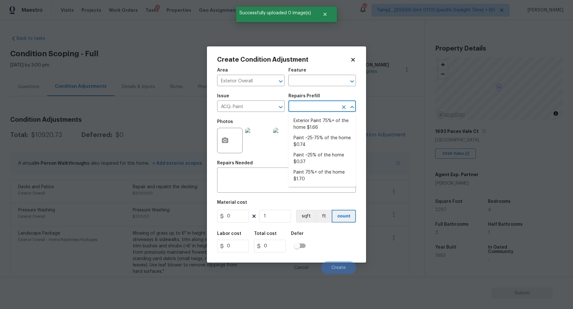
click at [309, 106] on input "text" at bounding box center [313, 107] width 50 height 10
click at [310, 120] on li "Exterior Paint 75%+ of the home $1.66" at bounding box center [321, 124] width 67 height 17
type input "Acquisition"
type textarea "Acquisition Scope: 75%+ of the home exterior will likely require paint"
type input "1.66"
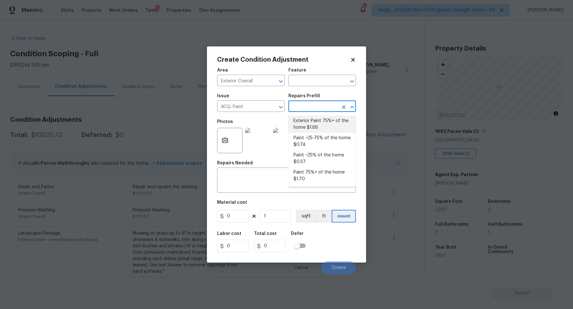
type input "1.66"
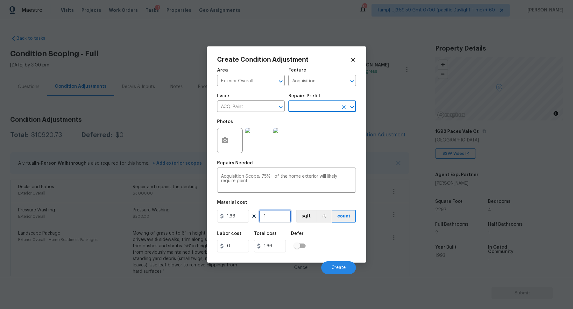
click at [285, 220] on input "1" at bounding box center [275, 216] width 32 height 13
type input "2"
type input "3.32"
type input "22"
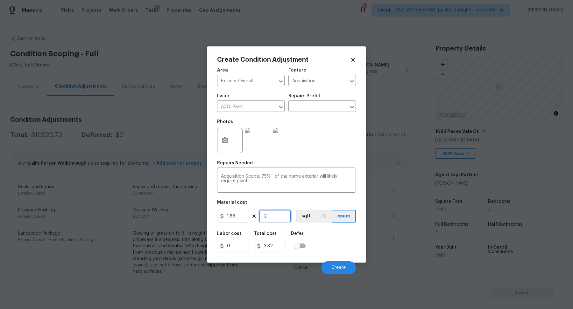
type input "36.52"
type input "229"
type input "380.14"
type input "2297"
type input "3813.02"
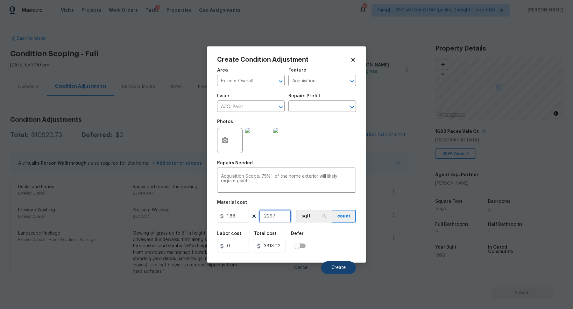
type input "2297"
click at [328, 265] on button "Create" at bounding box center [338, 268] width 35 height 13
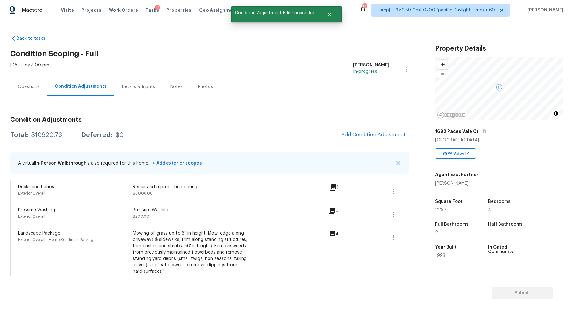
click at [371, 142] on div "Condition Adjustments Total: $10920.73 Deferred: $0 Add Condition Adjustment A …" at bounding box center [209, 291] width 399 height 359
click at [373, 137] on span "Add Condition Adjustment" at bounding box center [373, 135] width 64 height 6
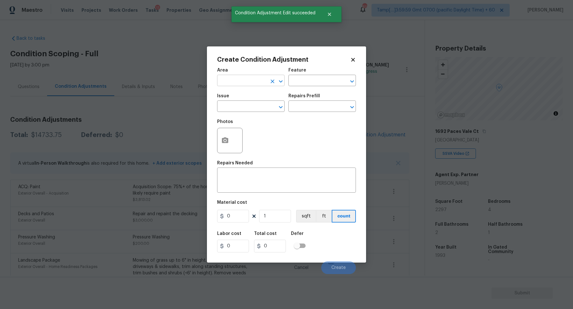
click at [239, 84] on input "text" at bounding box center [242, 81] width 50 height 10
type input "e"
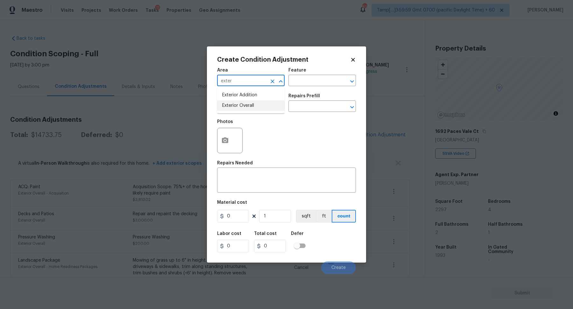
click at [249, 109] on li "Exterior Overall" at bounding box center [250, 106] width 67 height 11
type input "Exterior Overall"
click at [249, 109] on input "text" at bounding box center [242, 107] width 50 height 10
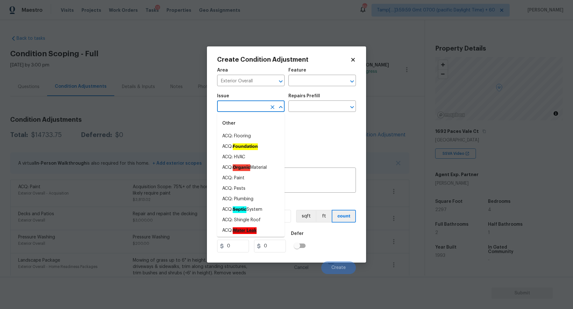
click at [292, 91] on div "Issue ​ Repairs Prefill ​" at bounding box center [286, 103] width 139 height 26
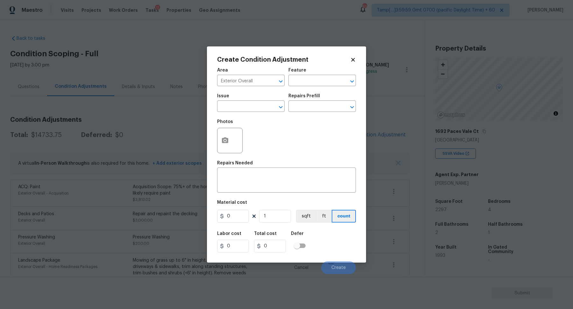
click at [297, 88] on div "Area Exterior Overall ​ Feature ​" at bounding box center [286, 77] width 139 height 26
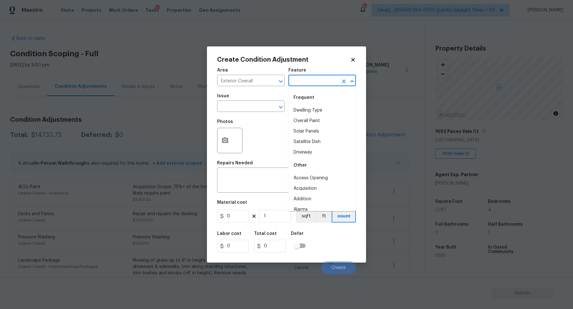
click at [300, 86] on input "text" at bounding box center [313, 81] width 50 height 10
type input "dri"
click at [320, 115] on li "Driveway" at bounding box center [321, 110] width 67 height 11
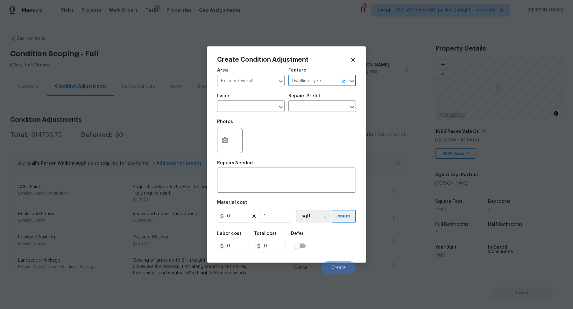
click at [317, 86] on input "Dwelling Type" at bounding box center [313, 81] width 50 height 10
click at [308, 113] on li "Driveway" at bounding box center [321, 110] width 67 height 11
type input "Driveway"
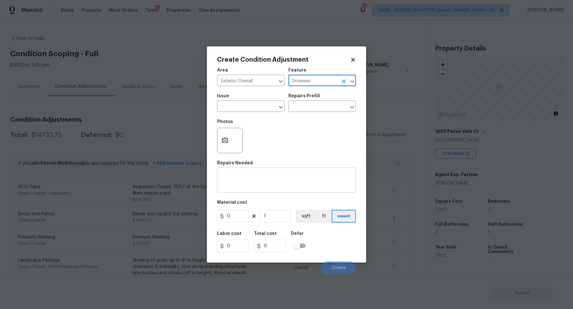
click at [242, 171] on div "x ​" at bounding box center [286, 181] width 139 height 24
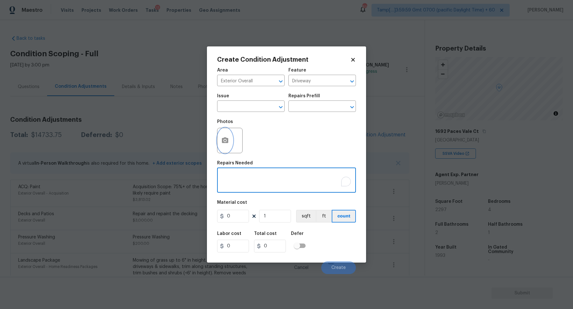
click at [222, 144] on button "button" at bounding box center [224, 140] width 15 height 25
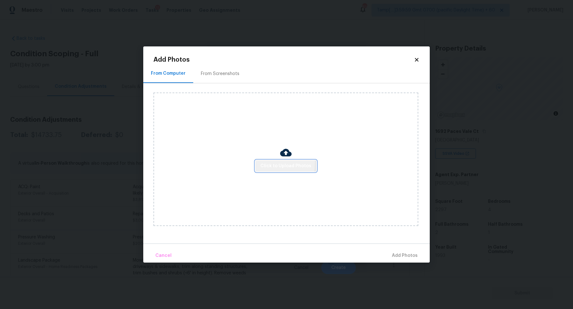
click at [268, 163] on span "Click to Upload Photos" at bounding box center [285, 166] width 51 height 8
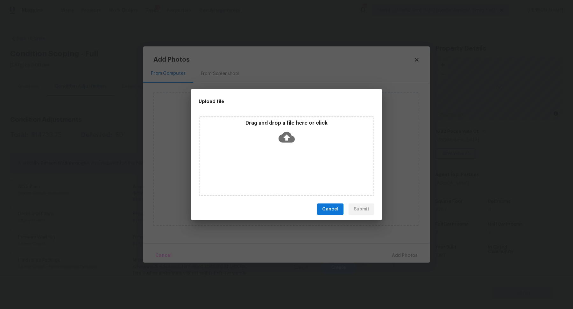
click at [277, 154] on div "Drag and drop a file here or click" at bounding box center [287, 156] width 176 height 80
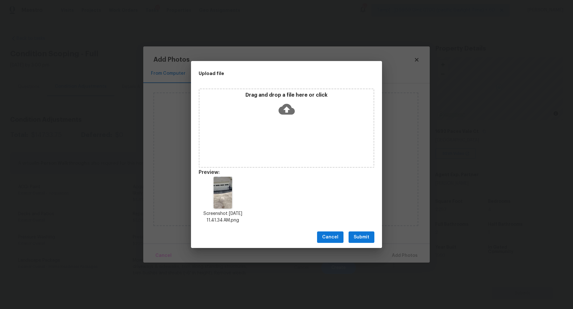
click at [369, 238] on span "Submit" at bounding box center [362, 238] width 16 height 8
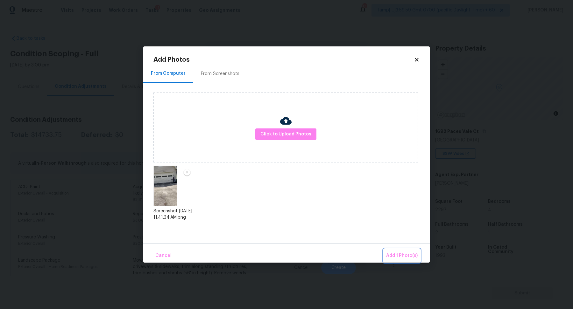
click at [405, 256] on span "Add 1 Photo(s)" at bounding box center [402, 256] width 32 height 8
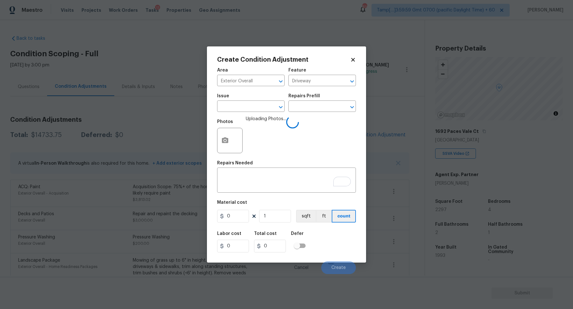
click at [277, 169] on div "Repairs Needed" at bounding box center [286, 165] width 139 height 8
click at [277, 176] on textarea "To enrich screen reader interactions, please activate Accessibility in Grammarl…" at bounding box center [286, 180] width 131 height 13
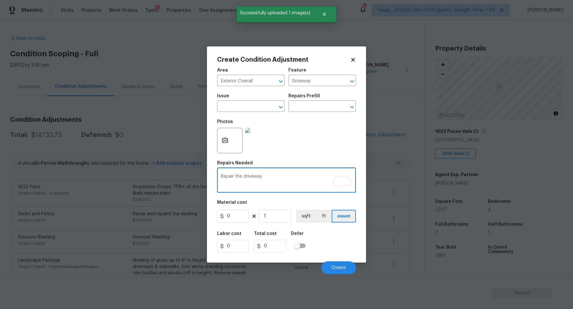
type textarea "Repair the driveway"
click at [244, 220] on input "0" at bounding box center [233, 216] width 32 height 13
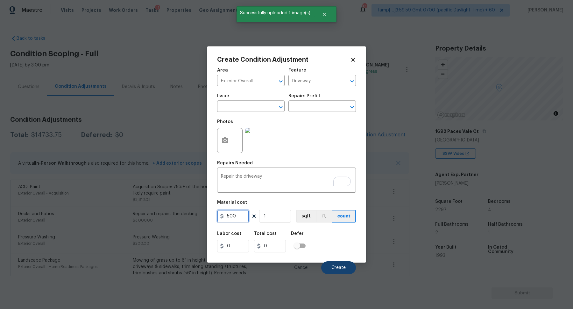
type input "500"
click at [333, 264] on button "Create" at bounding box center [338, 268] width 35 height 13
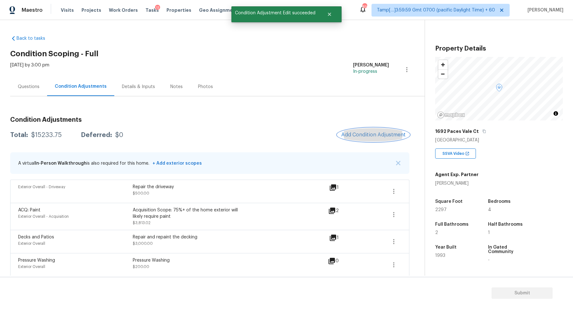
click at [379, 132] on span "Add Condition Adjustment" at bounding box center [373, 135] width 64 height 6
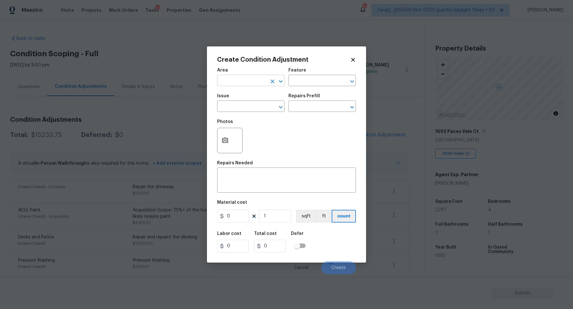
click at [219, 81] on input "text" at bounding box center [242, 81] width 50 height 10
click at [268, 93] on li "HVAC" at bounding box center [250, 95] width 67 height 11
type input "HVAC"
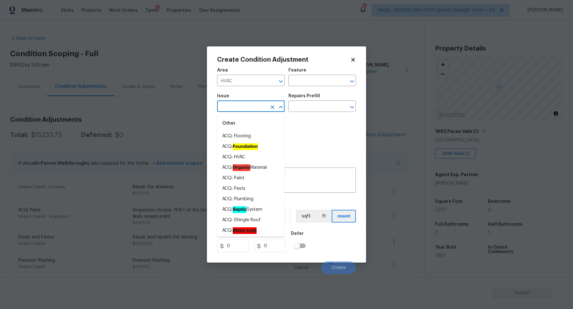
click at [241, 104] on input "text" at bounding box center [242, 107] width 50 height 10
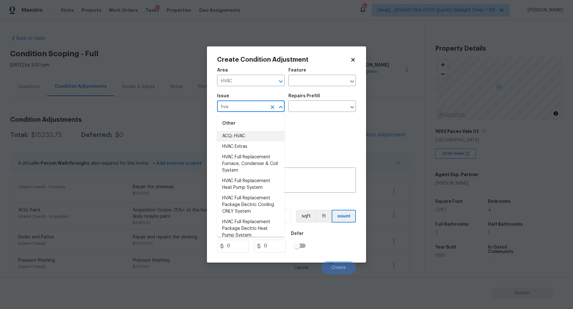
click at [260, 136] on li "ACQ: HVAC" at bounding box center [250, 136] width 67 height 11
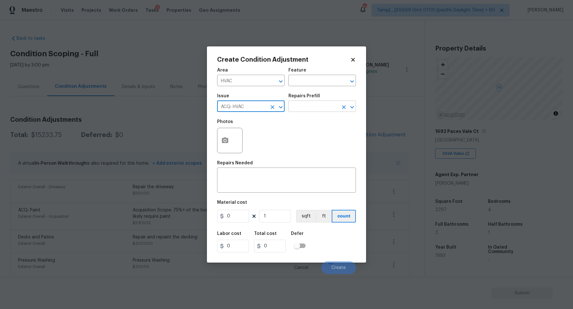
type input "ACQ: HVAC"
click at [329, 104] on input "text" at bounding box center [313, 107] width 50 height 10
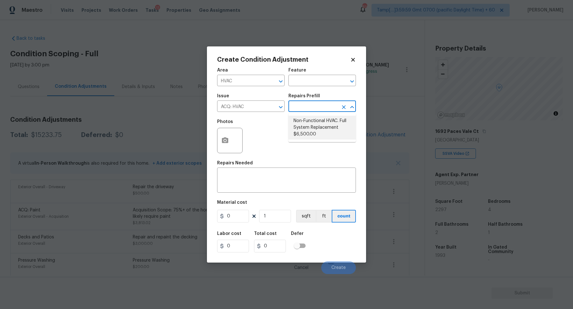
click at [330, 128] on li "Non-Functional HVAC. Full System Replacement $6,500.00" at bounding box center [321, 128] width 67 height 24
type input "Acquisition"
type textarea "Acquisition Scope: Full System Replacement"
type input "6500"
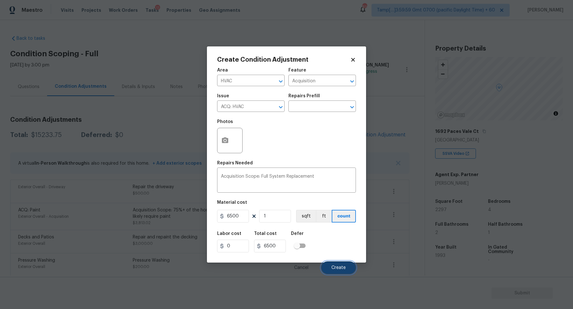
click at [332, 266] on span "Create" at bounding box center [338, 268] width 14 height 5
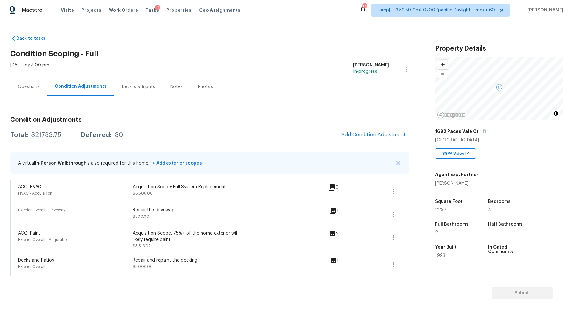
click at [46, 136] on div "$21733.75" at bounding box center [46, 135] width 30 height 6
copy div "$21733.75"
click at [42, 91] on div "Questions" at bounding box center [28, 86] width 37 height 19
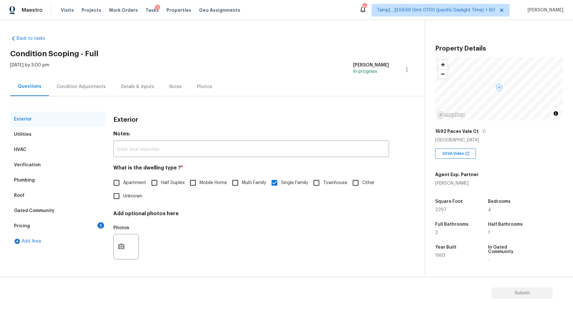
click at [88, 225] on div "Pricing 1" at bounding box center [57, 226] width 95 height 15
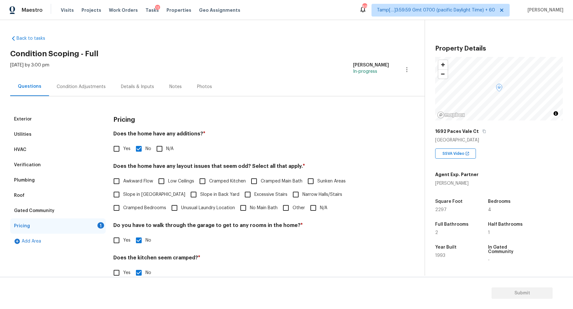
scroll to position [45, 0]
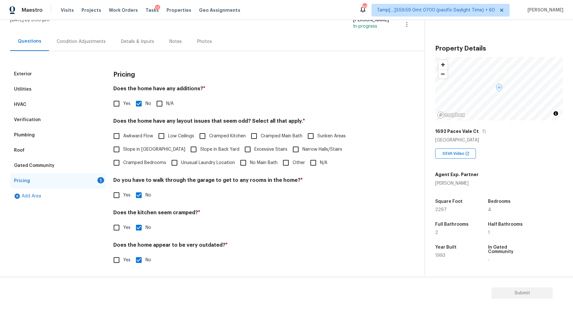
click at [109, 146] on div "Exterior Utilities HVAC Verification Plumbing Roof Gated Community Pricing 1 Ad…" at bounding box center [209, 171] width 399 height 208
click at [127, 147] on span "Slope in Front Yard" at bounding box center [154, 149] width 62 height 7
click at [123, 147] on input "Slope in Front Yard" at bounding box center [116, 149] width 13 height 13
checkbox input "true"
click at [200, 147] on span "Slope in Back Yard" at bounding box center [219, 150] width 39 height 7
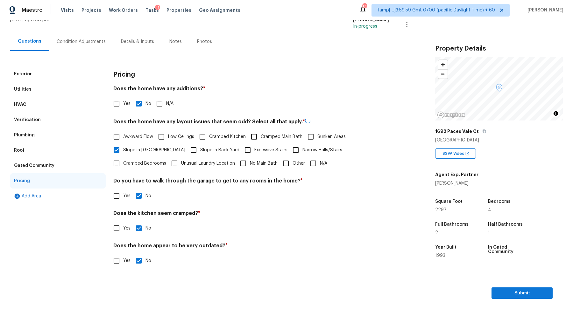
click at [187, 147] on input "Slope in Back Yard" at bounding box center [193, 150] width 13 height 13
checkbox input "true"
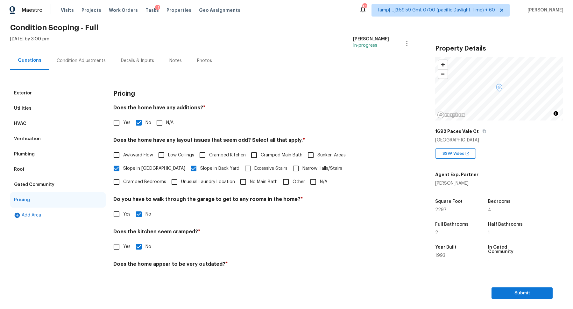
scroll to position [19, 0]
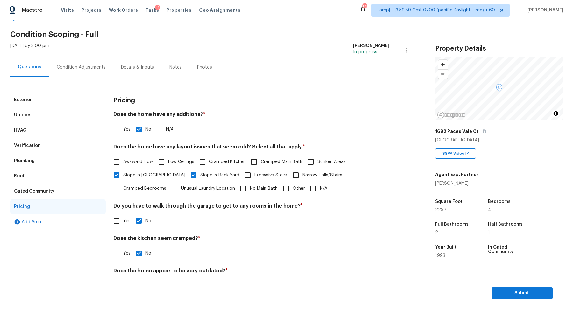
click at [42, 146] on div "Verification" at bounding box center [57, 145] width 95 height 15
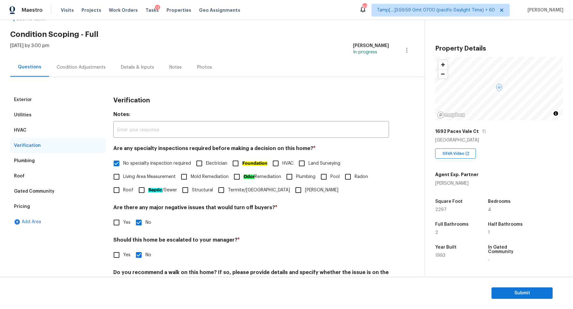
scroll to position [53, 0]
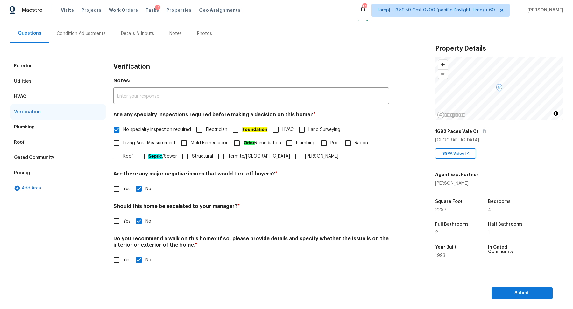
click at [97, 39] on div "Condition Adjustments" at bounding box center [81, 33] width 64 height 19
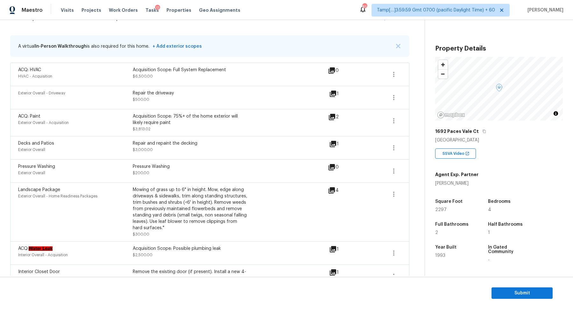
scroll to position [70, 0]
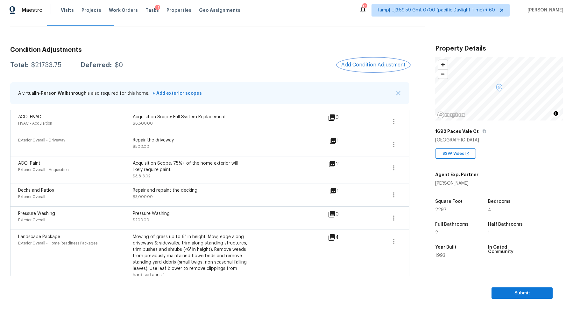
click at [370, 71] on button "Add Condition Adjustment" at bounding box center [373, 64] width 72 height 13
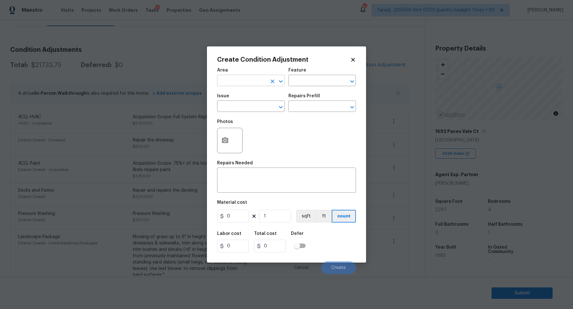
click at [253, 84] on input "text" at bounding box center [242, 81] width 50 height 10
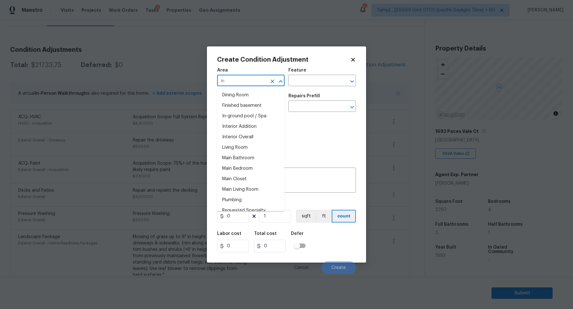
type input "i"
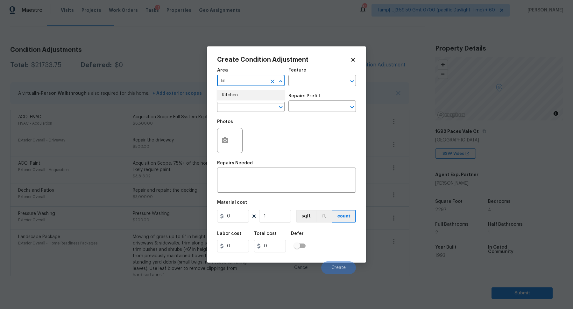
click at [260, 97] on li "Kitchen" at bounding box center [250, 95] width 67 height 11
type input "Kitchen"
click at [254, 171] on div "x ​" at bounding box center [286, 181] width 139 height 24
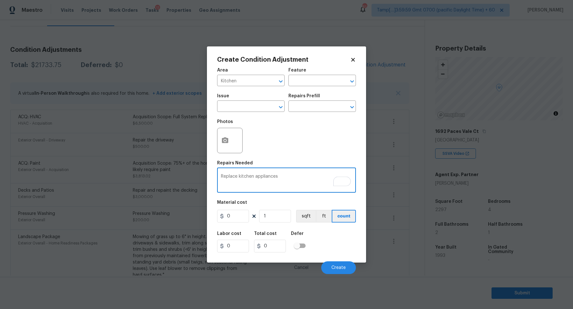
type textarea "Replace kitchen appliances"
click at [237, 215] on input "0" at bounding box center [233, 216] width 32 height 13
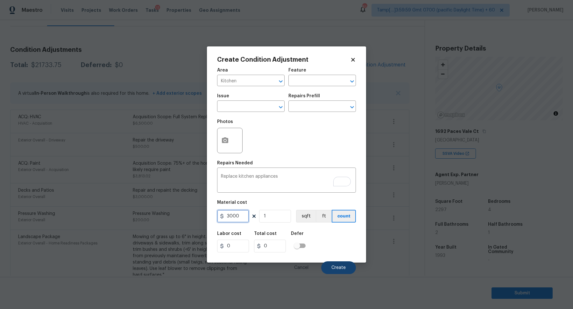
type input "3000"
click at [334, 263] on button "Create" at bounding box center [338, 268] width 35 height 13
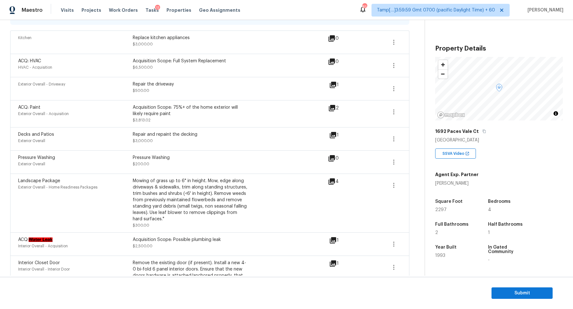
scroll to position [248, 0]
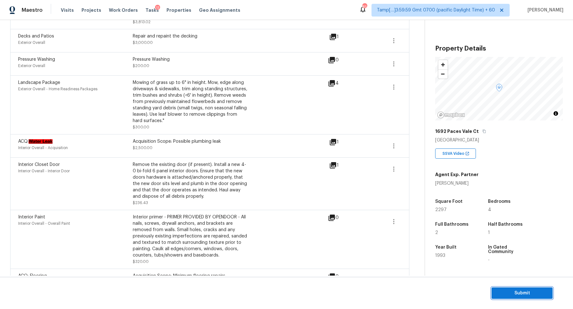
click at [501, 297] on span "Submit" at bounding box center [522, 294] width 51 height 8
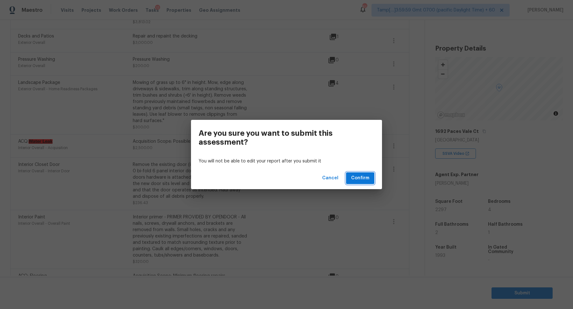
click at [359, 180] on span "Confirm" at bounding box center [360, 178] width 18 height 8
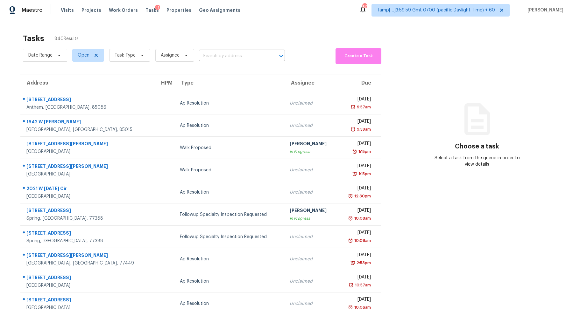
click at [239, 58] on input "text" at bounding box center [233, 56] width 68 height 10
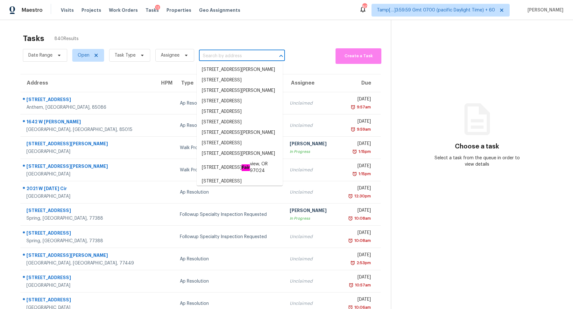
paste input "1621 N Luther, Mesa, AZ 85207"
type input "1621 N Luther, Mesa, AZ 85207"
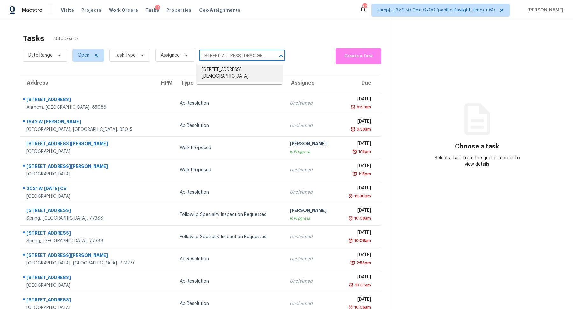
click at [223, 68] on li "1621 N Luther, Mesa, AZ 85207" at bounding box center [240, 73] width 86 height 17
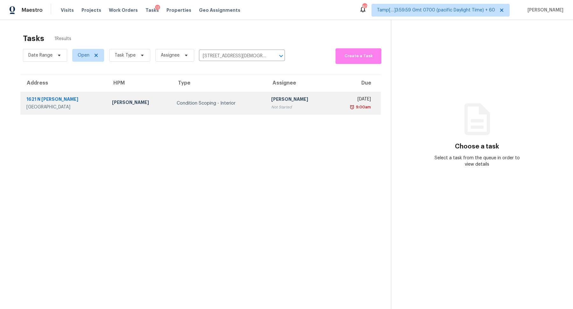
click at [198, 107] on td "Condition Scoping - Interior" at bounding box center [219, 103] width 95 height 22
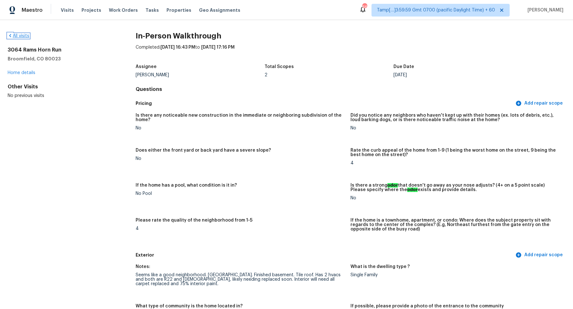
click at [19, 35] on link "All visits" at bounding box center [19, 36] width 22 height 4
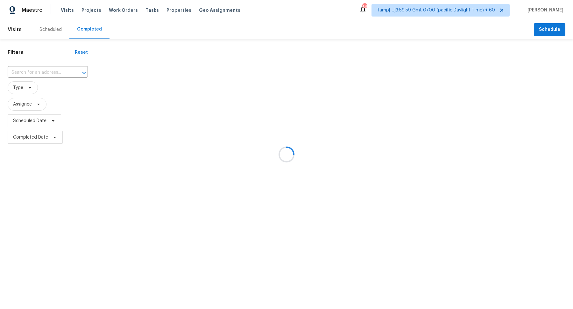
click at [17, 69] on div at bounding box center [286, 154] width 573 height 309
click at [25, 69] on div at bounding box center [286, 154] width 573 height 309
click at [41, 71] on div at bounding box center [286, 154] width 573 height 309
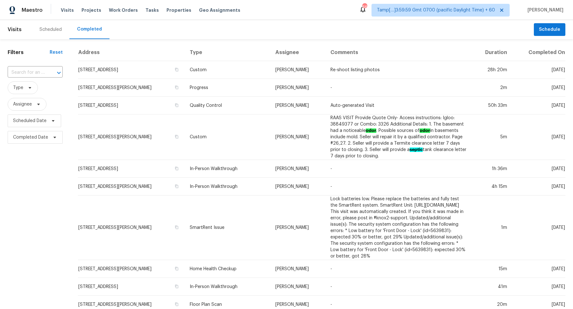
click at [41, 71] on input "text" at bounding box center [26, 73] width 37 height 10
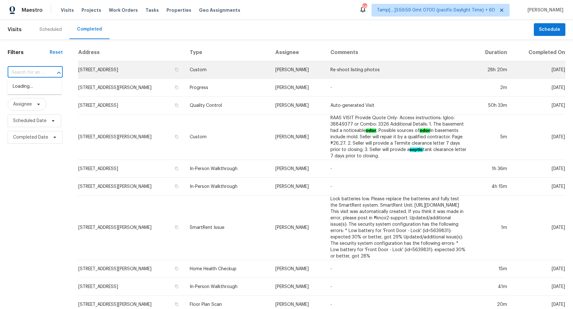
paste input "[STREET_ADDRESS][PERSON_NAME]"
type input "[STREET_ADDRESS][PERSON_NAME]"
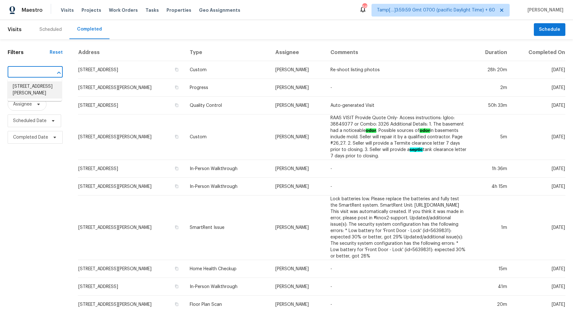
click at [39, 91] on li "[STREET_ADDRESS][PERSON_NAME]" at bounding box center [35, 89] width 54 height 17
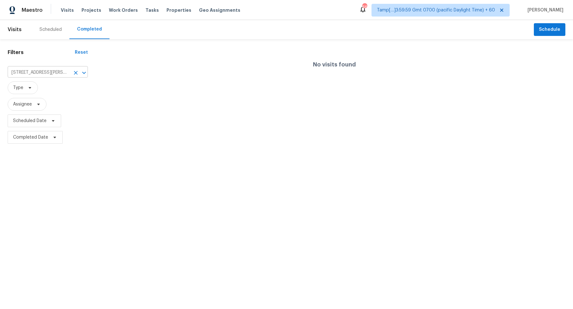
click at [52, 72] on input "[STREET_ADDRESS][PERSON_NAME]" at bounding box center [39, 73] width 62 height 10
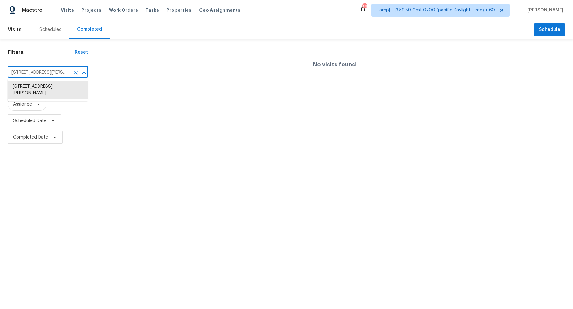
click at [52, 72] on input "[STREET_ADDRESS][PERSON_NAME]" at bounding box center [39, 73] width 62 height 10
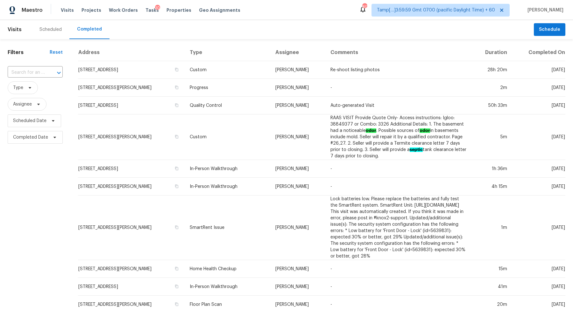
click at [25, 77] on div "​" at bounding box center [35, 73] width 55 height 14
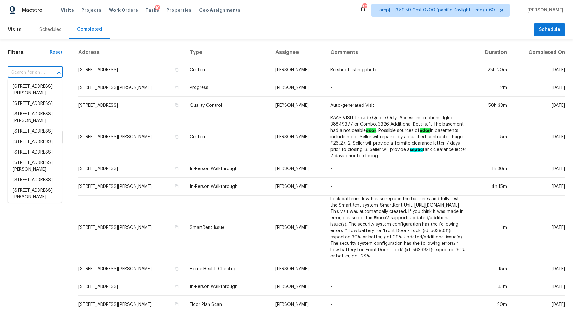
click at [30, 70] on input "text" at bounding box center [26, 73] width 37 height 10
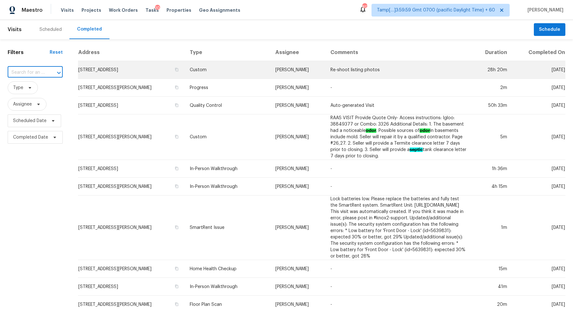
paste input "[STREET_ADDRESS][PERSON_NAME]"
type input "[STREET_ADDRESS][PERSON_NAME]"
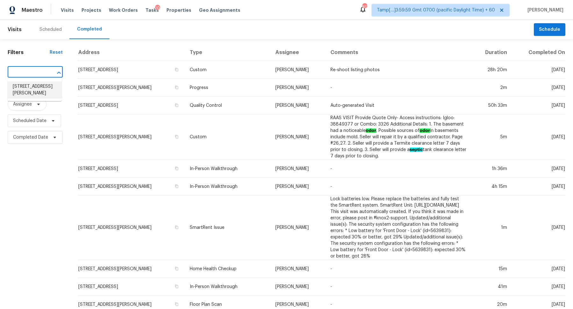
click at [33, 92] on li "[STREET_ADDRESS][PERSON_NAME]" at bounding box center [35, 89] width 54 height 17
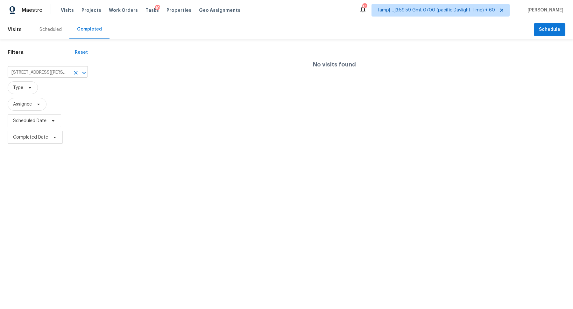
click at [35, 74] on input "[STREET_ADDRESS][PERSON_NAME]" at bounding box center [39, 73] width 62 height 10
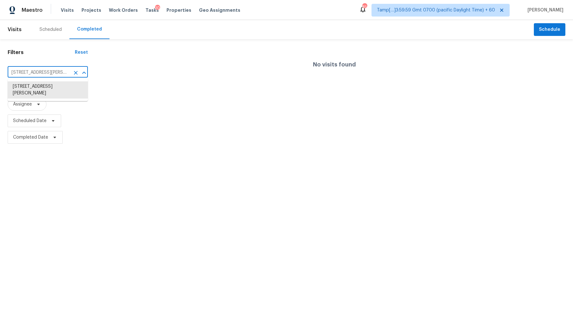
click at [35, 74] on input "[STREET_ADDRESS][PERSON_NAME]" at bounding box center [39, 73] width 62 height 10
paste input "[STREET_ADDRESS][DEMOGRAPHIC_DATA]"
type input "[STREET_ADDRESS][DEMOGRAPHIC_DATA]"
click at [24, 89] on li "[STREET_ADDRESS][DEMOGRAPHIC_DATA]" at bounding box center [48, 89] width 80 height 17
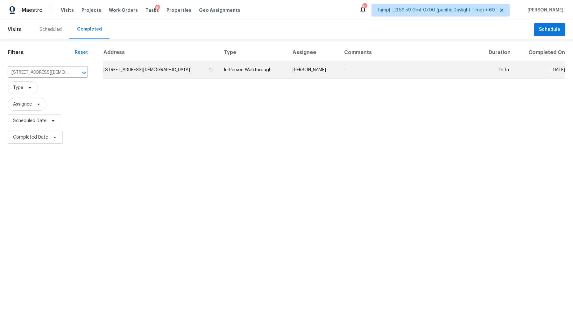
click at [163, 70] on td "[STREET_ADDRESS][DEMOGRAPHIC_DATA]" at bounding box center [161, 70] width 116 height 18
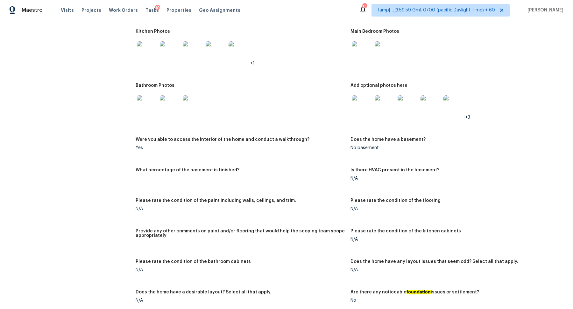
scroll to position [856, 0]
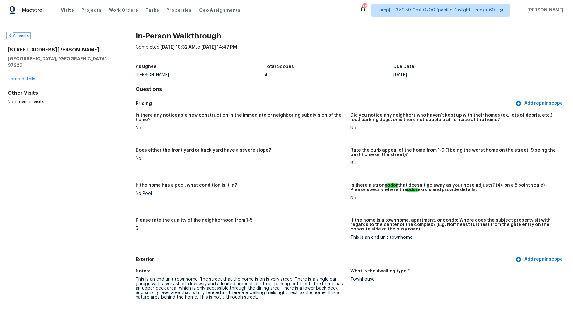
click at [19, 37] on link "All visits" at bounding box center [19, 36] width 22 height 4
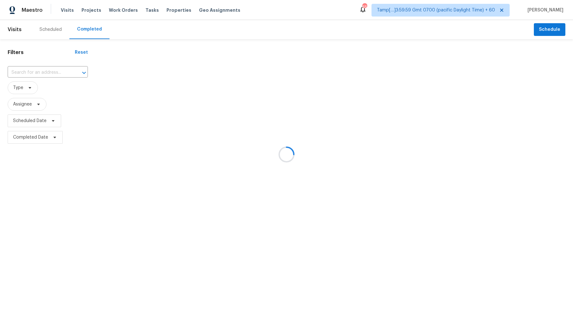
click at [59, 68] on div at bounding box center [286, 154] width 573 height 309
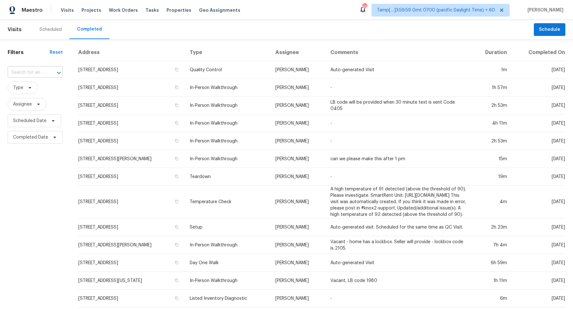
click at [58, 68] on button "Open" at bounding box center [58, 72] width 9 height 9
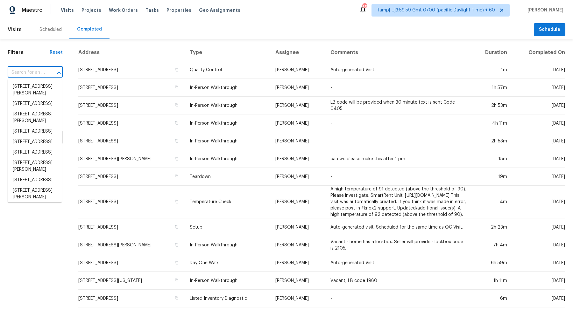
paste input "3487 Cabaret St Port Charlotte, FL, 33948"
type input "3487 Cabaret St Port Charlotte, FL, 33948"
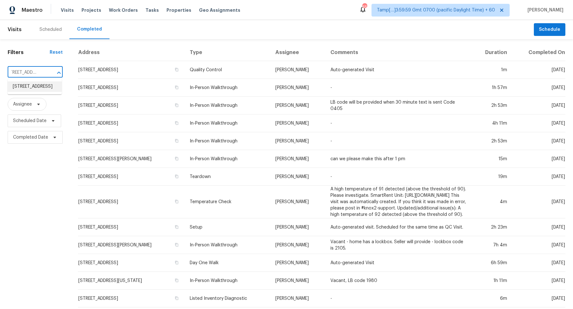
click at [49, 92] on li "3487 Cabaret St, Port Charlotte, FL 33948" at bounding box center [35, 86] width 54 height 11
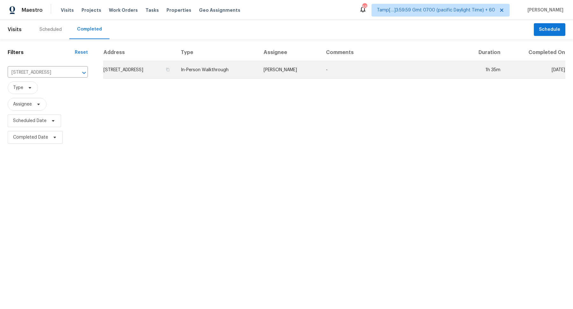
click at [137, 71] on td "3487 Cabaret St, Port Charlotte, FL 33948" at bounding box center [139, 70] width 73 height 18
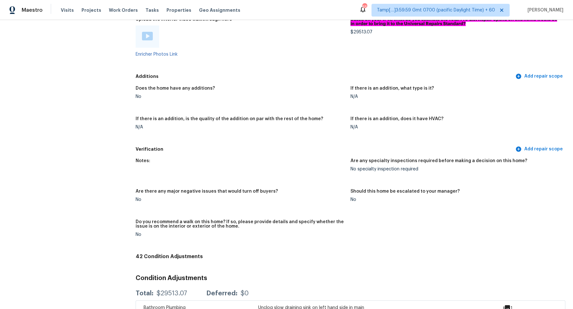
scroll to position [1359, 0]
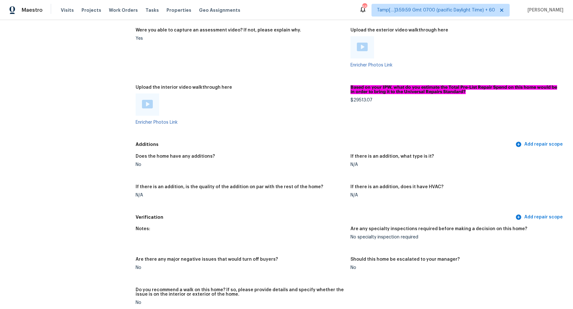
click at [361, 103] on figure "Based on your IPW, what do you estimate the Total Pre-List Repair Spend on this…" at bounding box center [457, 110] width 215 height 50
click at [363, 100] on div "$29513.07" at bounding box center [455, 100] width 210 height 4
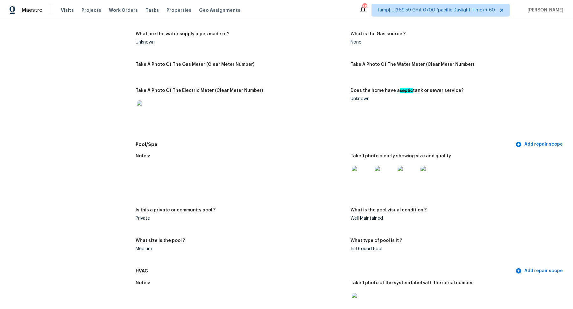
scroll to position [483, 0]
click at [364, 172] on img at bounding box center [362, 176] width 20 height 20
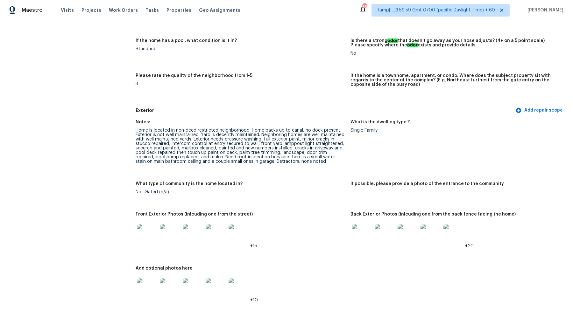
scroll to position [92, 0]
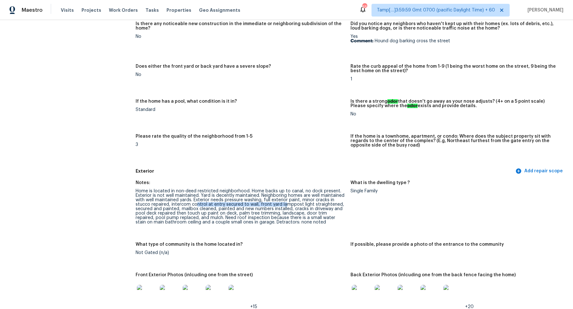
drag, startPoint x: 196, startPoint y: 204, endPoint x: 298, endPoint y: 207, distance: 101.3
click at [294, 207] on div "Home is located in non-deed restricted neighborhood. Home backs up to canal, no…" at bounding box center [241, 207] width 210 height 36
click at [226, 210] on div "Home is located in non-deed restricted neighborhood. Home backs up to canal, no…" at bounding box center [241, 207] width 210 height 36
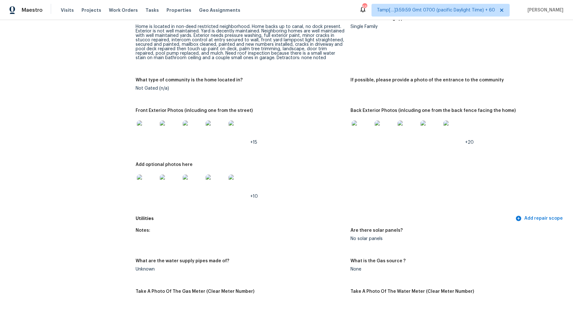
scroll to position [265, 0]
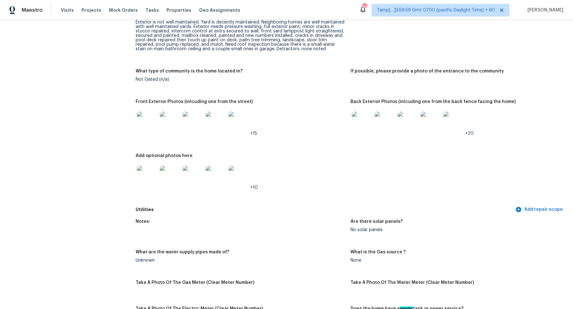
click at [156, 122] on img at bounding box center [147, 122] width 20 height 20
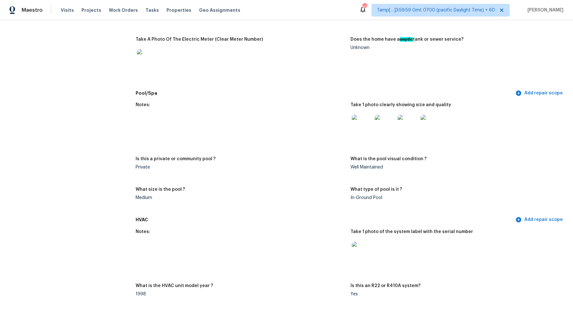
scroll to position [556, 0]
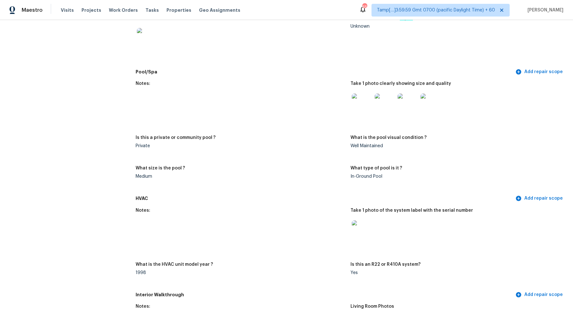
click at [359, 107] on img at bounding box center [362, 104] width 20 height 20
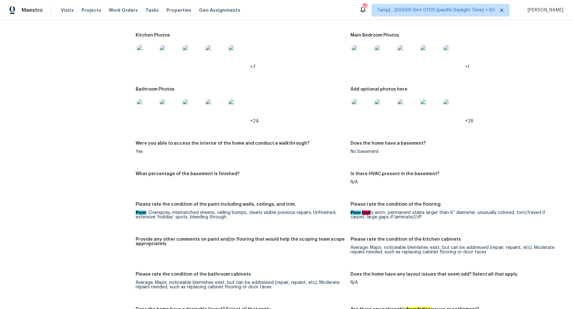
scroll to position [869, 0]
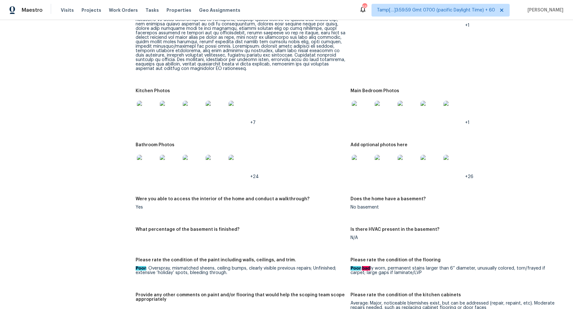
click at [359, 117] on img at bounding box center [362, 111] width 20 height 20
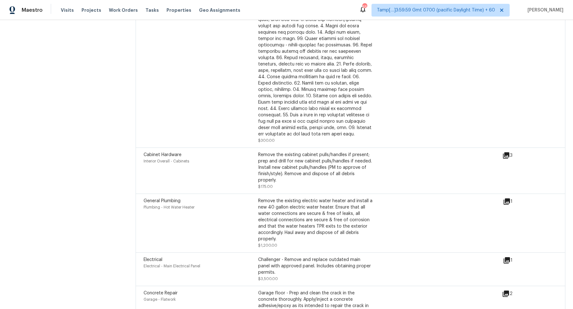
scroll to position [1810, 0]
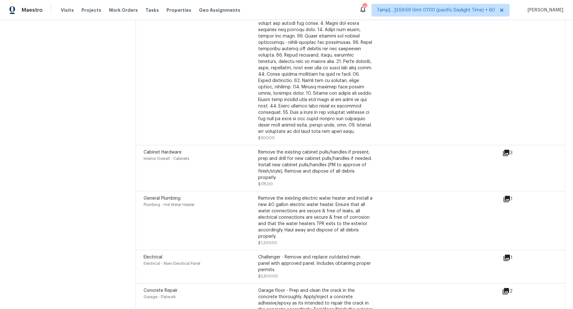
click at [418, 50] on div "Initial cleaning Interior Overall - Home Readiness Packages $300.00" at bounding box center [323, 55] width 358 height 172
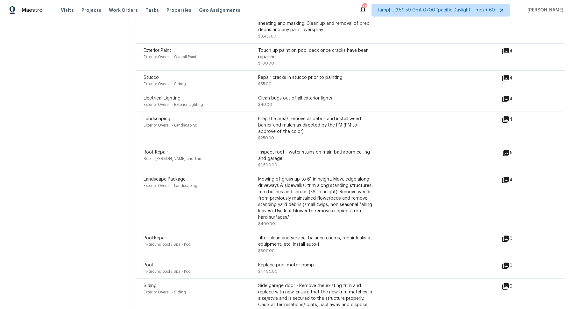
scroll to position [2860, 0]
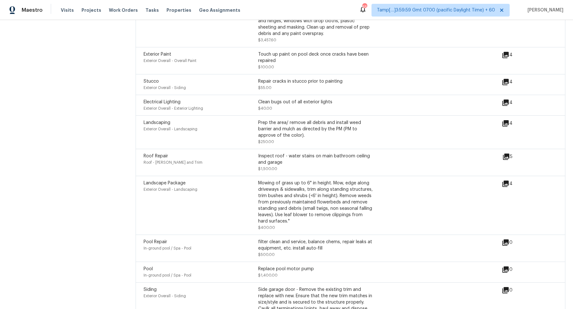
click at [508, 154] on icon at bounding box center [506, 157] width 6 height 6
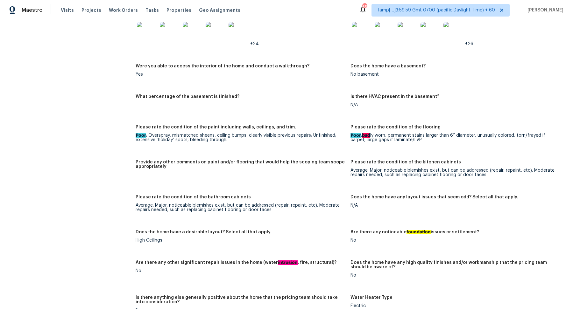
scroll to position [940, 0]
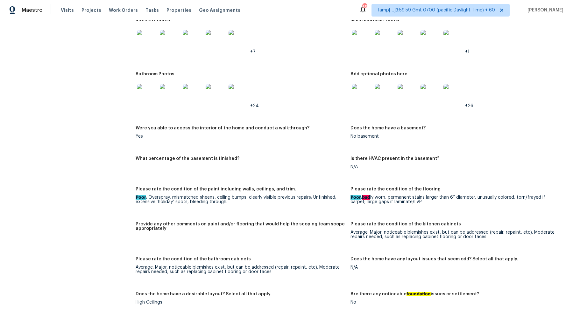
click at [150, 96] on img at bounding box center [147, 94] width 20 height 20
click at [359, 41] on img at bounding box center [362, 40] width 20 height 20
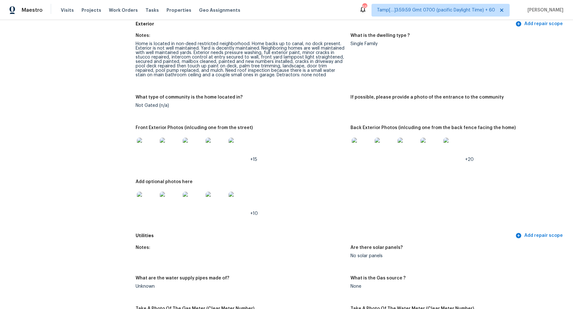
scroll to position [181, 0]
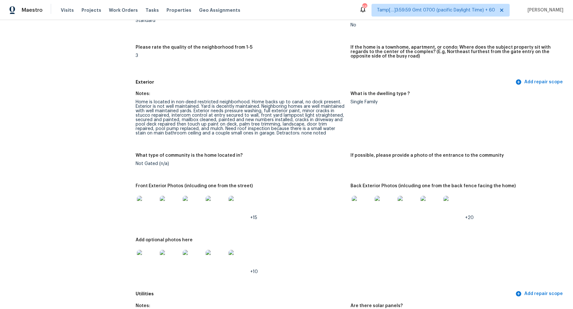
click at [365, 215] on img at bounding box center [362, 206] width 20 height 20
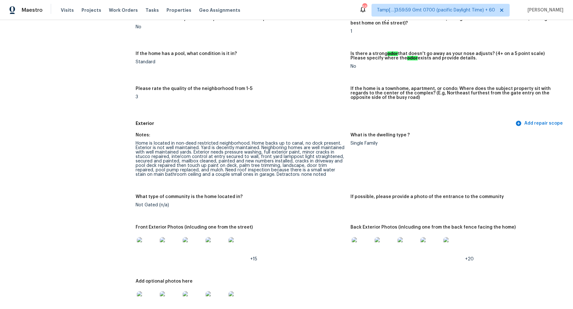
scroll to position [145, 0]
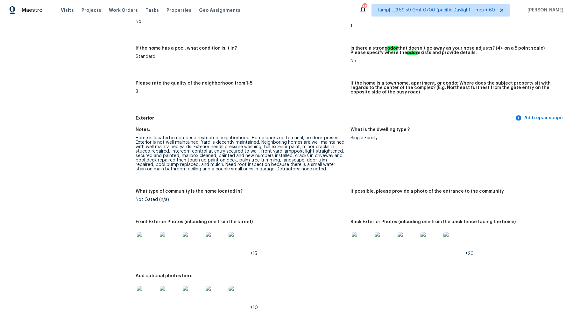
click at [221, 240] on img at bounding box center [216, 242] width 20 height 20
click at [370, 243] on img at bounding box center [362, 242] width 20 height 20
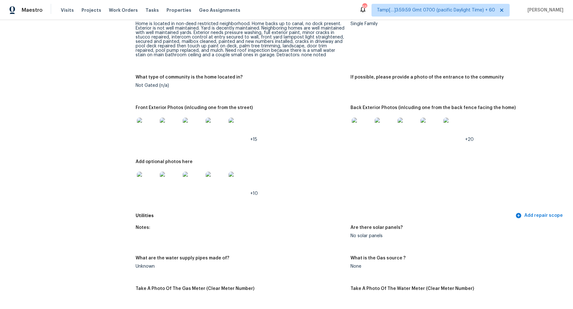
scroll to position [278, 0]
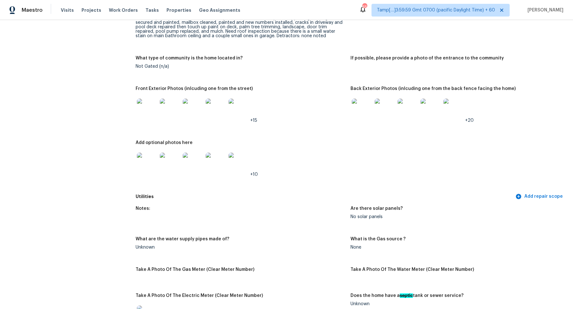
click at [148, 160] on img at bounding box center [147, 163] width 20 height 20
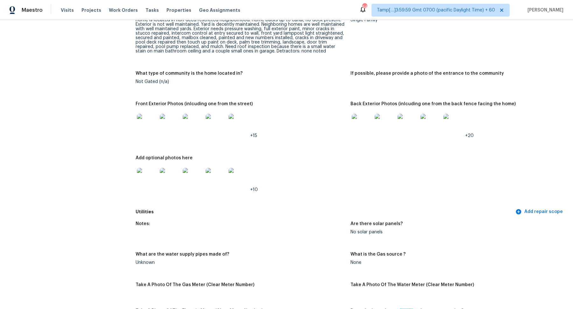
scroll to position [269, 0]
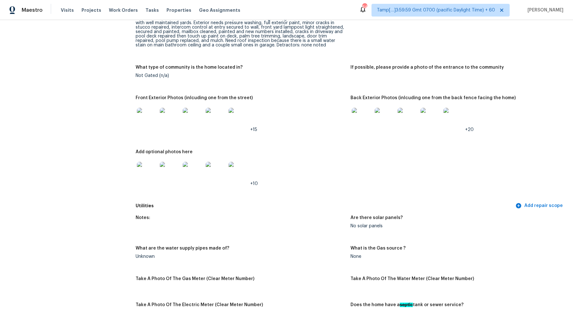
click at [241, 177] on img at bounding box center [239, 172] width 20 height 20
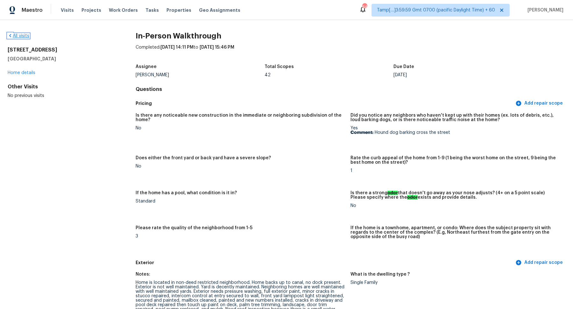
click at [26, 37] on link "All visits" at bounding box center [19, 36] width 22 height 4
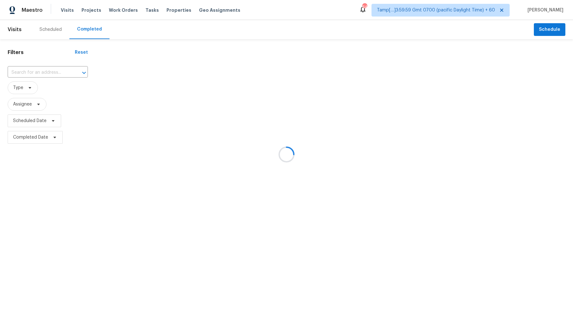
click at [34, 75] on div at bounding box center [286, 154] width 573 height 309
click at [51, 74] on div at bounding box center [286, 154] width 573 height 309
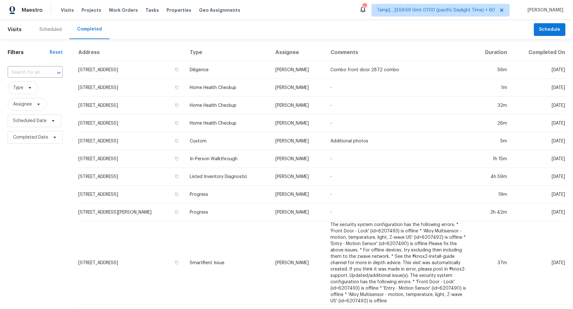
click at [51, 74] on div at bounding box center [54, 72] width 17 height 9
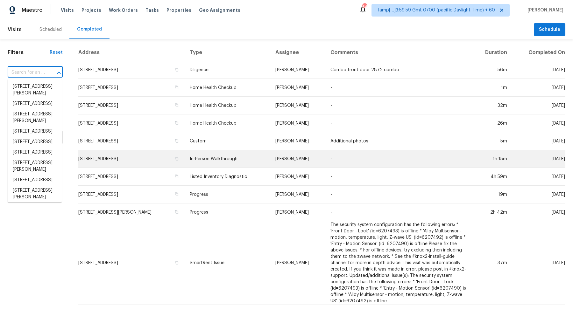
paste input "848 Ike Lynch Rd Dallas, NC, 28034"
type input "848 Ike Lynch Rd Dallas, NC, 28034"
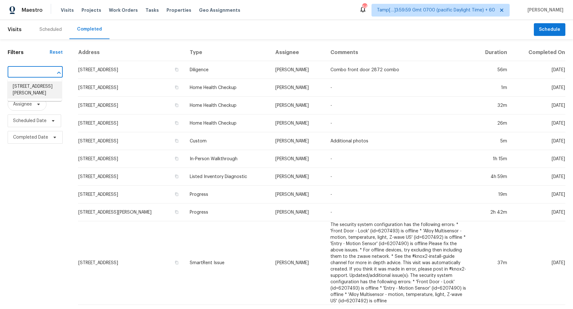
click at [38, 91] on li "848 Ike Lynch Rd, Dallas, NC 28034" at bounding box center [35, 89] width 54 height 17
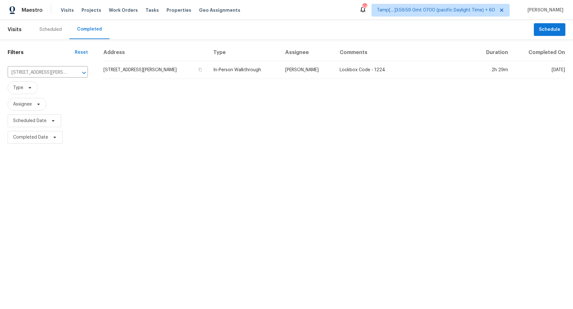
click at [142, 69] on td "848 Ike Lynch Rd, Dallas, NC 28034" at bounding box center [155, 70] width 105 height 18
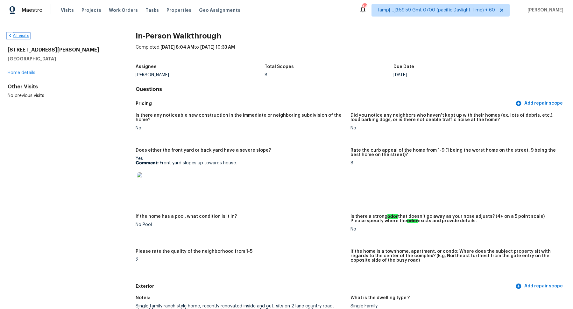
click at [15, 36] on link "All visits" at bounding box center [19, 36] width 22 height 4
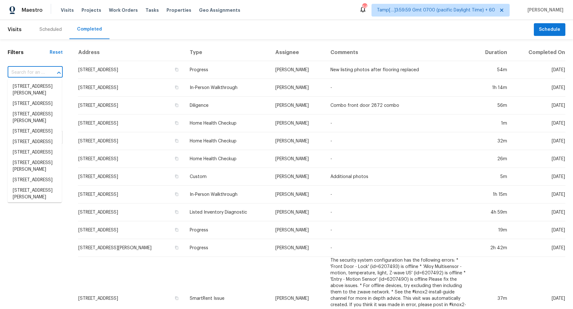
click at [38, 70] on input "text" at bounding box center [26, 73] width 37 height 10
paste input "2018 Lasalle St Charlotte, NC, 28216"
type input "2018 Lasalle St Charlotte, NC, 28216"
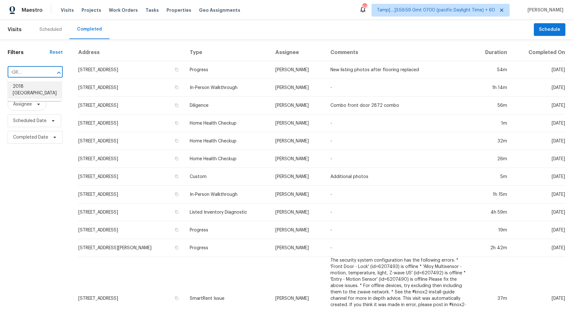
click at [28, 86] on li "2018 Lasalle St, Charlotte, NC 28216" at bounding box center [35, 89] width 54 height 17
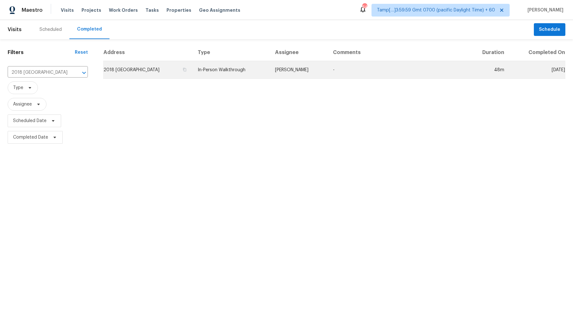
click at [133, 76] on td "2018 Lasalle St, Charlotte, NC 28216" at bounding box center [147, 70] width 89 height 18
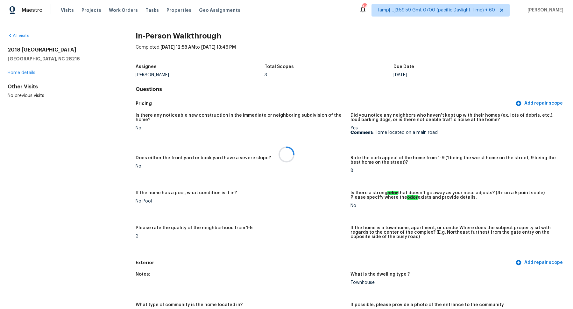
click at [384, 191] on h5 "Is there a strong odor that doesn't go away as your nose adjusts? (4+ on a 5 po…" at bounding box center [455, 195] width 210 height 9
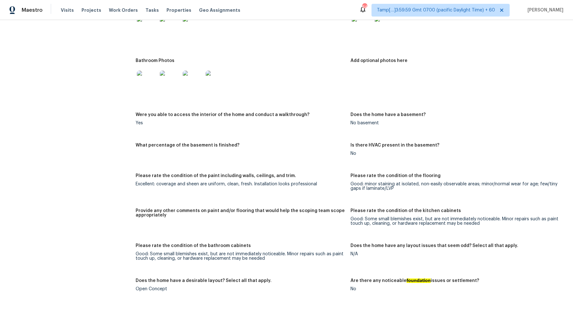
scroll to position [697, 0]
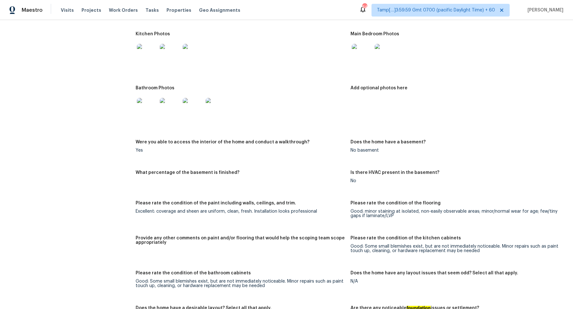
click at [363, 55] on img at bounding box center [362, 54] width 20 height 20
click at [136, 113] on div at bounding box center [147, 108] width 23 height 28
click at [145, 110] on img at bounding box center [147, 108] width 20 height 20
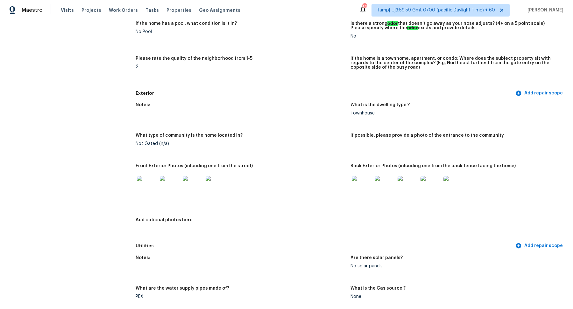
scroll to position [171, 0]
click at [152, 190] on img at bounding box center [147, 185] width 20 height 20
click at [176, 189] on img at bounding box center [170, 185] width 20 height 20
click at [367, 187] on img at bounding box center [362, 185] width 20 height 20
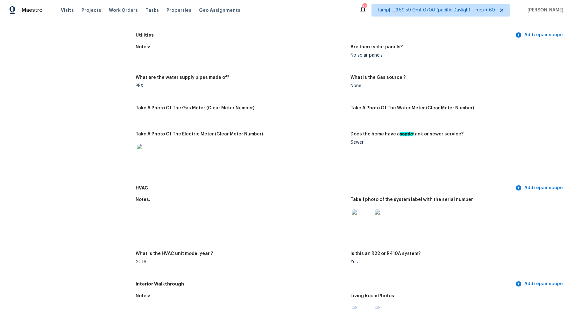
scroll to position [446, 0]
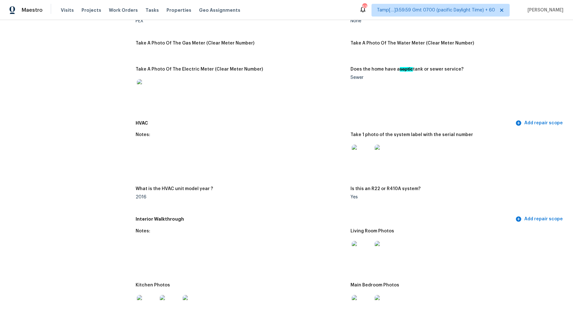
click at [356, 157] on img at bounding box center [362, 155] width 20 height 20
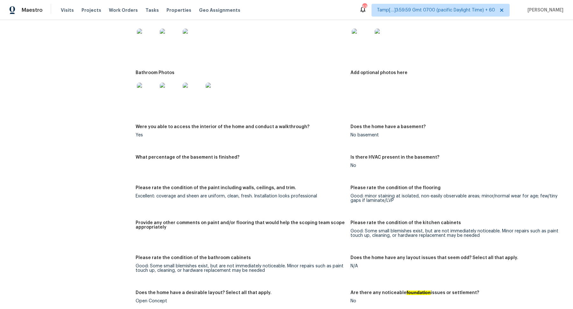
scroll to position [633, 0]
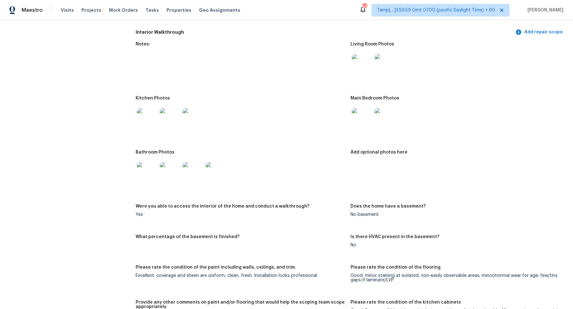
click at [358, 122] on img at bounding box center [362, 118] width 20 height 20
click at [146, 168] on img at bounding box center [147, 172] width 20 height 20
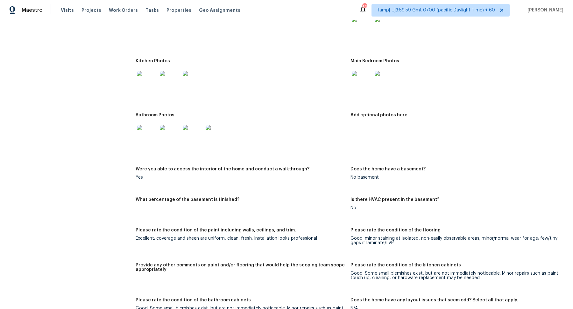
scroll to position [661, 0]
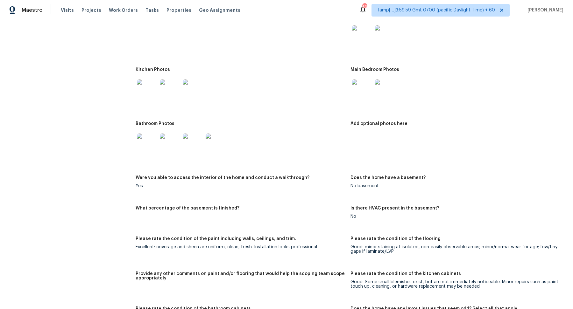
click at [144, 84] on img at bounding box center [147, 90] width 20 height 20
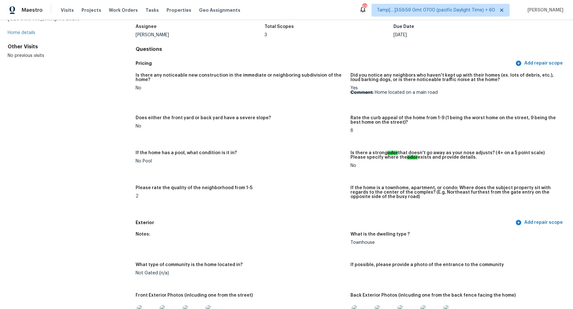
scroll to position [0, 0]
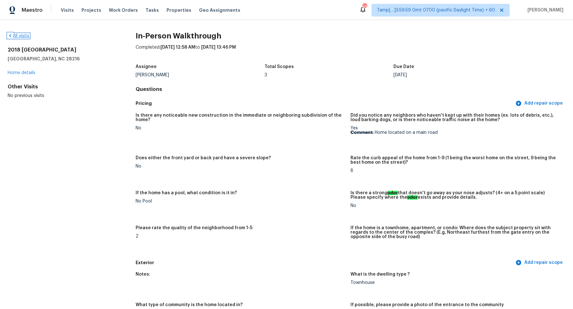
click at [24, 37] on link "All visits" at bounding box center [19, 36] width 22 height 4
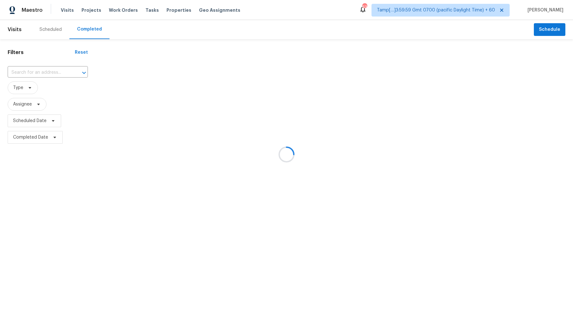
click at [41, 75] on div at bounding box center [286, 154] width 573 height 309
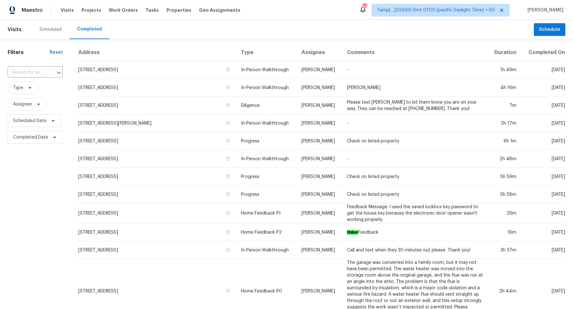
click at [41, 75] on input "text" at bounding box center [26, 73] width 37 height 10
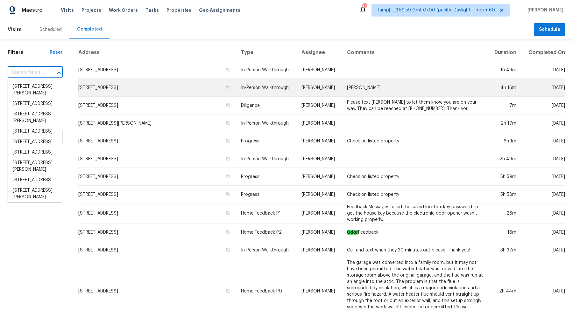
paste input "4810 Theall Rd Houston, TX, 77066"
type input "4810 Theall Rd Houston, TX, 77066"
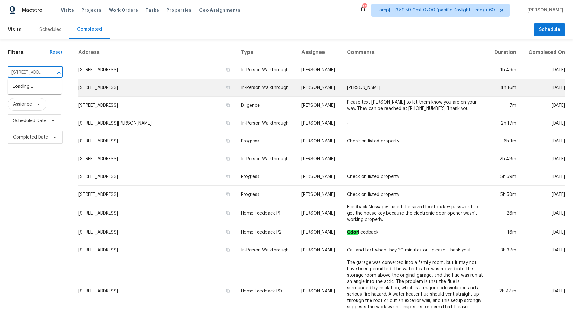
scroll to position [0, 40]
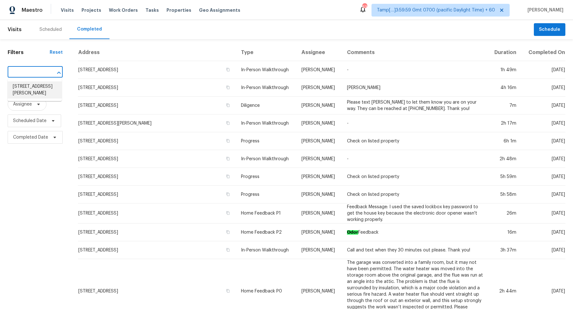
click at [32, 85] on li "4810 Theall Rd, Houston, TX 77066" at bounding box center [35, 89] width 54 height 17
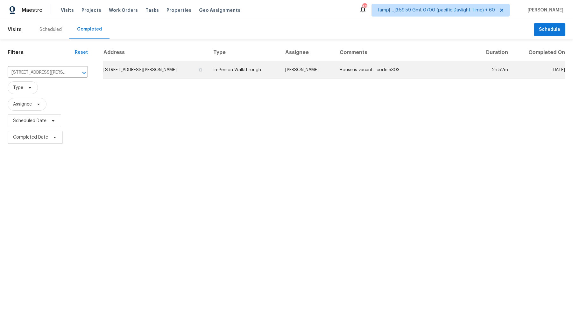
click at [145, 63] on td "4810 Theall Rd, Houston, TX 77066" at bounding box center [155, 70] width 105 height 18
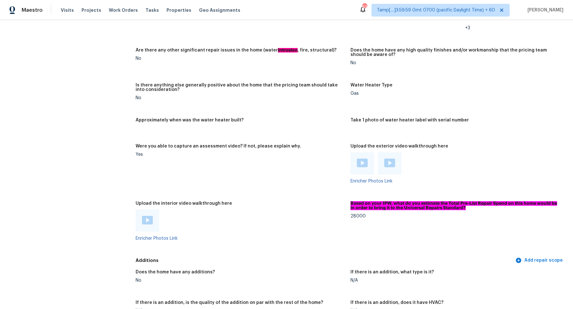
scroll to position [1067, 0]
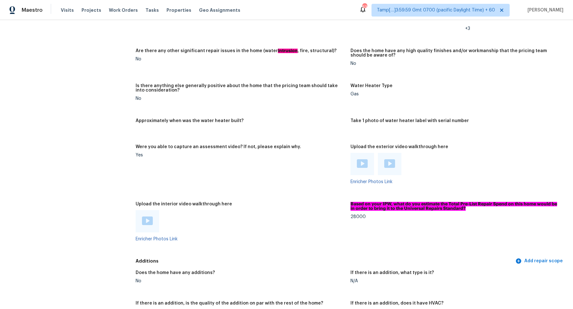
click at [147, 221] on img at bounding box center [147, 221] width 11 height 9
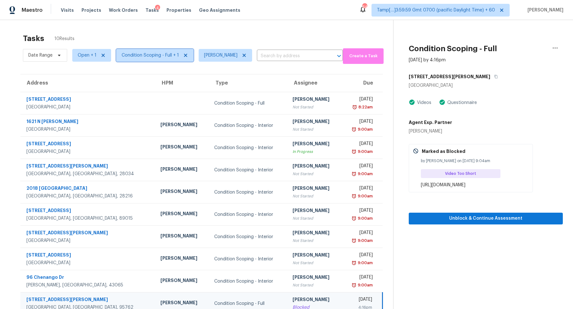
click at [157, 55] on span "Condition Scoping - Full + 1" at bounding box center [150, 55] width 57 height 6
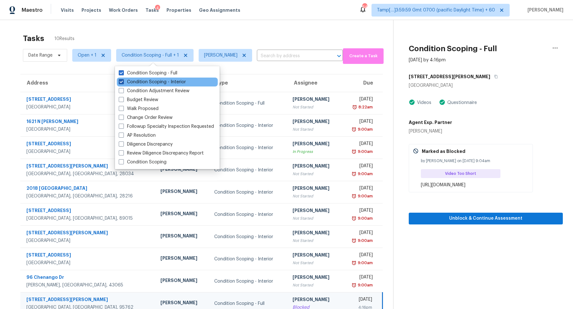
click at [169, 79] on label "Condition Scoping - Interior" at bounding box center [152, 82] width 67 height 6
click at [123, 79] on input "Condition Scoping - Interior" at bounding box center [121, 81] width 4 height 4
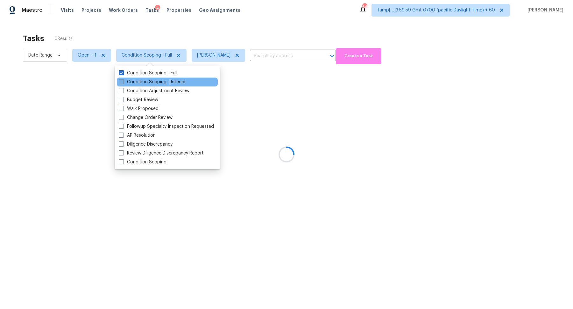
click at [169, 79] on label "Condition Scoping - Interior" at bounding box center [152, 82] width 67 height 6
click at [123, 79] on input "Condition Scoping - Interior" at bounding box center [121, 81] width 4 height 4
checkbox input "true"
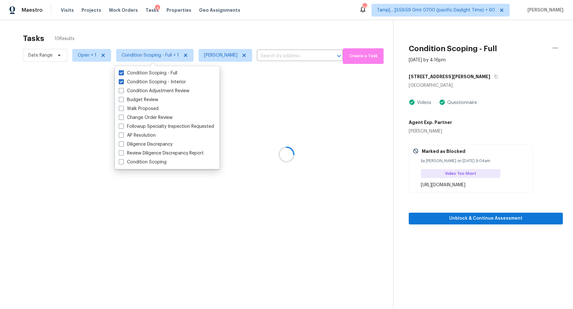
click at [225, 38] on div at bounding box center [286, 154] width 573 height 309
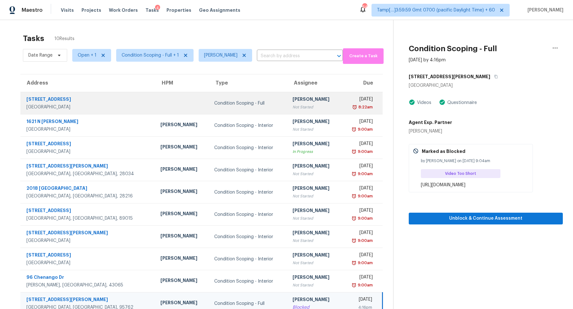
scroll to position [20, 0]
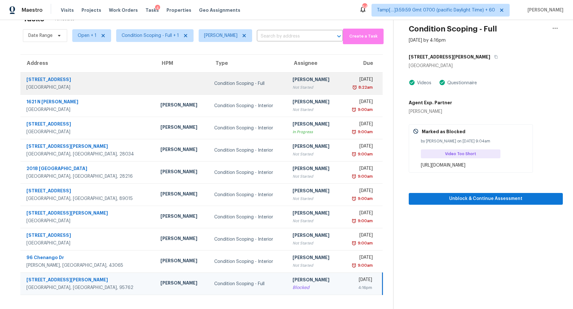
click at [287, 93] on td "Hariharan GV Not Started" at bounding box center [313, 84] width 53 height 22
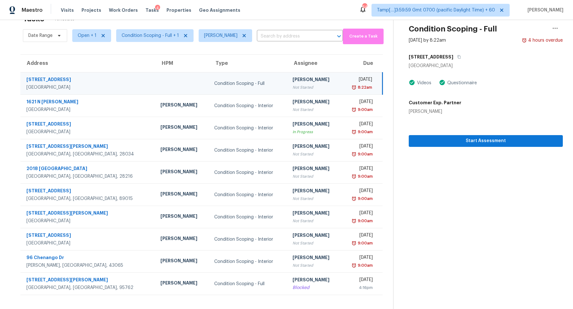
click at [479, 52] on div "3724 Huntingdon Dr" at bounding box center [486, 56] width 154 height 11
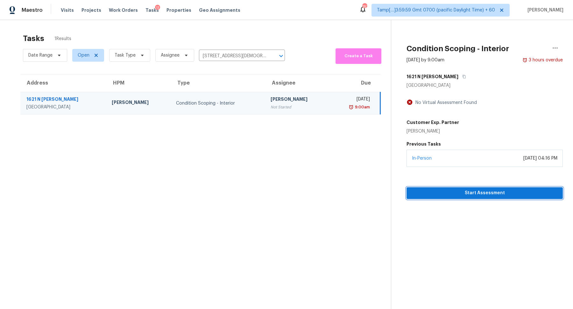
click at [451, 197] on button "Start Assessment" at bounding box center [484, 193] width 156 height 12
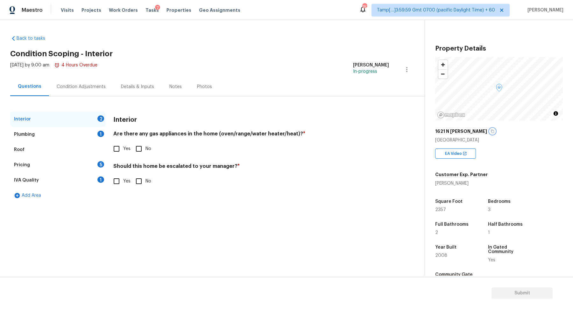
click at [490, 132] on icon "button" at bounding box center [492, 132] width 4 height 4
click at [142, 150] on input "No" at bounding box center [138, 148] width 13 height 13
checkbox input "true"
click at [122, 151] on input "Yes" at bounding box center [116, 148] width 13 height 13
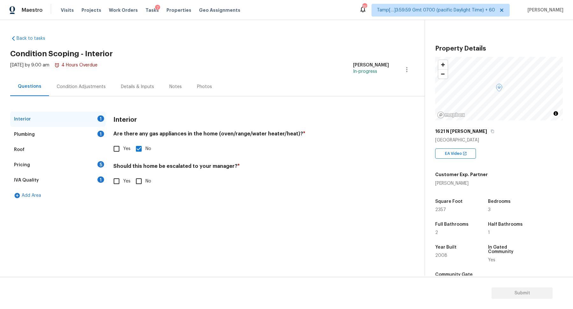
checkbox input "true"
checkbox input "false"
click at [136, 177] on input "No" at bounding box center [138, 181] width 13 height 13
checkbox input "true"
click at [91, 129] on div "Plumbing 1" at bounding box center [57, 134] width 95 height 15
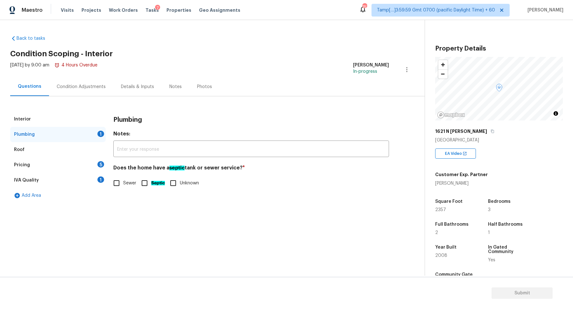
click at [125, 176] on div "Does the home have a septic tank or sewer service? * Sewer Septic Unknown" at bounding box center [251, 177] width 276 height 25
click at [124, 177] on label "Sewer" at bounding box center [123, 183] width 26 height 13
click at [123, 177] on input "Sewer" at bounding box center [116, 183] width 13 height 13
checkbox input "true"
click at [86, 172] on div "Pricing 5" at bounding box center [57, 165] width 95 height 15
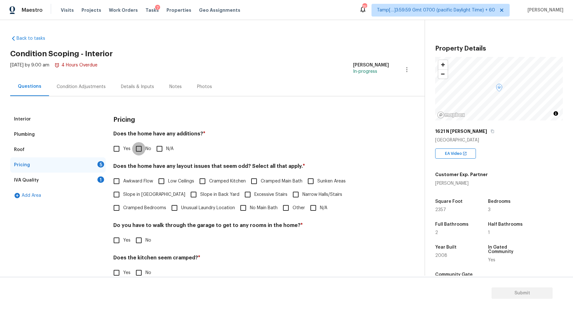
click at [140, 155] on input "No" at bounding box center [138, 148] width 13 height 13
checkbox input "true"
click at [136, 188] on div "Awkward Flow Low Ceilings Cramped Kitchen Cramped Main Bath Sunken Areas Slope …" at bounding box center [251, 195] width 276 height 40
click at [136, 193] on span "Slope in Front Yard" at bounding box center [154, 195] width 62 height 7
click at [123, 193] on input "Slope in Front Yard" at bounding box center [116, 194] width 13 height 13
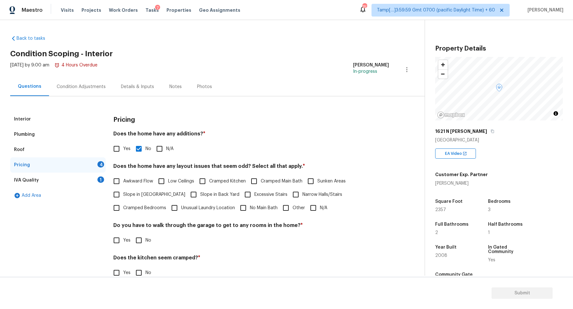
checkbox input "true"
click at [187, 193] on input "Slope in Back Yard" at bounding box center [193, 195] width 13 height 13
checkbox input "true"
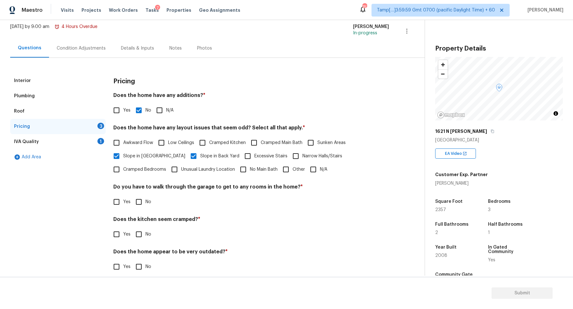
scroll to position [45, 0]
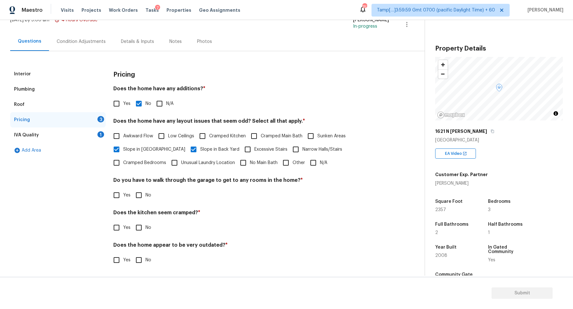
click at [138, 196] on input "No" at bounding box center [138, 195] width 13 height 13
checkbox input "true"
click at [132, 221] on input "No" at bounding box center [138, 227] width 13 height 13
checkbox input "true"
click at [132, 254] on input "No" at bounding box center [138, 260] width 13 height 13
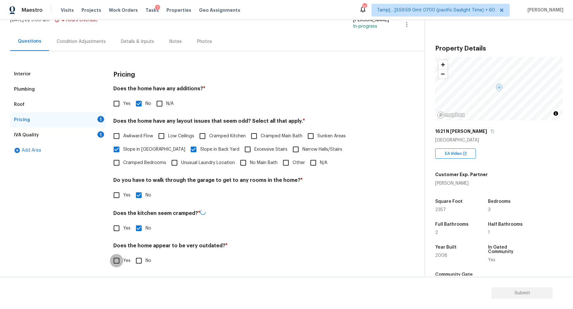
checkbox input "true"
click at [63, 129] on div "IVA Quality 1" at bounding box center [57, 135] width 95 height 15
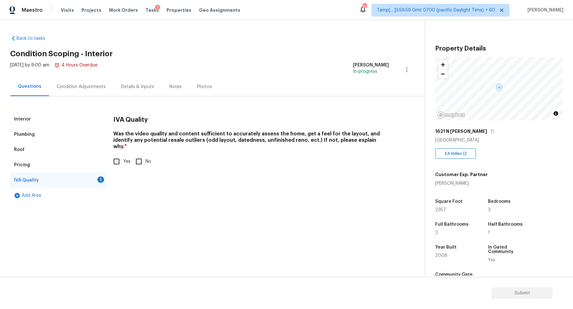
click at [114, 155] on input "Yes" at bounding box center [116, 161] width 13 height 13
checkbox input "true"
click at [86, 85] on div "Condition Adjustments" at bounding box center [81, 87] width 49 height 6
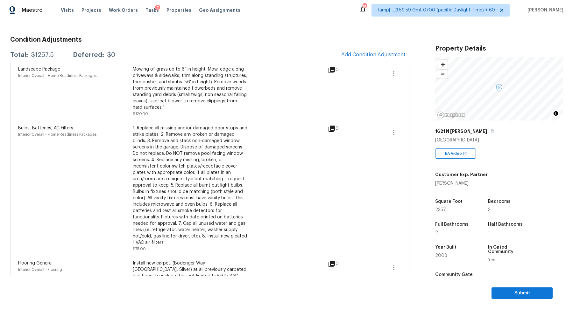
scroll to position [53, 0]
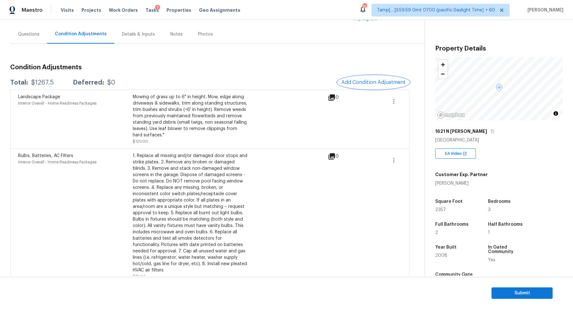
click at [354, 86] on button "Add Condition Adjustment" at bounding box center [373, 82] width 72 height 13
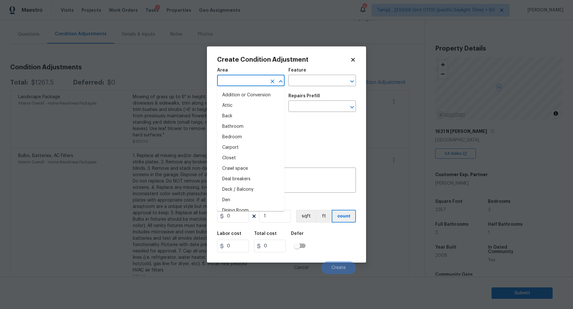
click at [257, 82] on input "text" at bounding box center [242, 81] width 50 height 10
type input "in"
type input "e"
click at [254, 112] on ul "Interior Addition Interior Overall" at bounding box center [250, 101] width 67 height 26
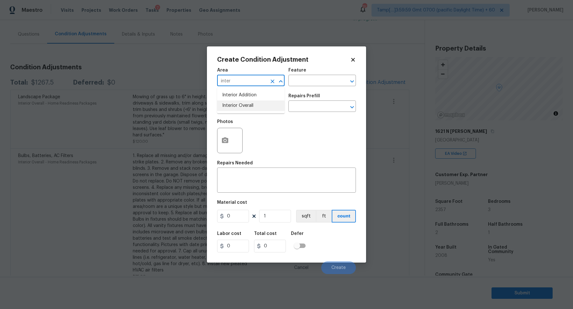
click at [252, 109] on li "Interior Overall" at bounding box center [250, 106] width 67 height 11
type input "Interior Overall"
click at [252, 109] on input "text" at bounding box center [242, 107] width 50 height 10
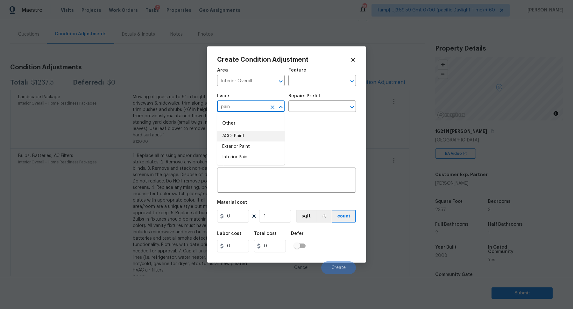
click at [265, 137] on li "ACQ: Paint" at bounding box center [250, 136] width 67 height 11
type input "ACQ: Paint"
click at [335, 109] on input "text" at bounding box center [313, 107] width 50 height 10
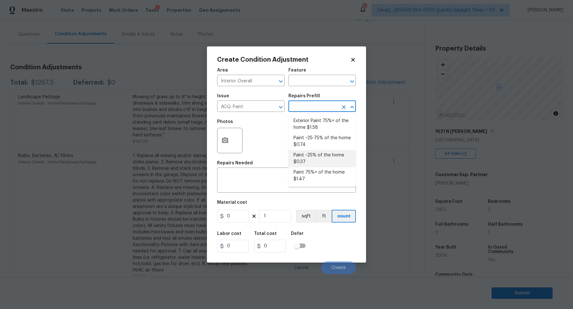
click at [304, 161] on li "Paint ~25% of the home $0.37" at bounding box center [321, 158] width 67 height 17
type input "Acquisition"
type textarea "Acquisition Scope: ~25% of the home needs interior paint"
type input "0.37"
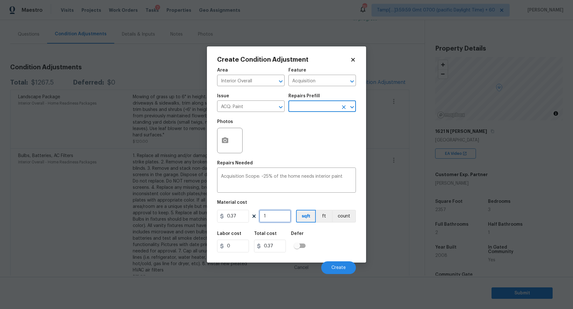
click at [274, 217] on input "1" at bounding box center [275, 216] width 32 height 13
type input "2"
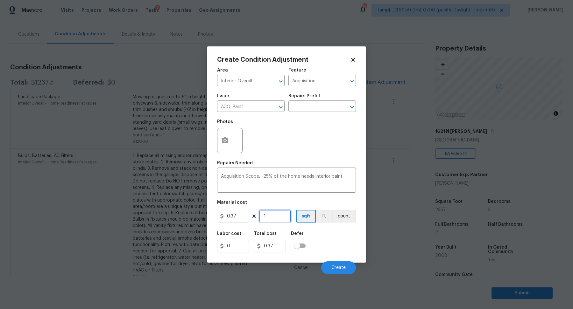
type input "0.74"
type input "23"
type input "8.51"
type input "235"
type input "86.95"
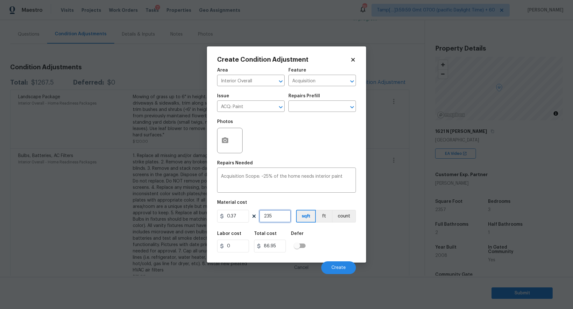
type input "2357"
type input "872.09"
type input "2357"
click at [333, 268] on span "Create" at bounding box center [338, 268] width 14 height 5
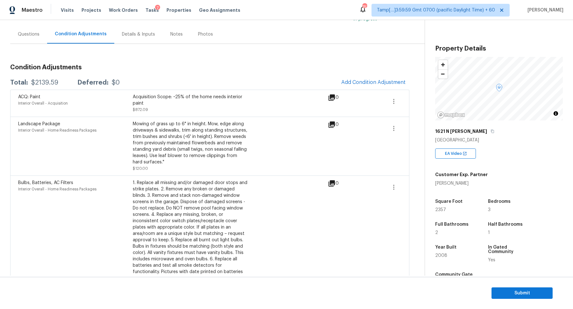
click at [53, 81] on div "$2139.59" at bounding box center [44, 83] width 27 height 6
copy div "$2139.59"
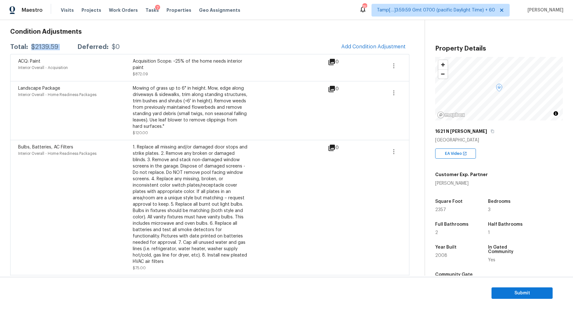
scroll to position [129, 0]
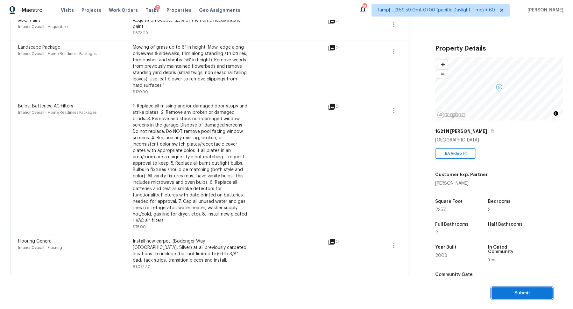
click at [506, 290] on span "Submit" at bounding box center [522, 294] width 51 height 8
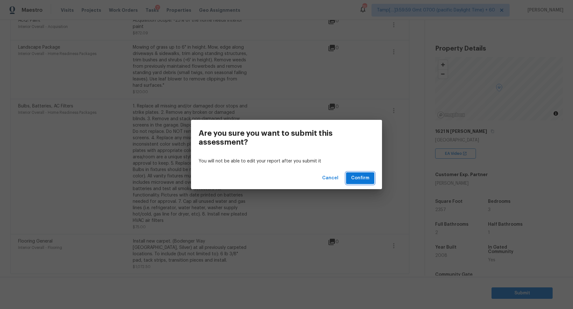
click at [362, 180] on span "Confirm" at bounding box center [360, 178] width 18 height 8
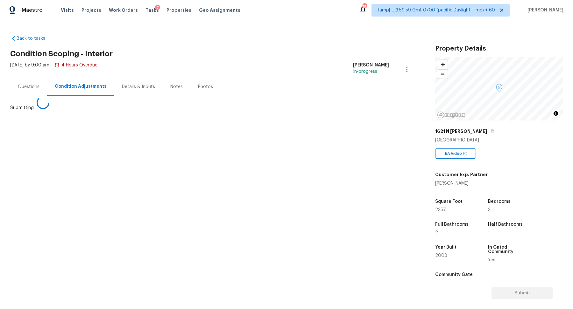
scroll to position [0, 0]
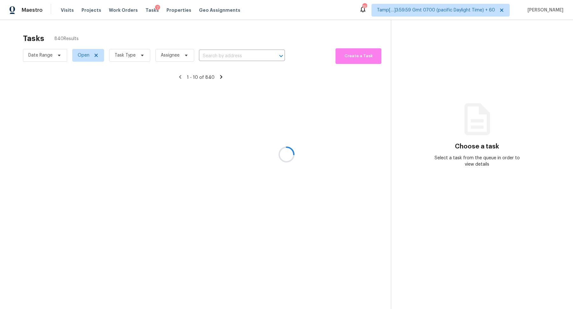
click at [230, 53] on div at bounding box center [286, 154] width 573 height 309
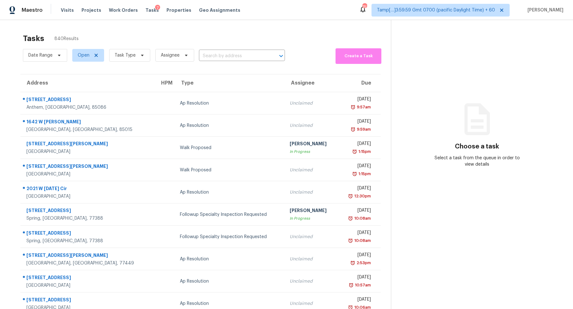
click at [230, 53] on input "text" at bounding box center [233, 56] width 68 height 10
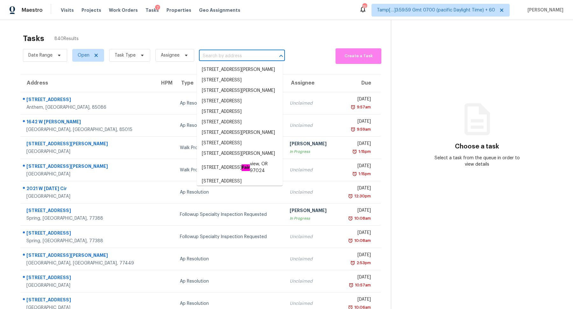
paste input "415 Blackridge Rd Henderson, NV, 89015"
type input "415 Blackridge Rd Henderson, NV, 89015"
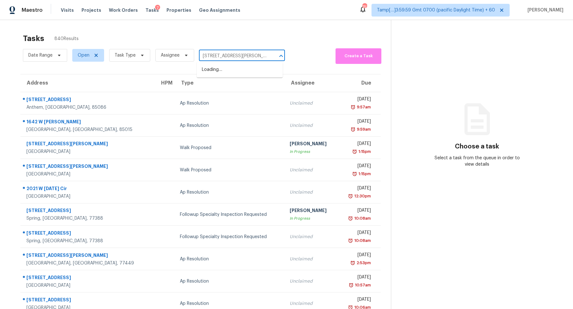
scroll to position [0, 20]
click at [231, 69] on li "415 Blackridge Rd, Henderson, NV 89015" at bounding box center [240, 70] width 86 height 11
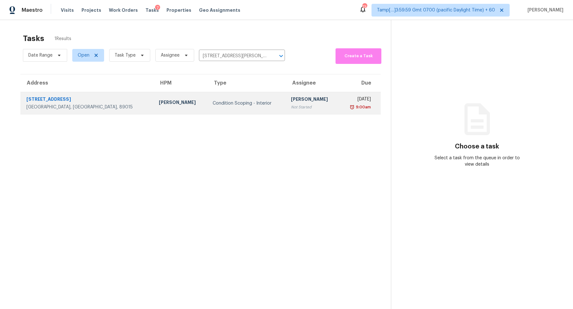
click at [344, 102] on div "[DATE]" at bounding box center [357, 100] width 26 height 8
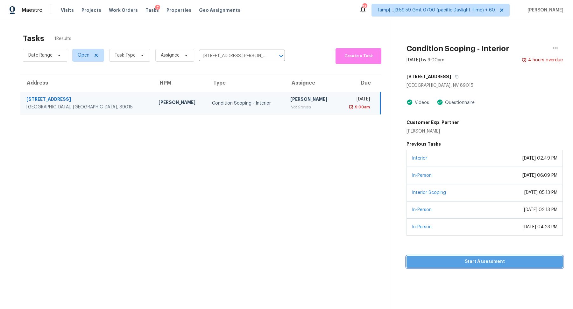
click at [458, 258] on span "Start Assessment" at bounding box center [485, 262] width 146 height 8
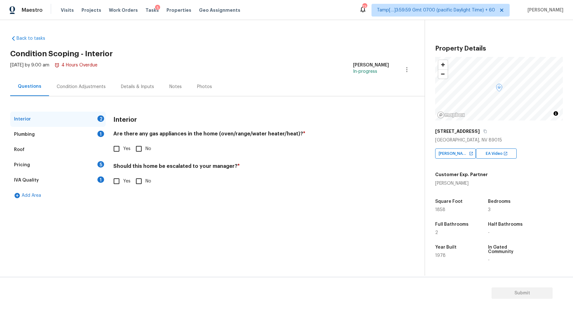
click at [259, 83] on div "Questions Condition Adjustments Details & Inputs Notes Photos" at bounding box center [217, 86] width 414 height 19
click at [88, 88] on div "Condition Adjustments" at bounding box center [81, 87] width 49 height 6
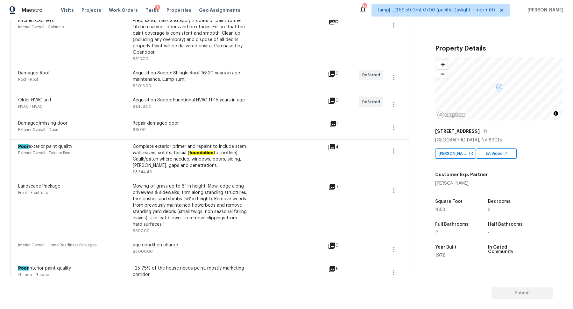
scroll to position [202, 0]
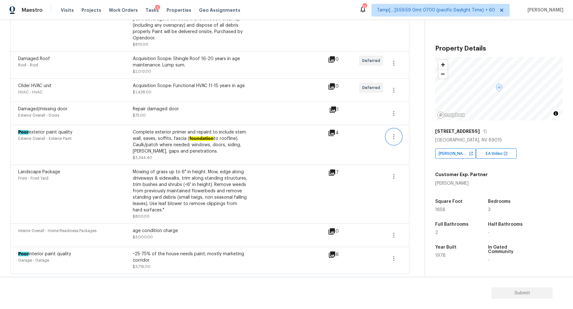
click at [396, 140] on icon "button" at bounding box center [394, 137] width 8 height 8
click at [420, 139] on link "Edit" at bounding box center [430, 135] width 54 height 10
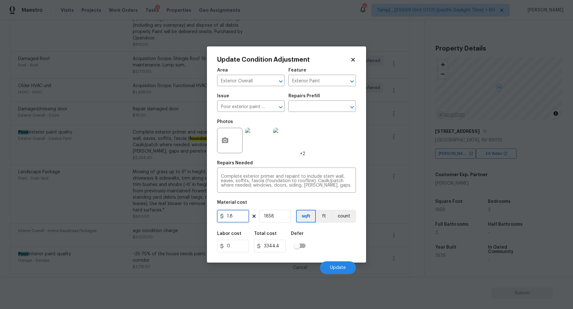
click at [245, 218] on input "1.8" at bounding box center [233, 216] width 32 height 13
type input "1"
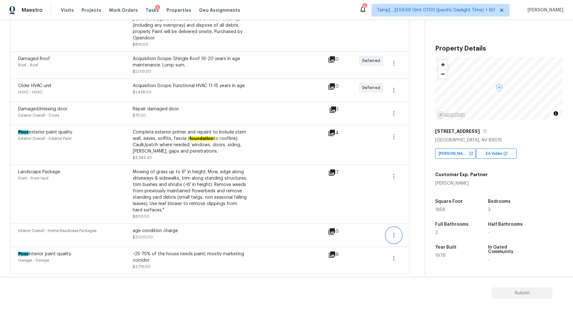
click at [398, 239] on button "button" at bounding box center [393, 235] width 15 height 15
click at [416, 231] on div "Edit" at bounding box center [430, 234] width 50 height 6
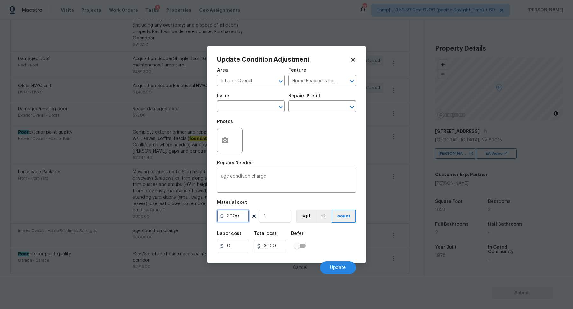
click at [246, 216] on input "3000" at bounding box center [233, 216] width 32 height 13
type input "0"
click at [332, 267] on span "Update" at bounding box center [338, 268] width 16 height 5
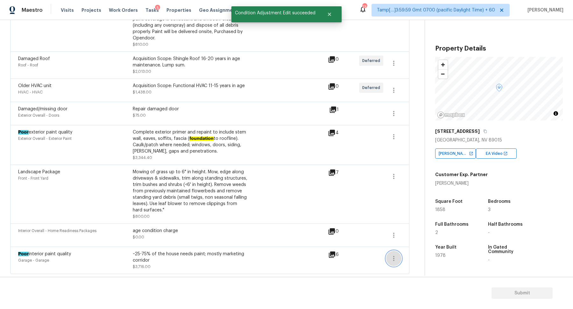
click at [393, 258] on icon "button" at bounding box center [393, 258] width 1 height 5
click at [415, 257] on div "Edit" at bounding box center [430, 257] width 50 height 6
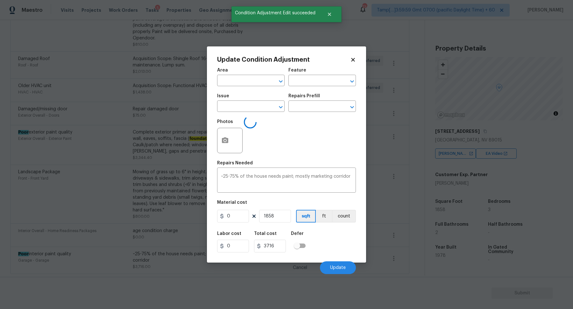
type input "Garage"
type input "Poor interior paint quality"
type input "2"
click at [319, 110] on input "text" at bounding box center [313, 107] width 50 height 10
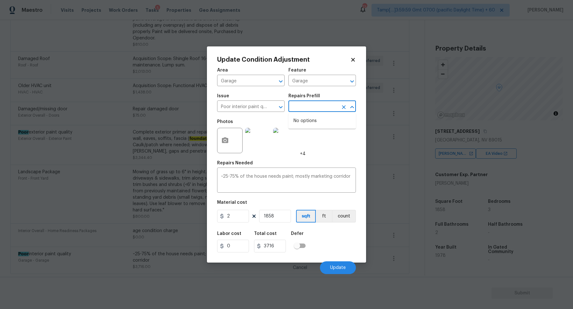
click at [266, 136] on img at bounding box center [257, 140] width 25 height 25
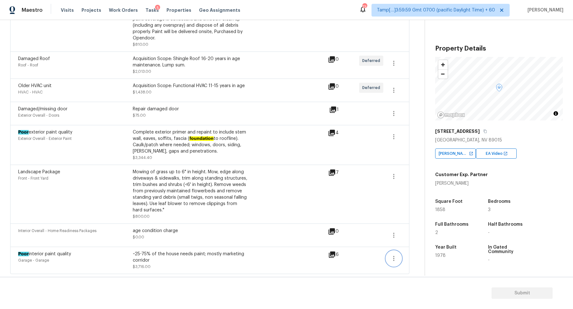
click at [391, 255] on icon "button" at bounding box center [394, 259] width 8 height 8
click at [405, 255] on div "Edit" at bounding box center [430, 257] width 50 height 6
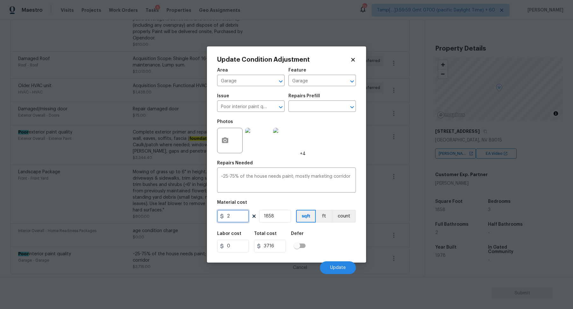
click at [231, 217] on input "2" at bounding box center [233, 216] width 32 height 13
type input "0"
click at [328, 264] on button "Update" at bounding box center [338, 268] width 36 height 13
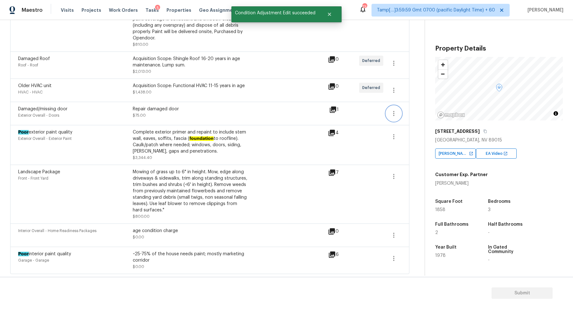
click at [389, 114] on button "button" at bounding box center [393, 113] width 15 height 15
click at [415, 115] on div "Edit" at bounding box center [430, 112] width 50 height 6
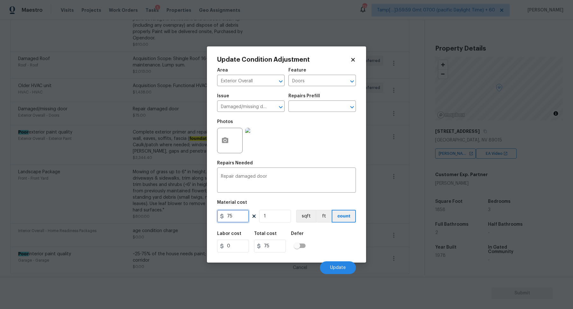
click at [236, 219] on input "75" at bounding box center [233, 216] width 32 height 13
type input "0"
click at [342, 269] on span "Update" at bounding box center [338, 268] width 16 height 5
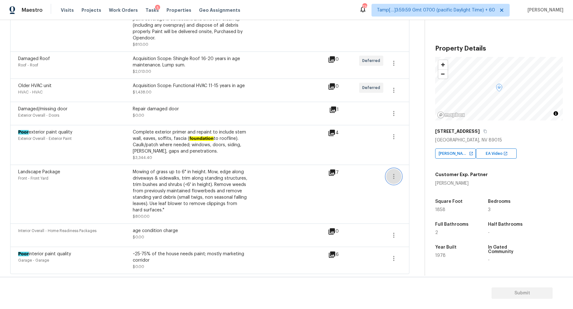
click at [397, 173] on icon "button" at bounding box center [394, 177] width 8 height 8
click at [406, 174] on div "Edit" at bounding box center [430, 175] width 50 height 6
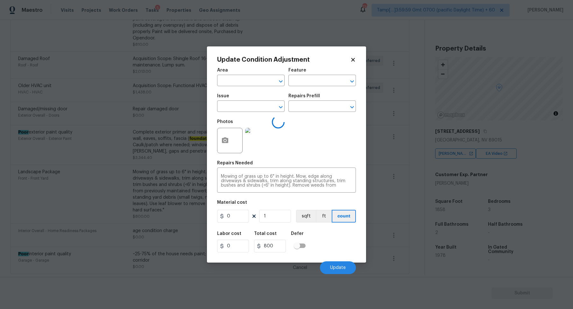
type input "Front"
type input "Front Yard"
type input "Landscape Package"
type input "800"
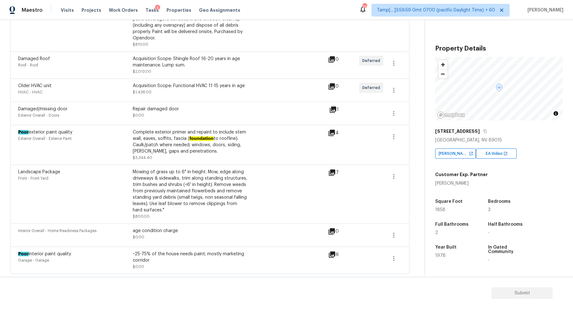
click at [380, 174] on body "Maestro Visits Projects Work Orders Tasks 5 Properties Geo Assignments 730 Tamp…" at bounding box center [286, 154] width 573 height 309
click at [397, 132] on button "button" at bounding box center [393, 136] width 15 height 15
click at [416, 133] on div "Edit" at bounding box center [430, 135] width 50 height 6
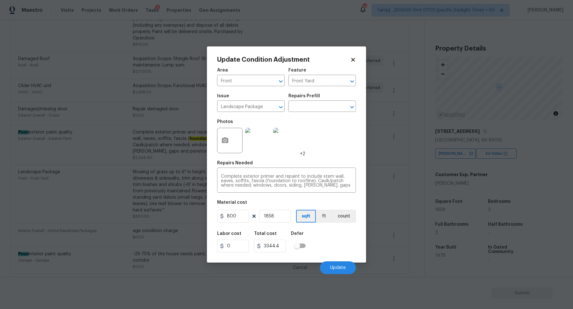
type input "Exterior Overall"
type input "Exterior Paint"
type input "Poor exterior paint quality"
click at [241, 217] on input "1.8" at bounding box center [233, 216] width 32 height 13
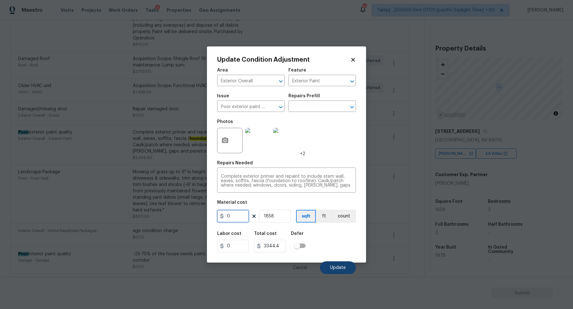
type input "0"
click at [330, 264] on button "Update" at bounding box center [338, 268] width 36 height 13
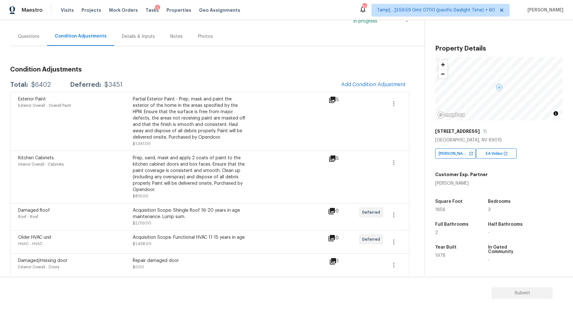
scroll to position [0, 0]
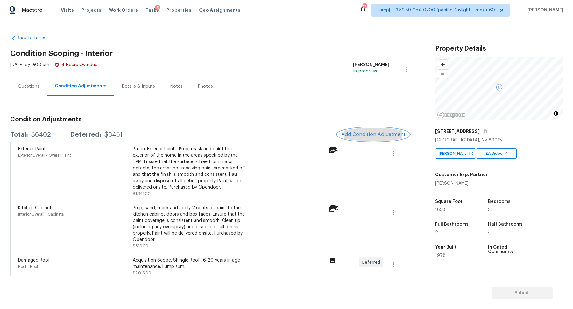
click at [356, 137] on span "Add Condition Adjustment" at bounding box center [373, 135] width 64 height 6
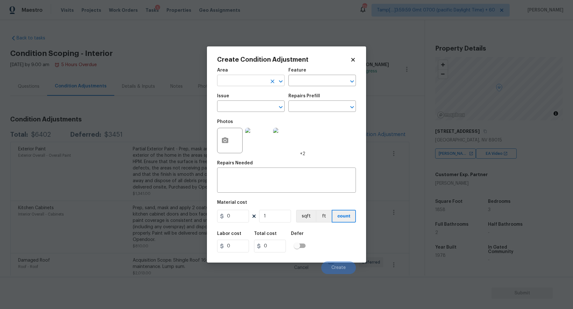
click at [240, 83] on input "text" at bounding box center [242, 81] width 50 height 10
click at [253, 107] on li "Interior Overall" at bounding box center [250, 106] width 67 height 11
type input "Interior Overall"
click at [253, 107] on input "text" at bounding box center [242, 107] width 50 height 10
click at [273, 129] on div "Other" at bounding box center [250, 123] width 67 height 15
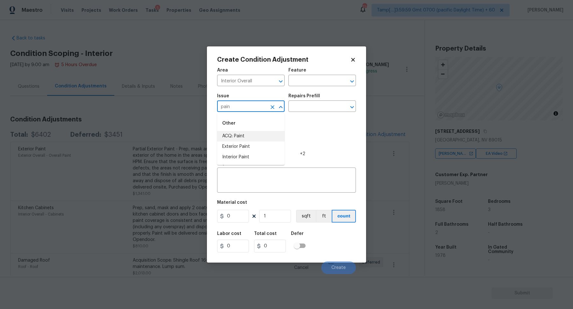
click at [267, 132] on li "ACQ: Paint" at bounding box center [250, 136] width 67 height 11
type input "ACQ: Paint"
click at [329, 109] on input "text" at bounding box center [313, 107] width 50 height 10
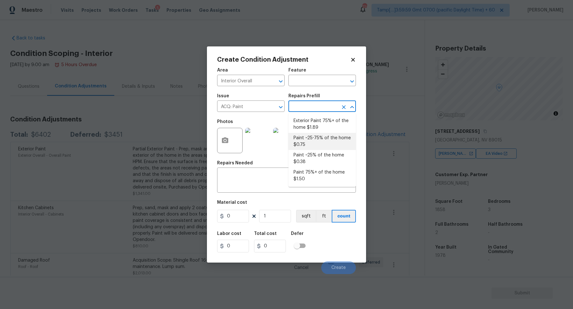
click at [334, 140] on li "Paint ~25-75% of the home $0.75" at bounding box center [321, 141] width 67 height 17
type input "Acquisition"
type textarea "Acquisition Scope: ~25 - 75% of the home needs interior paint"
type input "0.75"
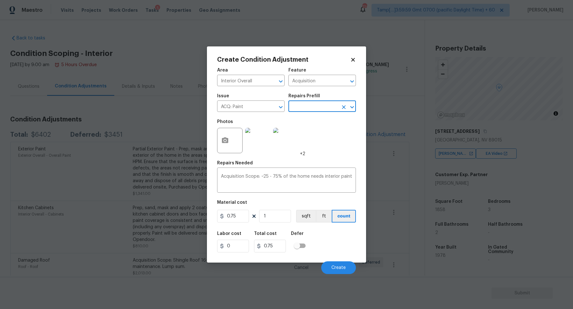
click at [216, 149] on div "Create Condition Adjustment Area Interior Overall ​ Feature Acquisition ​ Issue…" at bounding box center [286, 154] width 159 height 216
click at [224, 146] on button "button" at bounding box center [224, 140] width 15 height 25
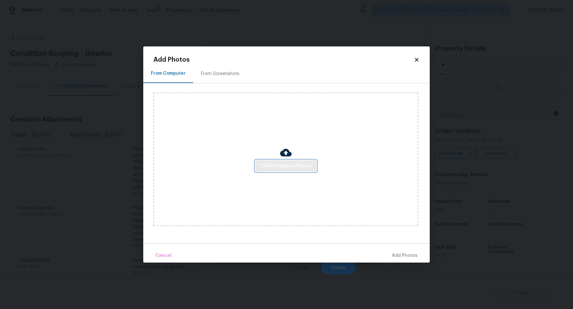
click at [302, 162] on button "Click to Upload Photos" at bounding box center [285, 166] width 61 height 12
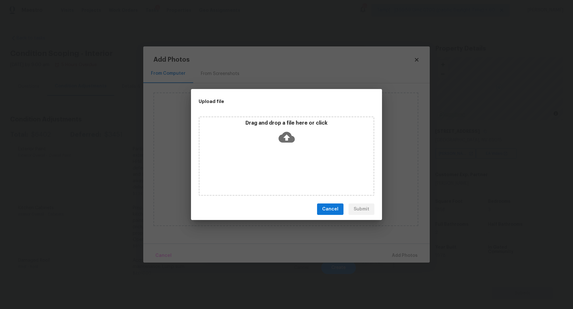
click at [304, 157] on div "Drag and drop a file here or click" at bounding box center [287, 156] width 176 height 80
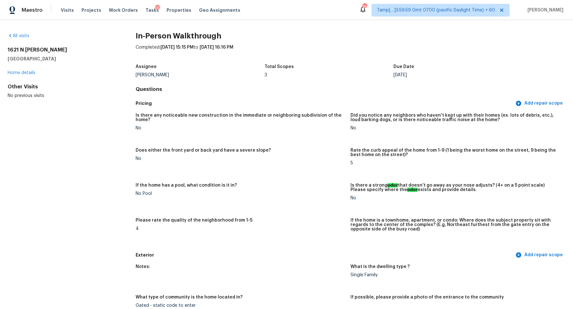
scroll to position [856, 0]
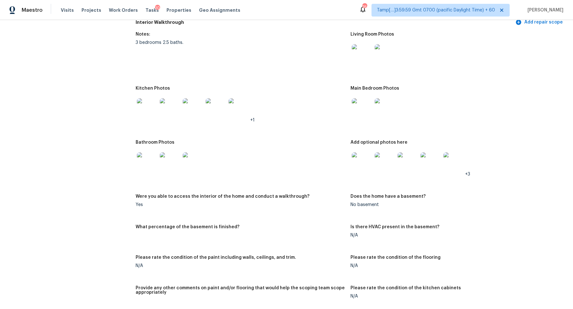
click at [350, 50] on div at bounding box center [361, 54] width 23 height 28
click at [355, 50] on img at bounding box center [362, 54] width 20 height 20
click at [369, 105] on img at bounding box center [362, 108] width 20 height 20
click at [369, 152] on img at bounding box center [362, 162] width 20 height 20
click at [148, 155] on img at bounding box center [147, 162] width 20 height 20
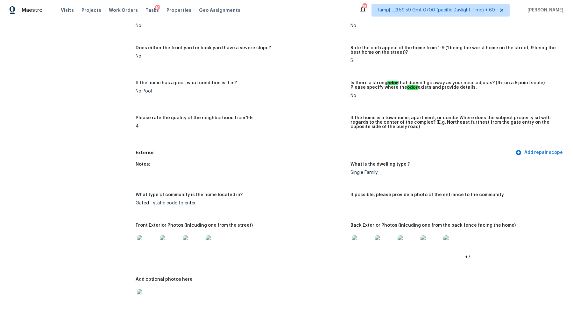
scroll to position [138, 0]
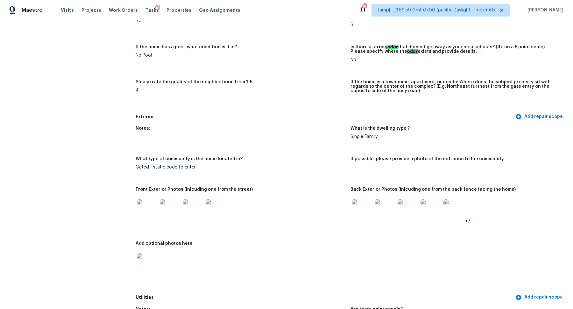
click at [151, 208] on img at bounding box center [147, 210] width 20 height 20
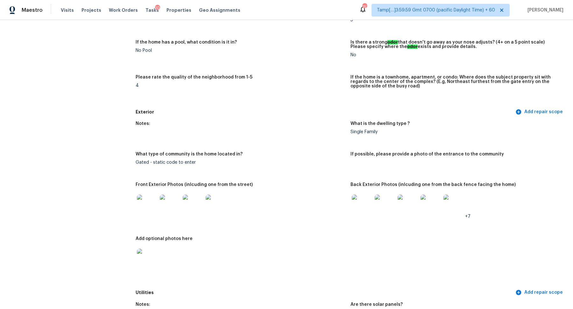
scroll to position [0, 0]
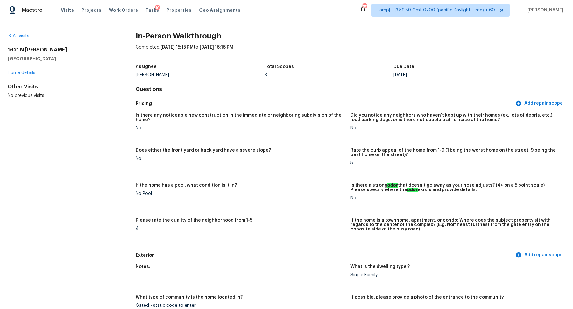
click at [30, 36] on div "All visits" at bounding box center [62, 36] width 108 height 6
click at [26, 36] on link "All visits" at bounding box center [19, 36] width 22 height 4
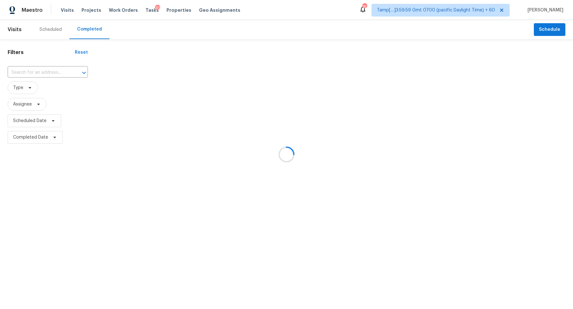
click at [43, 68] on div at bounding box center [286, 154] width 573 height 309
click at [62, 67] on div at bounding box center [286, 154] width 573 height 309
click at [50, 72] on div at bounding box center [286, 154] width 573 height 309
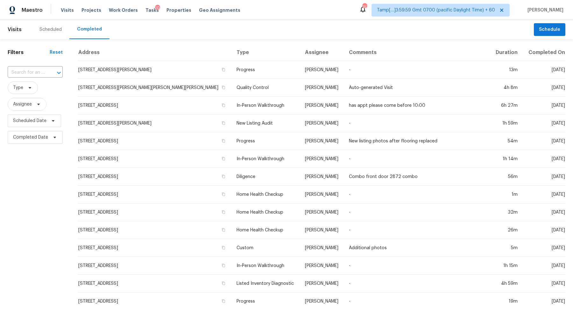
click at [50, 72] on div at bounding box center [54, 72] width 17 height 9
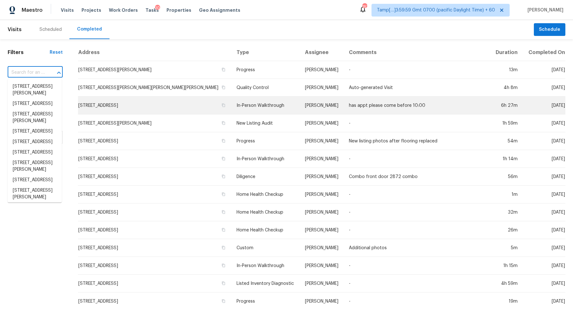
paste input "[STREET_ADDRESS][PERSON_NAME]"
type input "[STREET_ADDRESS][PERSON_NAME]"
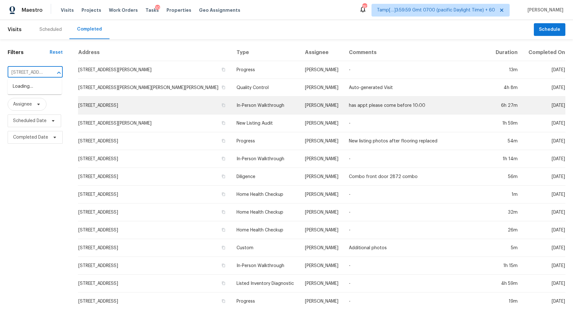
scroll to position [0, 52]
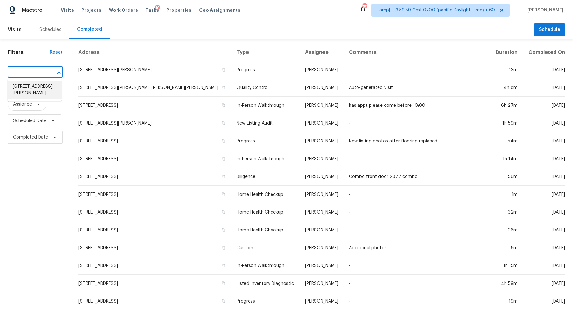
click at [42, 91] on li "[STREET_ADDRESS][PERSON_NAME]" at bounding box center [35, 89] width 54 height 17
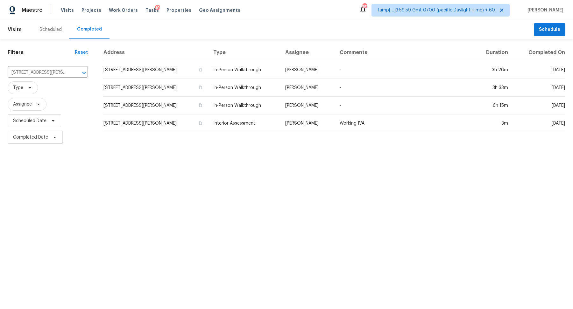
click at [121, 74] on td "[STREET_ADDRESS][PERSON_NAME]" at bounding box center [155, 70] width 105 height 18
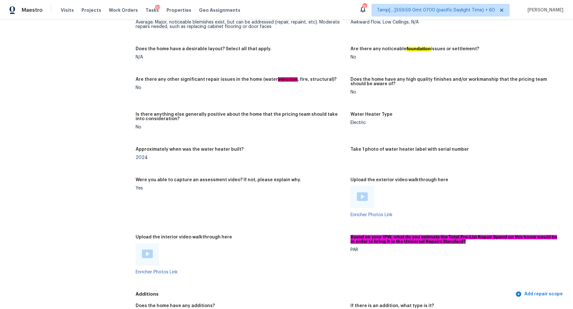
scroll to position [1036, 0]
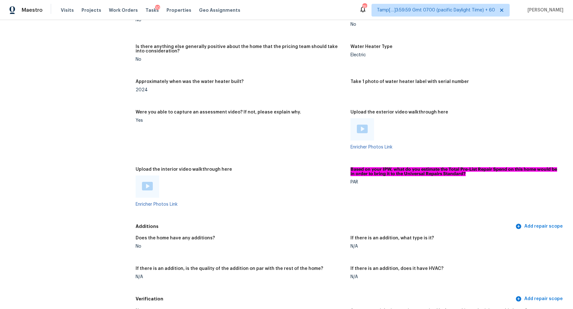
click at [151, 190] on img at bounding box center [147, 186] width 11 height 9
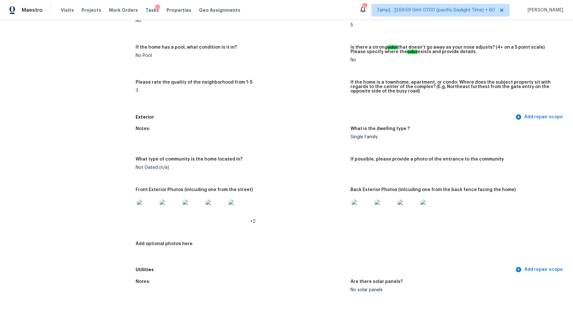
scroll to position [188, 0]
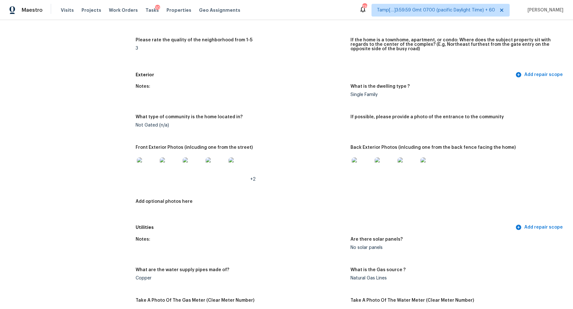
click at [153, 174] on img at bounding box center [147, 168] width 20 height 20
click at [363, 176] on img at bounding box center [362, 168] width 20 height 20
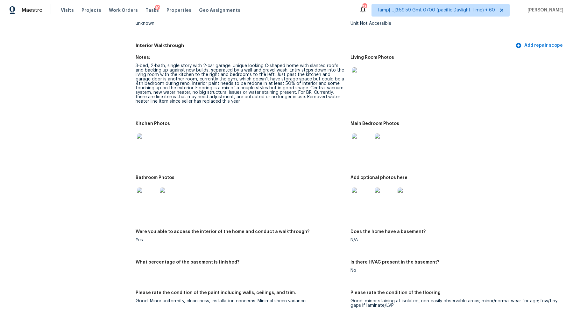
scroll to position [620, 0]
click at [149, 146] on img at bounding box center [147, 143] width 20 height 20
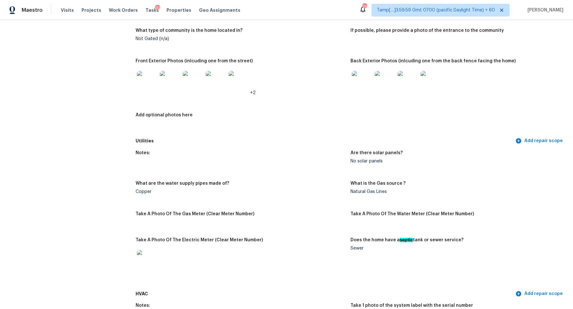
scroll to position [0, 0]
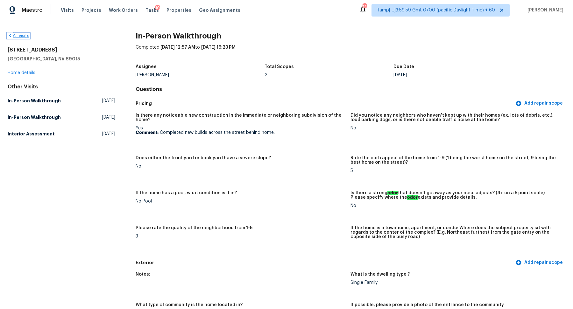
click at [23, 36] on link "All visits" at bounding box center [19, 36] width 22 height 4
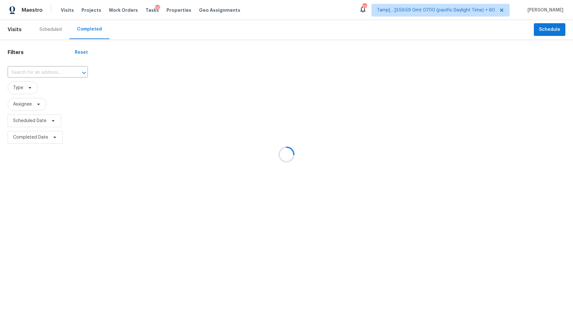
click at [40, 73] on div at bounding box center [286, 154] width 573 height 309
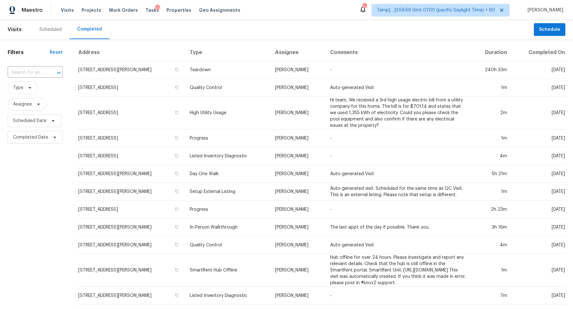
click at [40, 73] on input "text" at bounding box center [26, 73] width 37 height 10
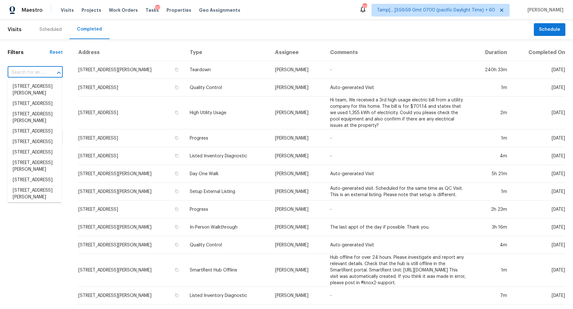
paste input "[STREET_ADDRESS]"
type input "[STREET_ADDRESS]"
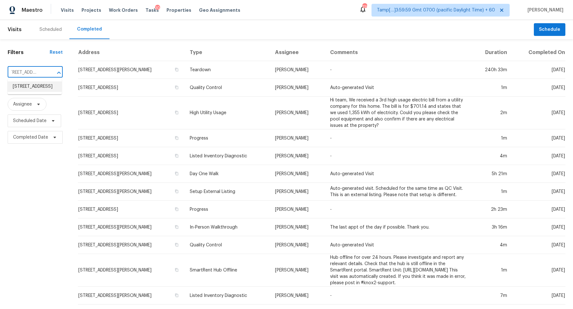
click at [32, 92] on li "[STREET_ADDRESS]" at bounding box center [35, 86] width 54 height 11
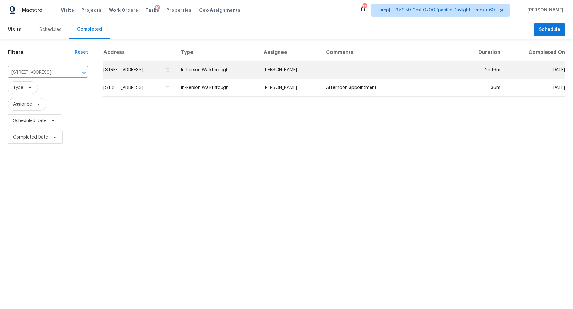
click at [132, 73] on td "[STREET_ADDRESS]" at bounding box center [139, 70] width 73 height 18
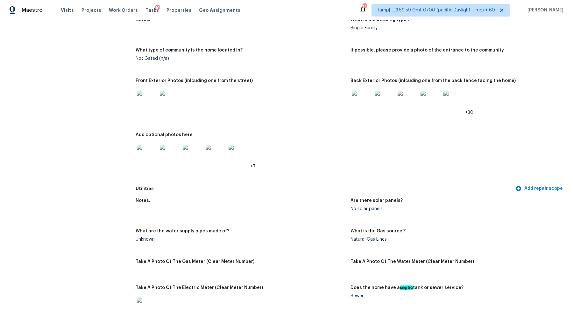
scroll to position [250, 0]
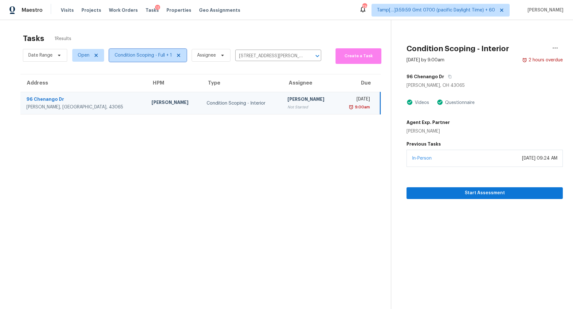
click at [154, 60] on span "Condition Scoping - Full + 1" at bounding box center [147, 55] width 77 height 13
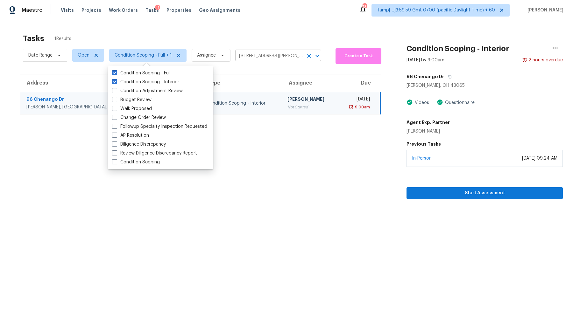
click at [289, 55] on input "[STREET_ADDRESS][PERSON_NAME]" at bounding box center [269, 56] width 68 height 10
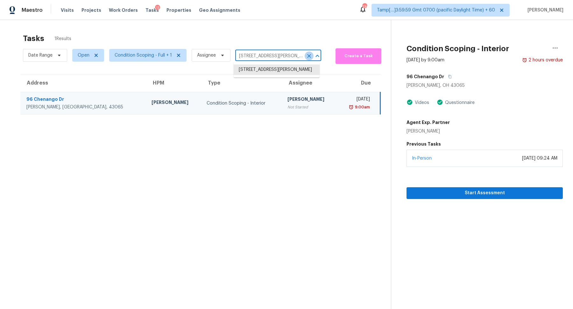
click at [306, 57] on icon "Clear" at bounding box center [309, 56] width 6 height 6
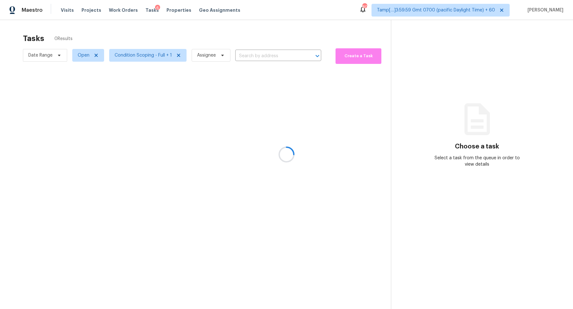
click at [208, 32] on div "Tasks 0 Results" at bounding box center [207, 38] width 368 height 17
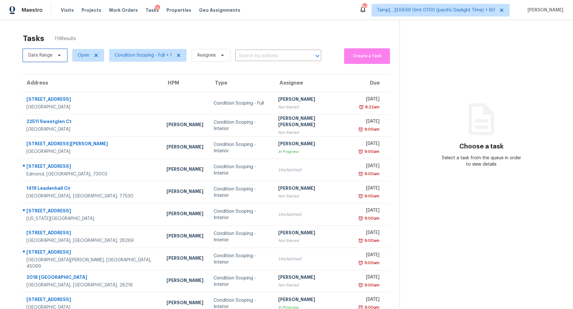
click at [50, 53] on span "Date Range" at bounding box center [40, 55] width 24 height 6
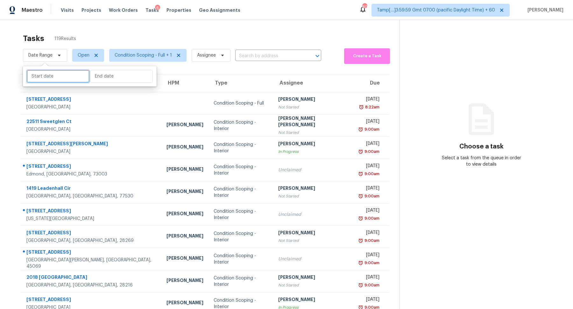
click at [50, 77] on input "text" at bounding box center [58, 76] width 63 height 13
select select "7"
select select "2025"
select select "8"
select select "2025"
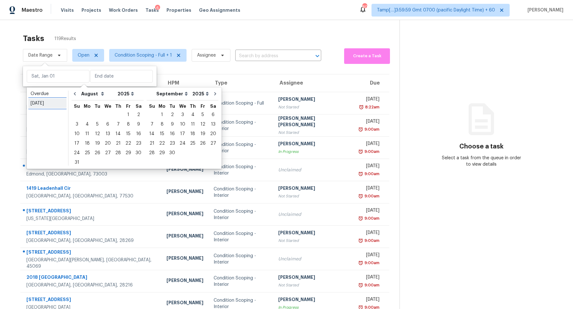
click at [57, 102] on div "Today" at bounding box center [48, 103] width 34 height 6
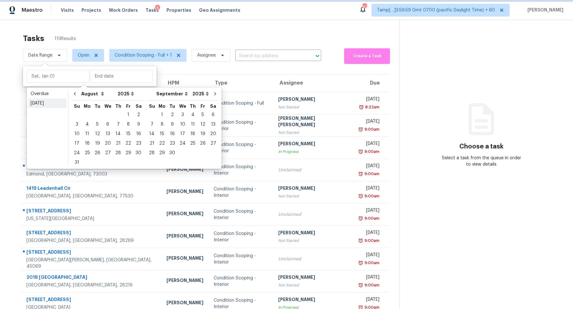
type input "Thu, Aug 21"
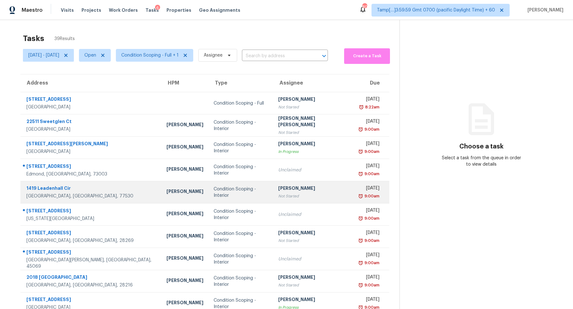
scroll to position [22, 0]
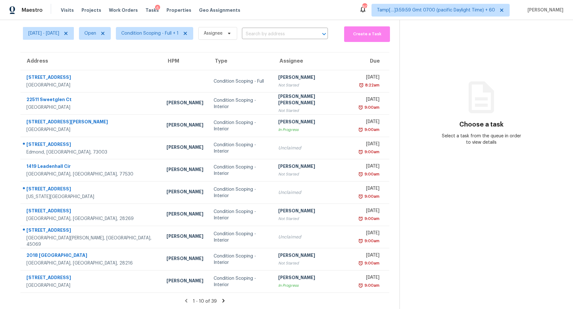
click at [222, 300] on icon at bounding box center [224, 301] width 6 height 6
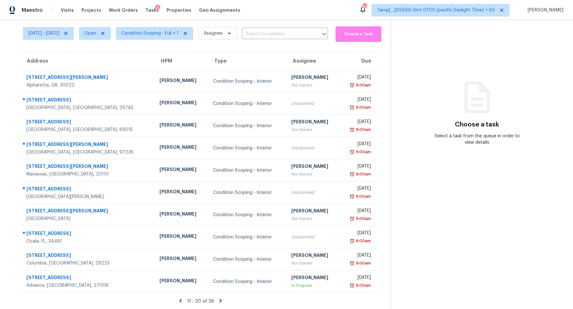
click at [222, 300] on icon at bounding box center [221, 301] width 2 height 4
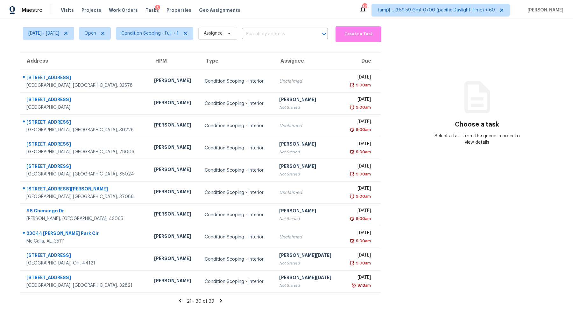
click at [222, 300] on icon at bounding box center [221, 301] width 2 height 4
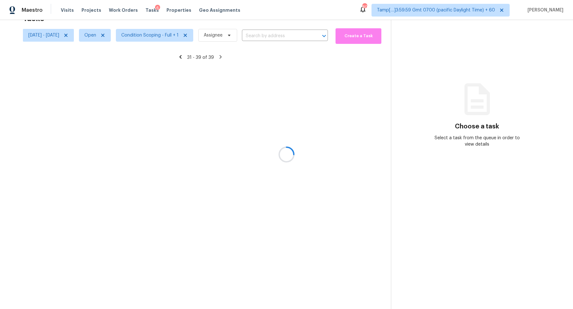
scroll to position [20, 0]
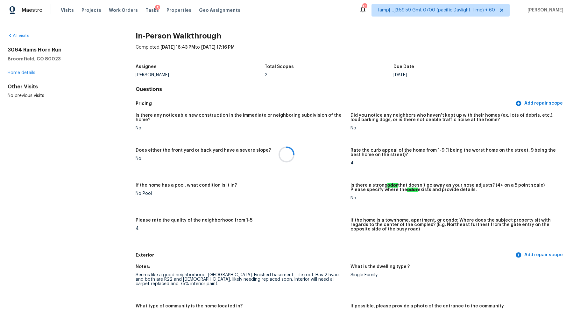
click at [24, 34] on div at bounding box center [286, 154] width 573 height 309
click at [24, 34] on link "All visits" at bounding box center [19, 36] width 22 height 4
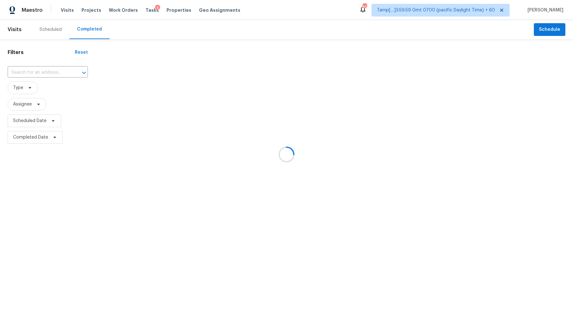
click at [44, 71] on div at bounding box center [286, 154] width 573 height 309
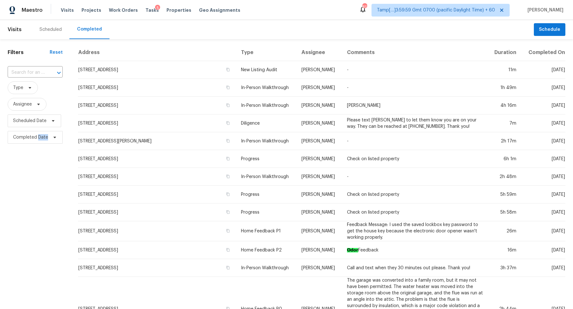
click at [44, 71] on div "​" at bounding box center [35, 73] width 55 height 10
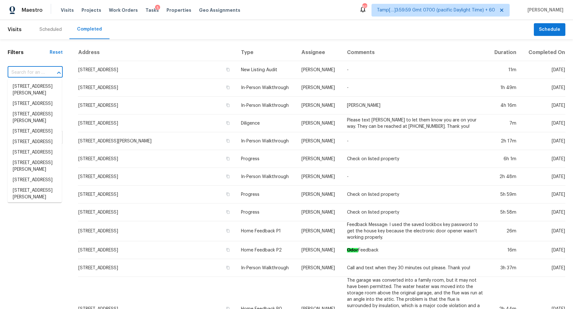
paste input "23471 S 221st St Queen Creek, AZ, 85142"
type input "23471 S 221st St Queen Creek, AZ, 85142"
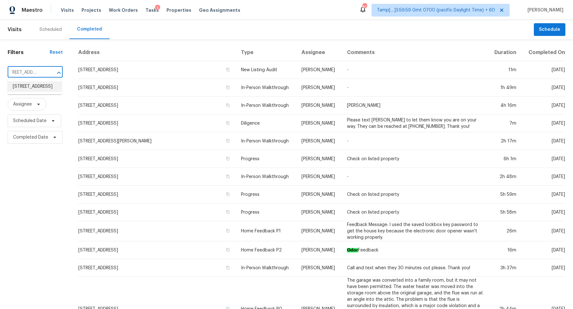
click at [39, 86] on li "23471 S 221st St, Queen Creek, AZ 85142" at bounding box center [35, 86] width 54 height 11
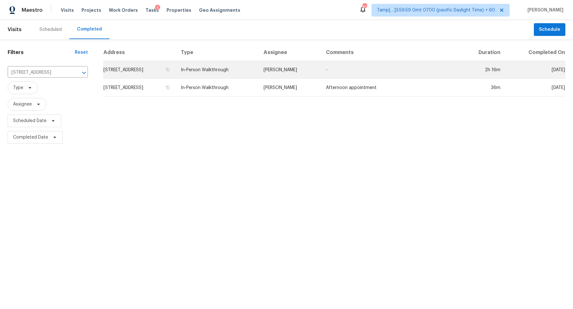
click at [129, 69] on td "23471 S 221st St, Queen Creek, AZ 85142" at bounding box center [139, 70] width 73 height 18
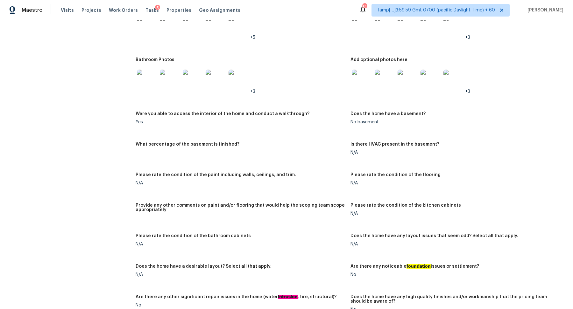
scroll to position [976, 0]
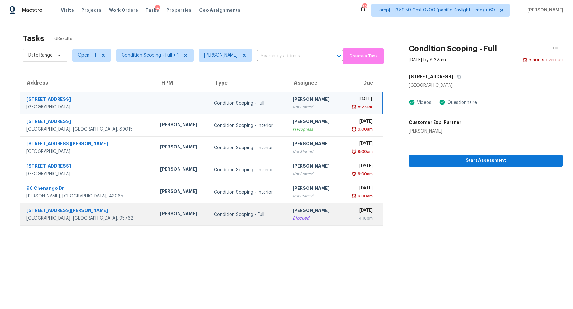
scroll to position [20, 0]
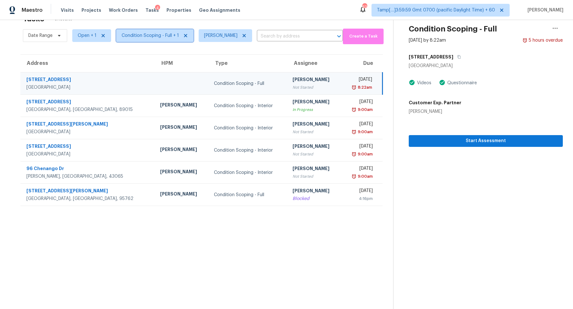
click at [154, 36] on span "Condition Scoping - Full + 1" at bounding box center [150, 35] width 57 height 6
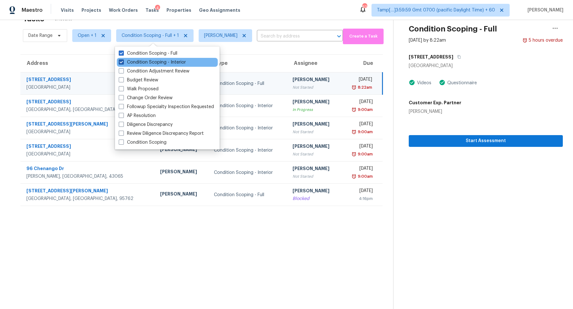
click at [162, 62] on label "Condition Scoping - Interior" at bounding box center [152, 62] width 67 height 6
click at [123, 62] on input "Condition Scoping - Interior" at bounding box center [121, 61] width 4 height 4
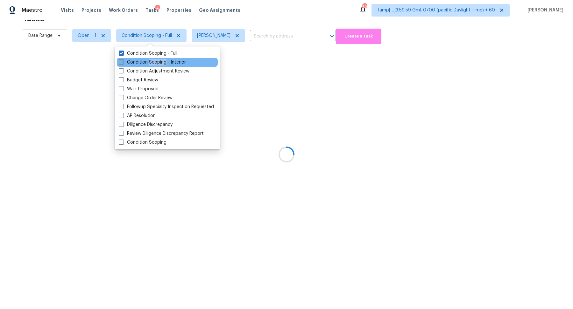
click at [162, 62] on label "Condition Scoping - Interior" at bounding box center [152, 62] width 67 height 6
click at [123, 62] on input "Condition Scoping - Interior" at bounding box center [121, 61] width 4 height 4
checkbox input "true"
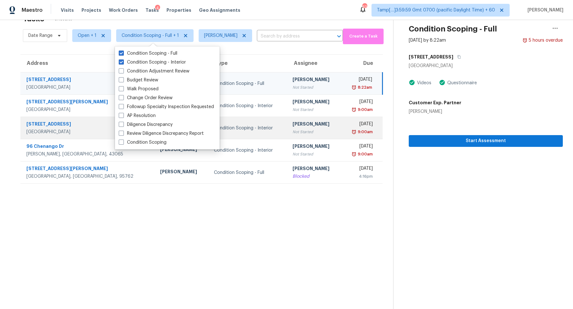
click at [308, 122] on td "[PERSON_NAME] Not Started" at bounding box center [314, 128] width 54 height 22
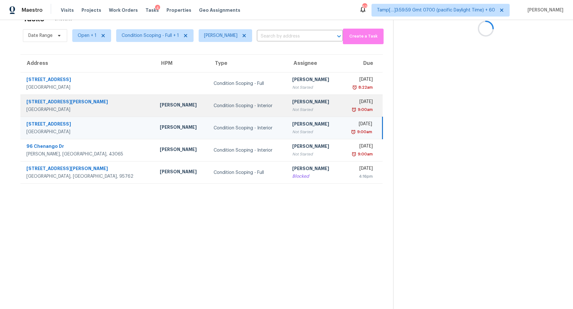
click at [308, 112] on td "[PERSON_NAME] Not Started" at bounding box center [313, 106] width 53 height 22
